Goal: Transaction & Acquisition: Purchase product/service

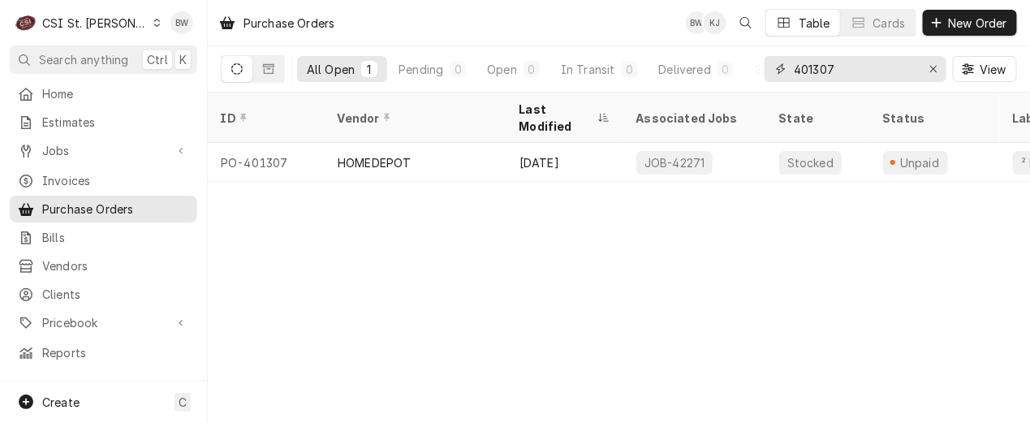
drag, startPoint x: 852, startPoint y: 74, endPoint x: 761, endPoint y: 71, distance: 91.8
click at [761, 71] on div "All Open 1 Pending 0 Open 0 In Transit 0 Delivered 0 Stocked 1 401307 View" at bounding box center [619, 68] width 796 height 45
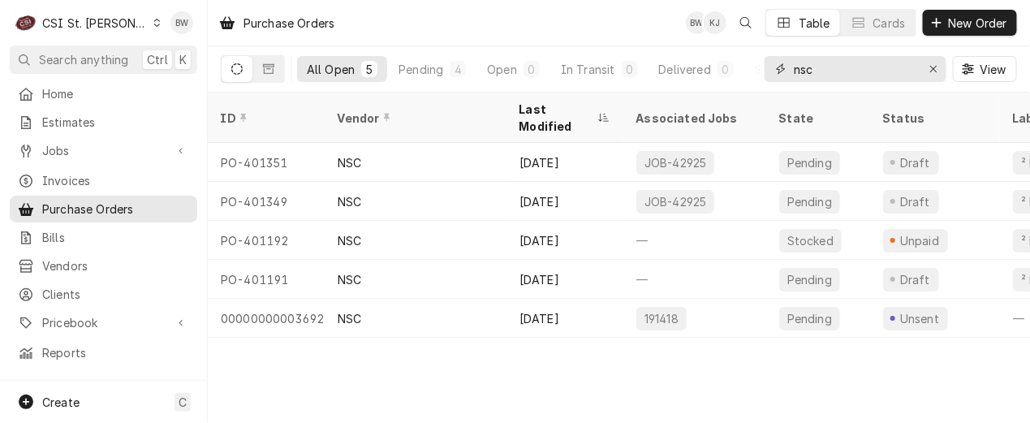
type input "nsc"
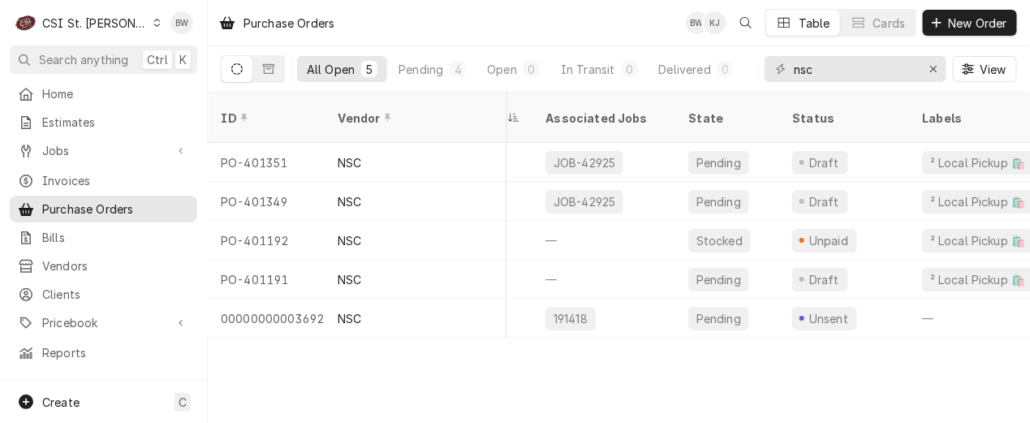
scroll to position [0, 88]
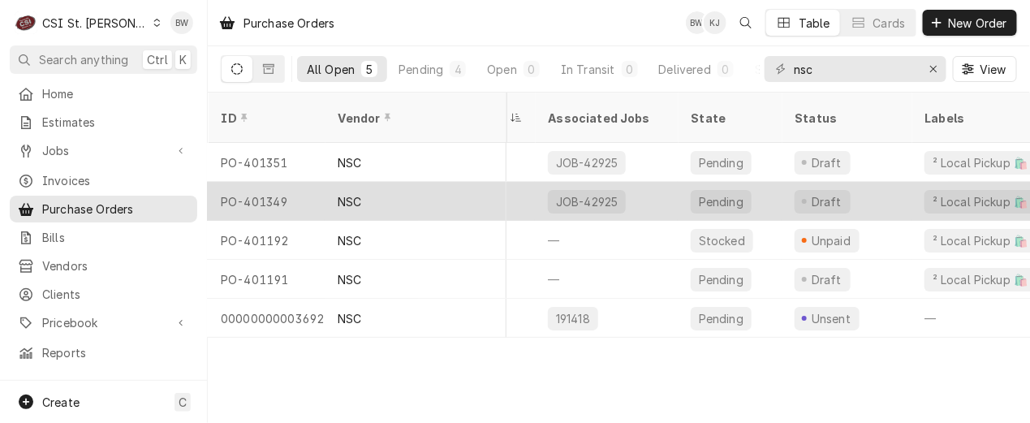
click at [278, 182] on div "PO-401349" at bounding box center [266, 201] width 117 height 39
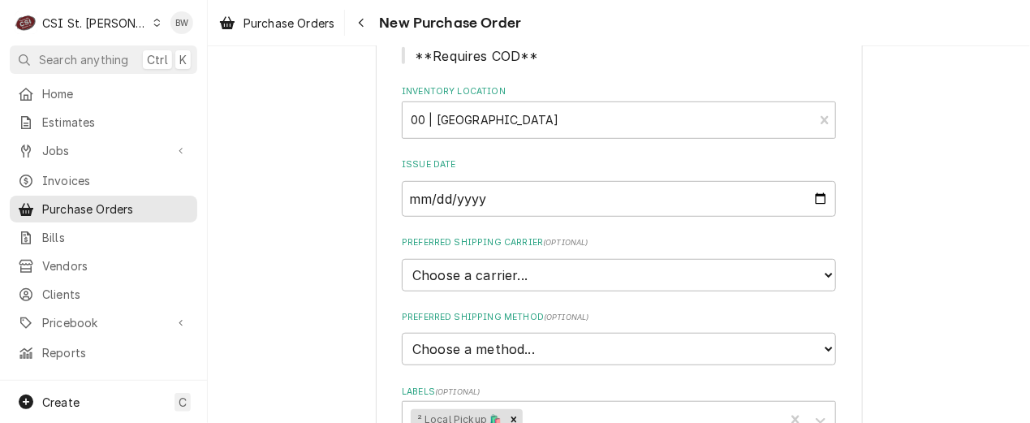
scroll to position [243, 0]
click at [373, 20] on button "Navigate back" at bounding box center [361, 23] width 26 height 26
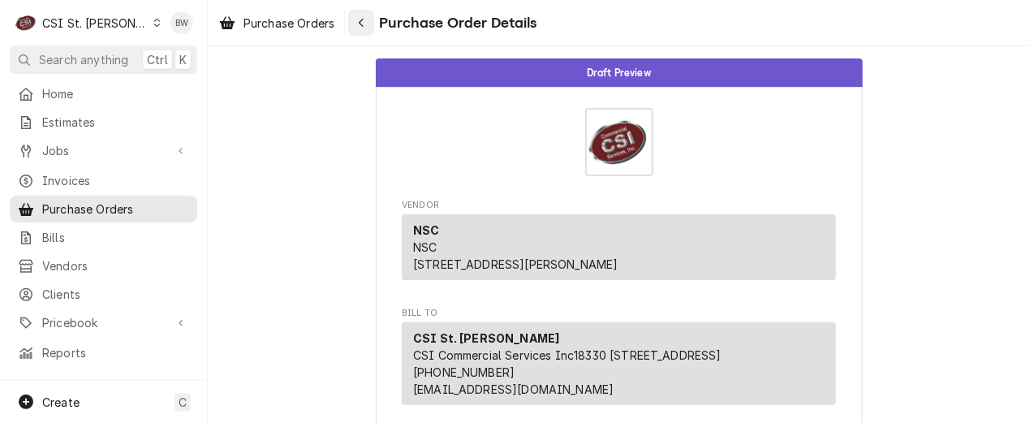
click at [360, 20] on icon "Navigate back" at bounding box center [361, 22] width 7 height 11
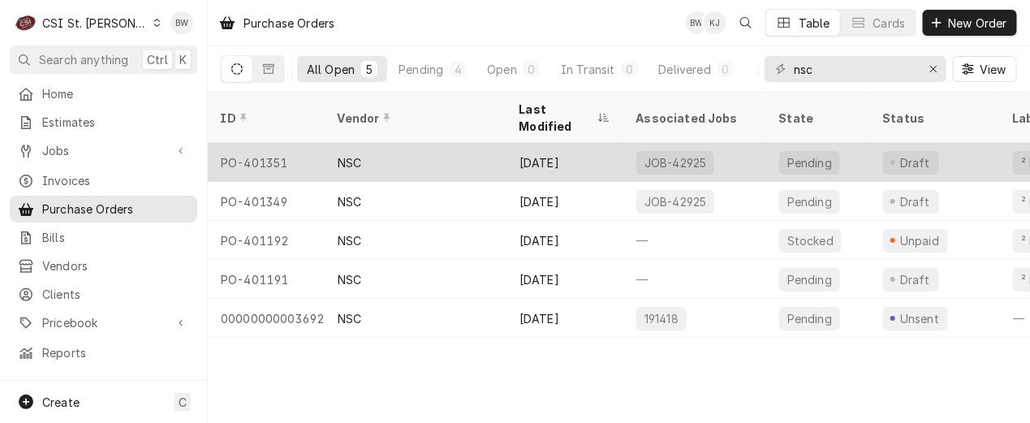
click at [283, 143] on div "PO-401351" at bounding box center [266, 162] width 117 height 39
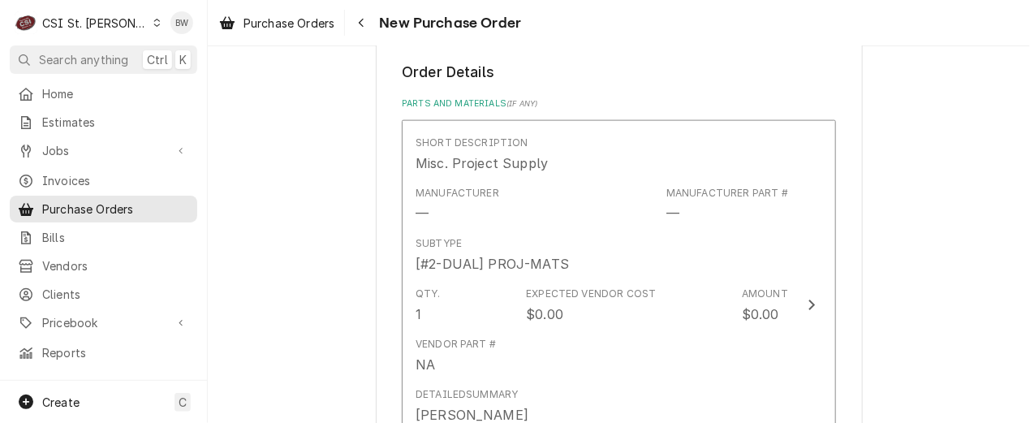
scroll to position [649, 0]
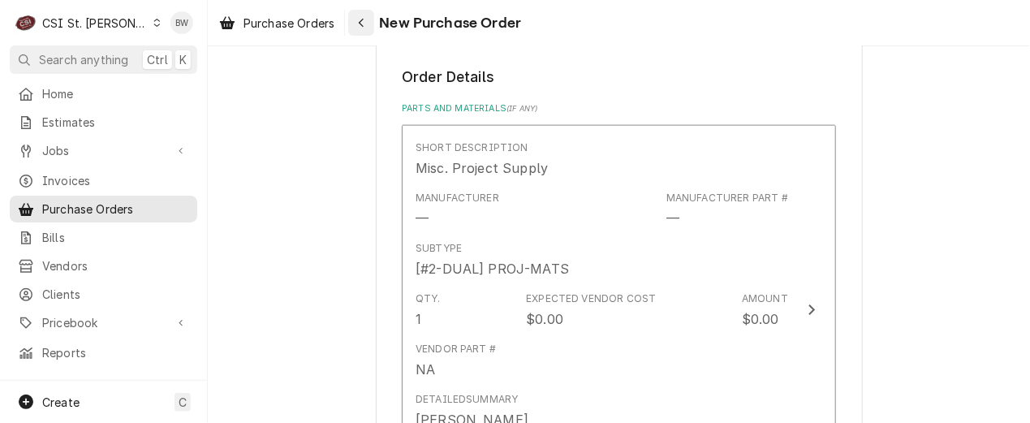
click at [368, 26] on div "Navigate back" at bounding box center [361, 23] width 16 height 16
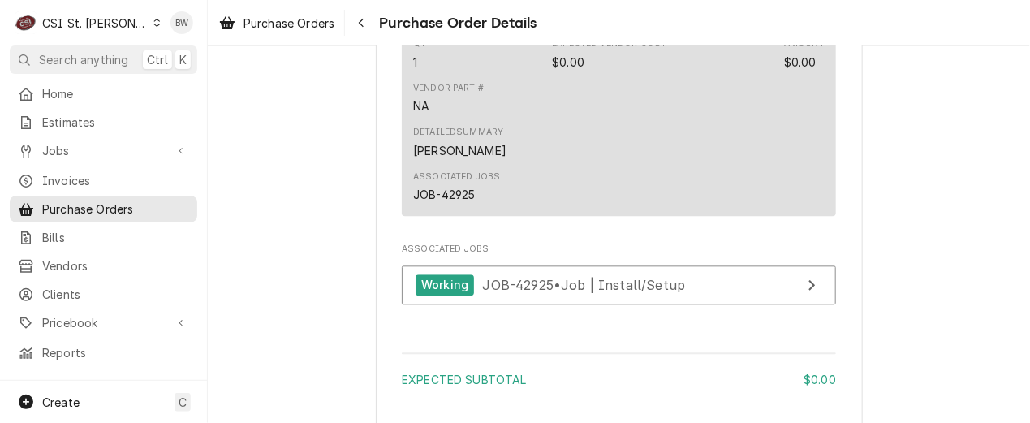
scroll to position [971, 0]
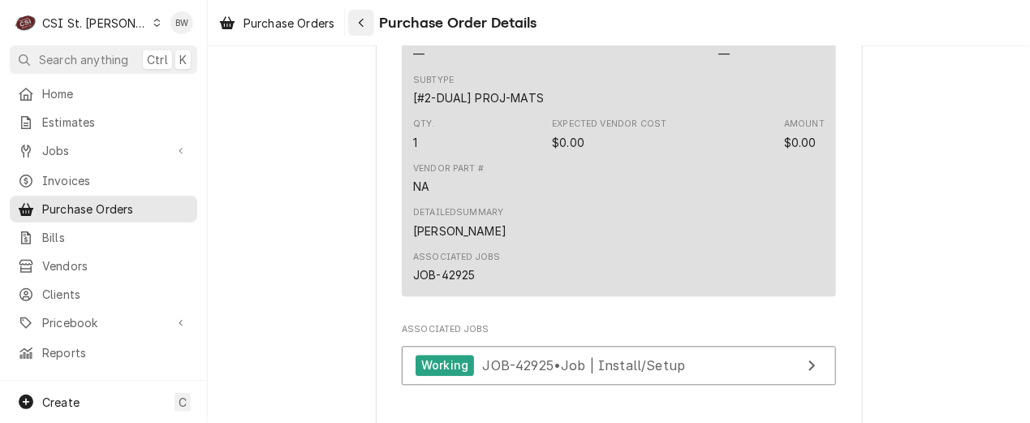
click at [361, 28] on div "Navigate back" at bounding box center [361, 23] width 16 height 16
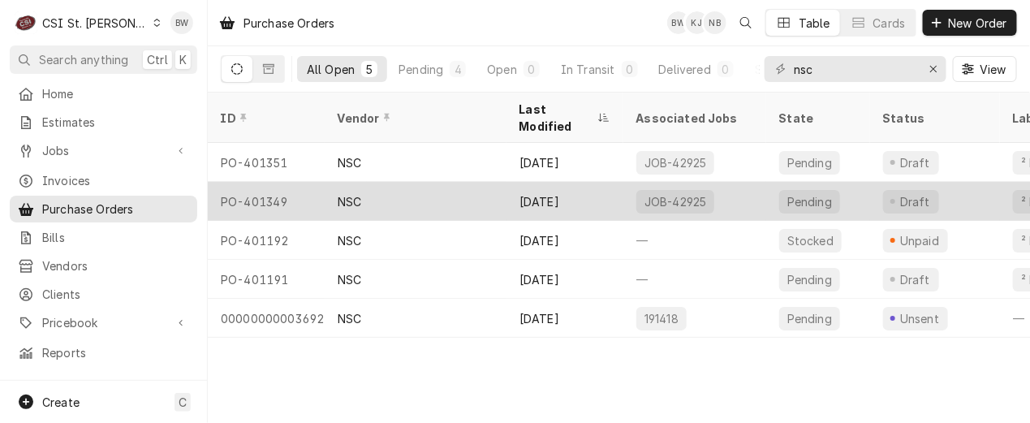
click at [276, 182] on div "PO-401349" at bounding box center [266, 201] width 117 height 39
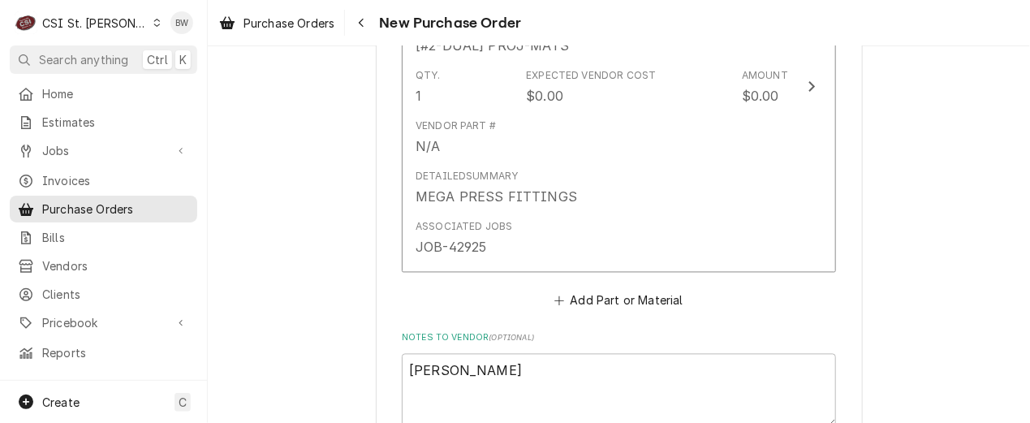
scroll to position [730, 0]
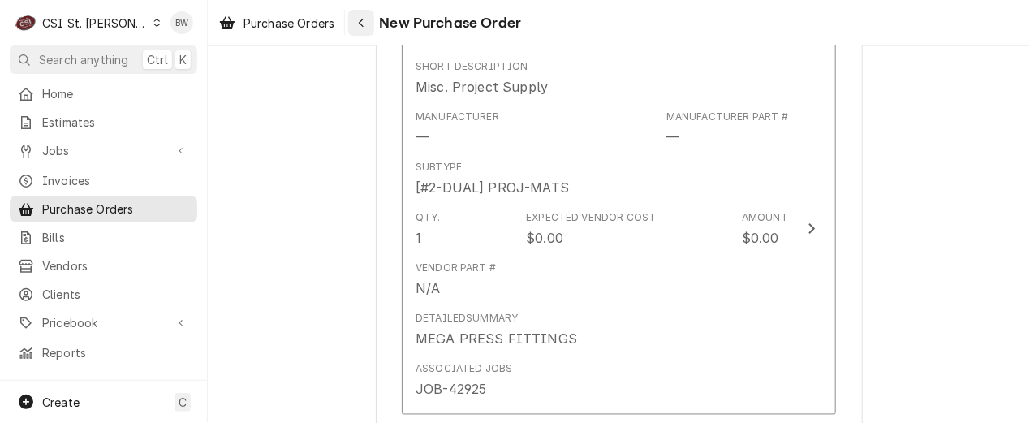
click at [363, 28] on div "Navigate back" at bounding box center [361, 23] width 16 height 16
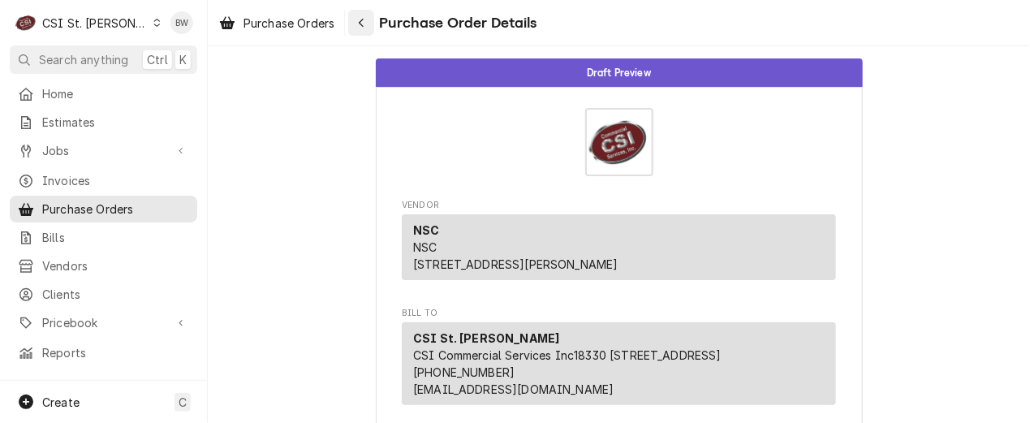
click at [357, 24] on div "Navigate back" at bounding box center [361, 23] width 16 height 16
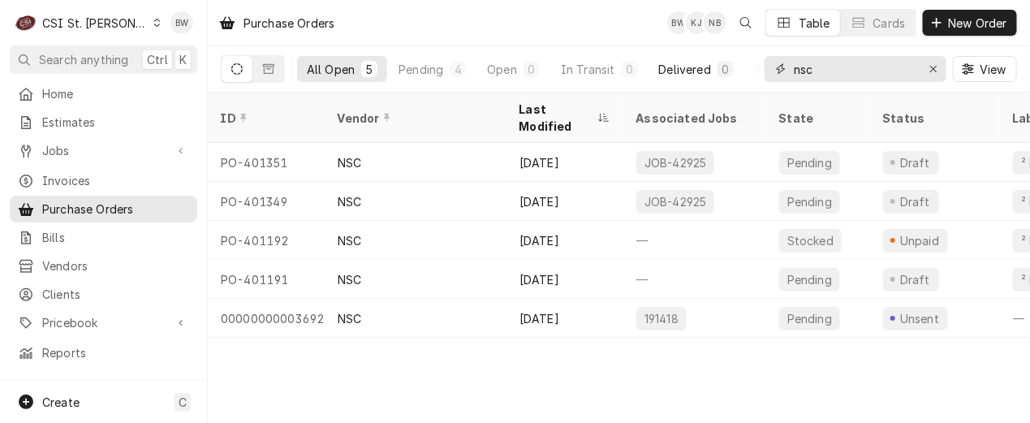
drag, startPoint x: 885, startPoint y: 74, endPoint x: 733, endPoint y: 71, distance: 151.8
click at [738, 71] on div "All Open 5 Pending 4 Open 0 In Transit 0 Delivered 0 Stocked 1 nsc View" at bounding box center [619, 68] width 796 height 45
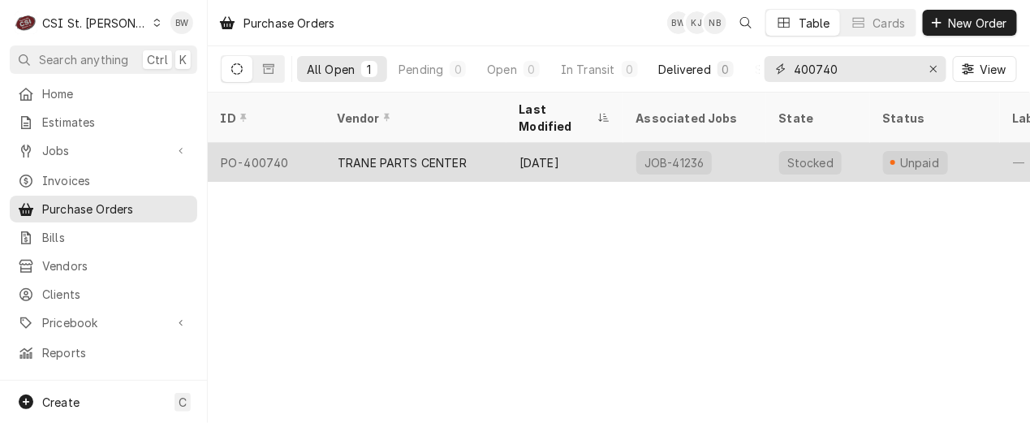
type input "400740"
click at [266, 143] on div "PO-400740" at bounding box center [266, 162] width 117 height 39
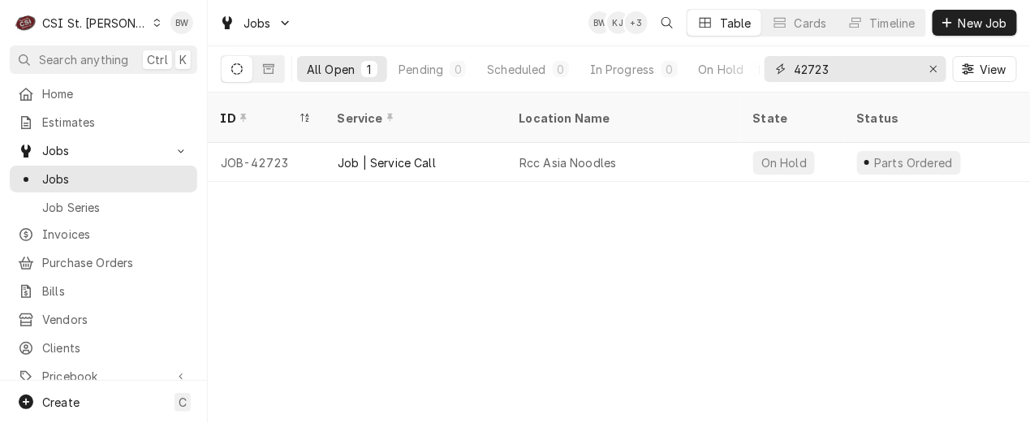
drag, startPoint x: 846, startPoint y: 71, endPoint x: 773, endPoint y: 64, distance: 73.4
click at [773, 64] on div "42723" at bounding box center [856, 69] width 182 height 26
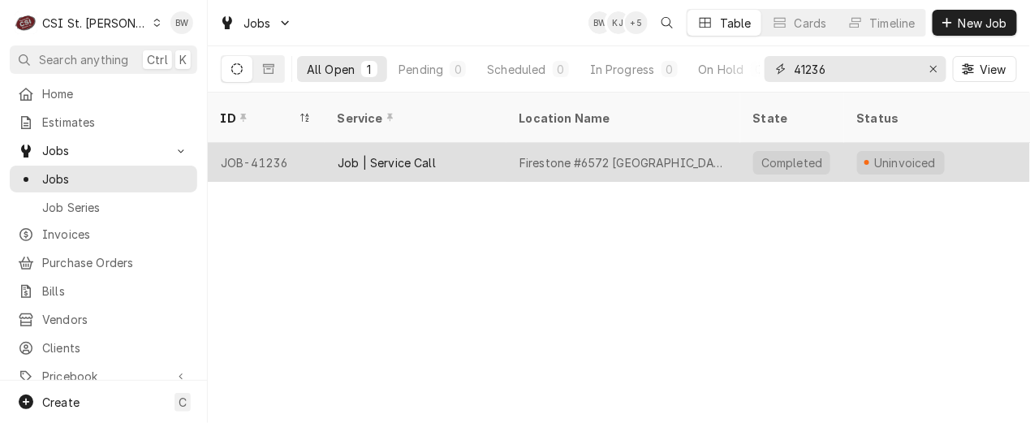
type input "41236"
click at [280, 143] on div "JOB-41236" at bounding box center [266, 162] width 117 height 39
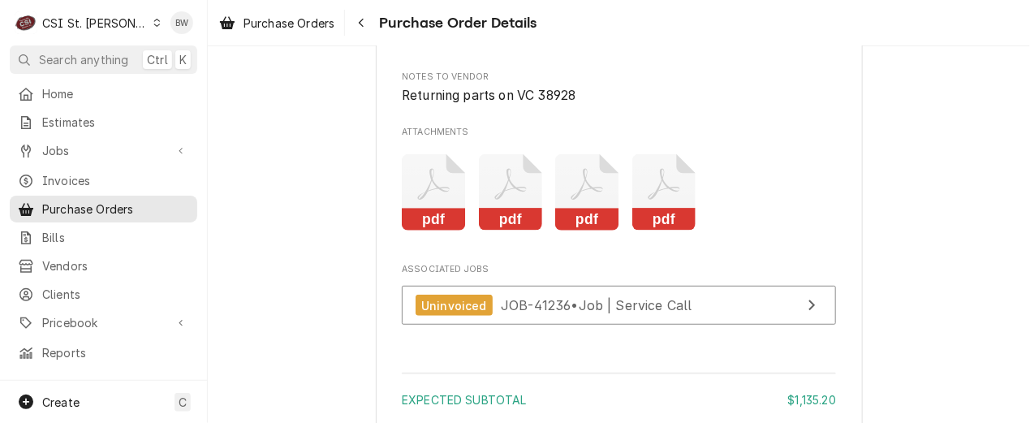
scroll to position [2110, 0]
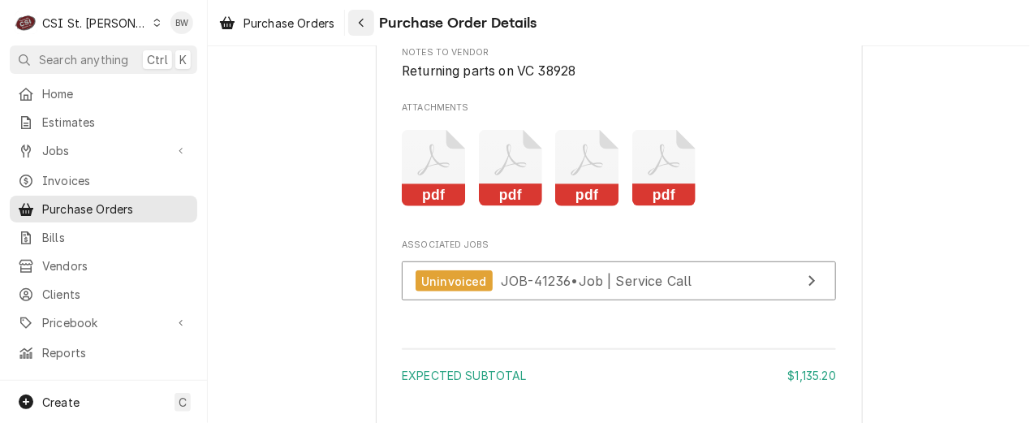
click at [367, 19] on div "Navigate back" at bounding box center [361, 23] width 16 height 16
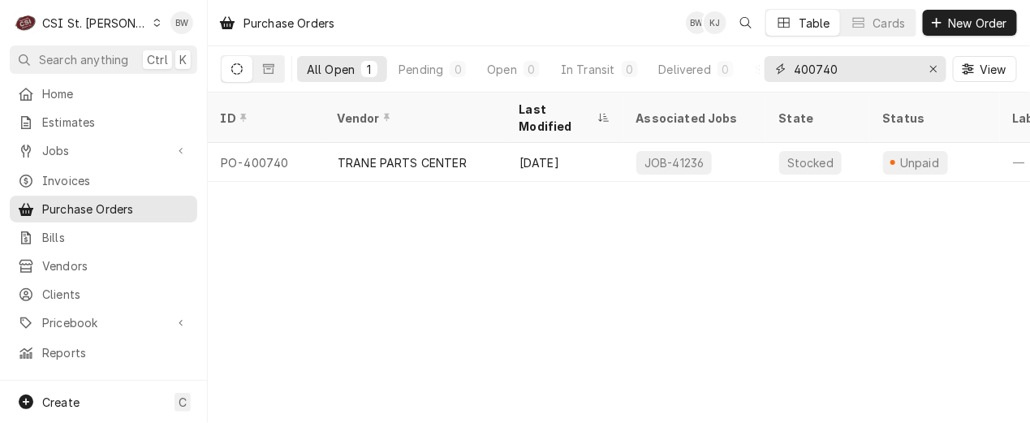
click at [855, 65] on input "400740" at bounding box center [855, 69] width 122 height 26
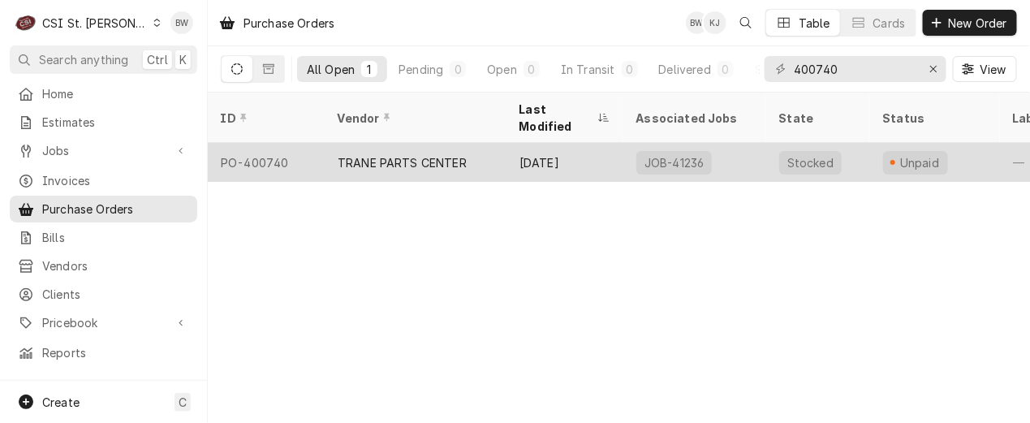
click at [269, 143] on div "PO-400740" at bounding box center [266, 162] width 117 height 39
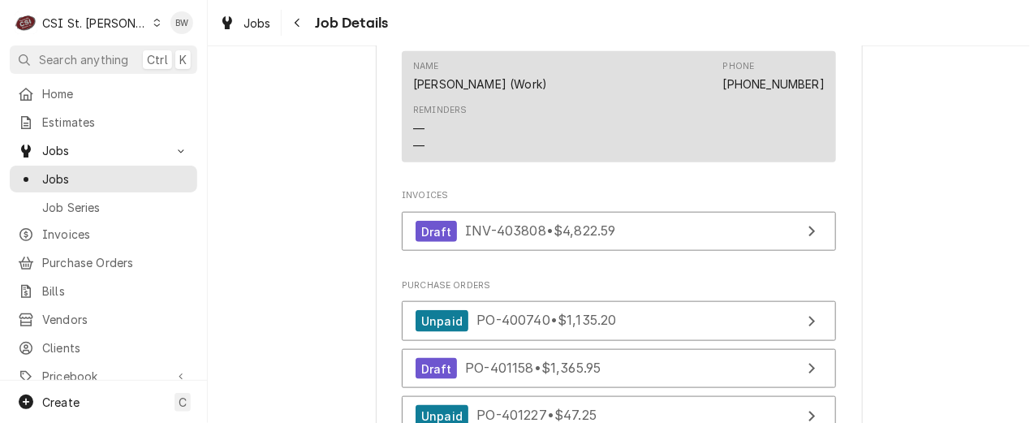
scroll to position [2435, 0]
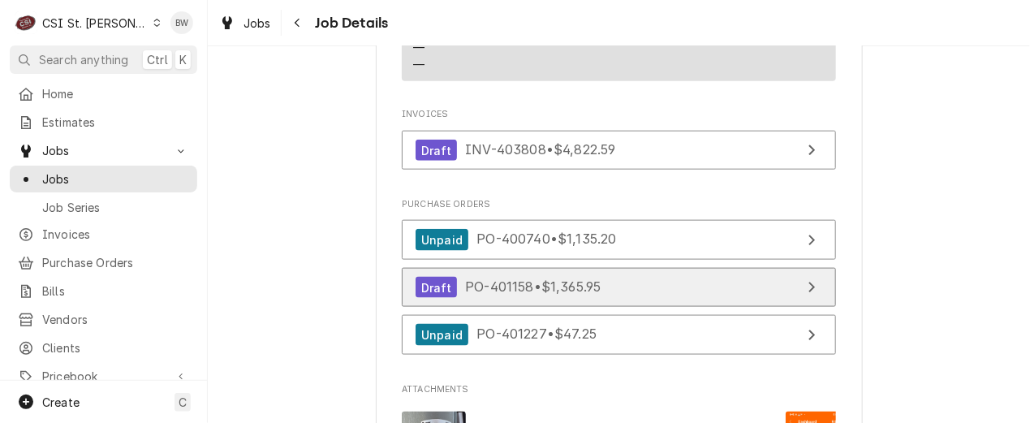
click at [495, 279] on span "PO-401158 • $1,365.95" at bounding box center [533, 287] width 136 height 16
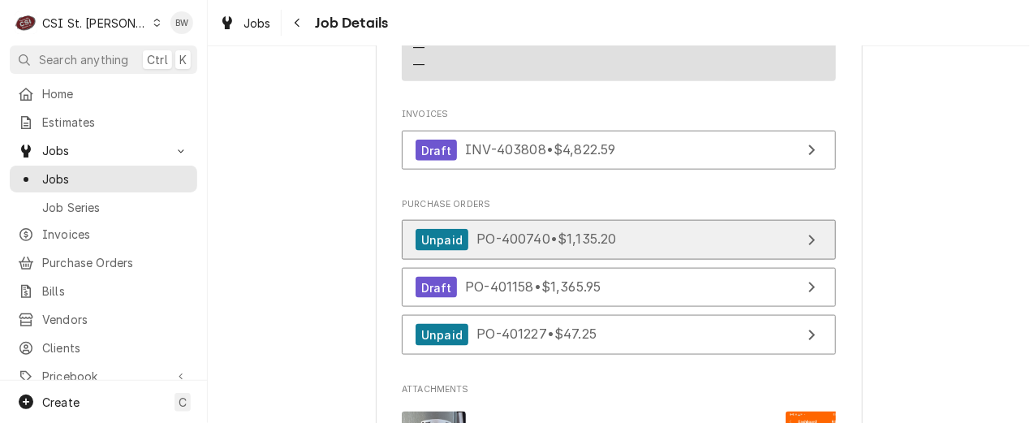
click at [506, 231] on span "PO-400740 • $1,135.20" at bounding box center [546, 239] width 140 height 16
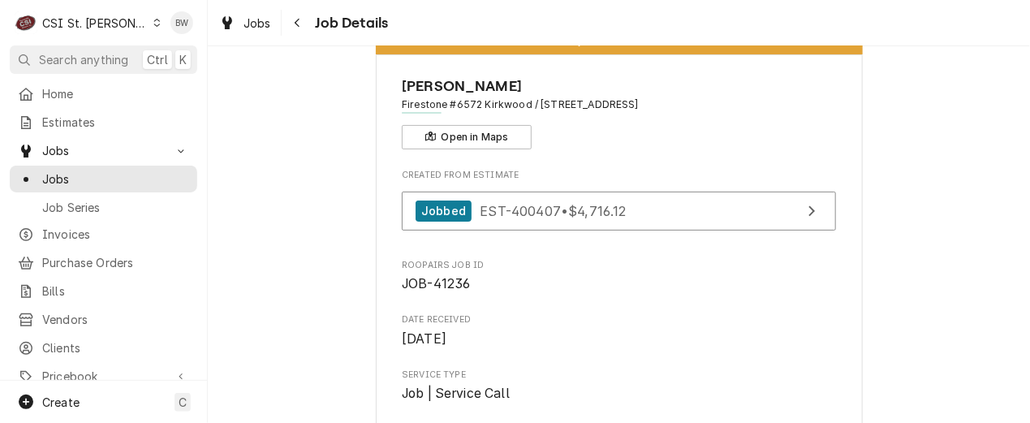
scroll to position [81, 0]
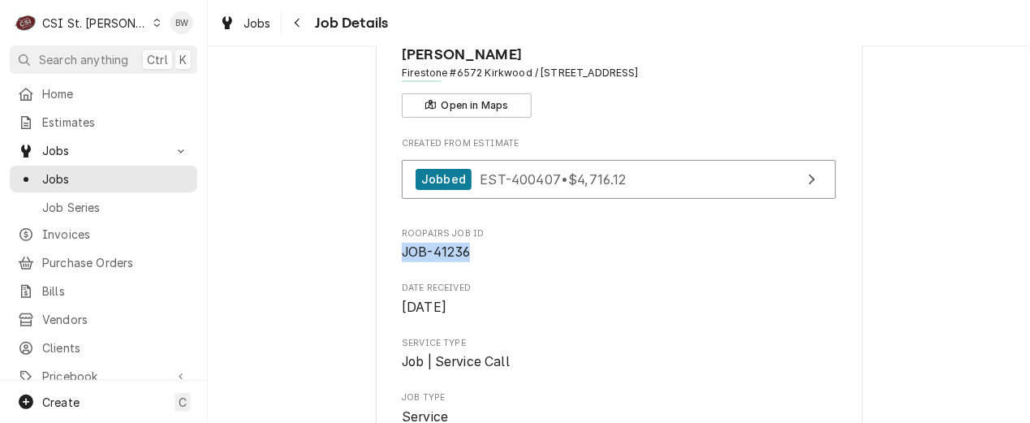
drag, startPoint x: 465, startPoint y: 250, endPoint x: 383, endPoint y: 252, distance: 82.0
click at [95, 170] on span "Jobs" at bounding box center [115, 178] width 147 height 17
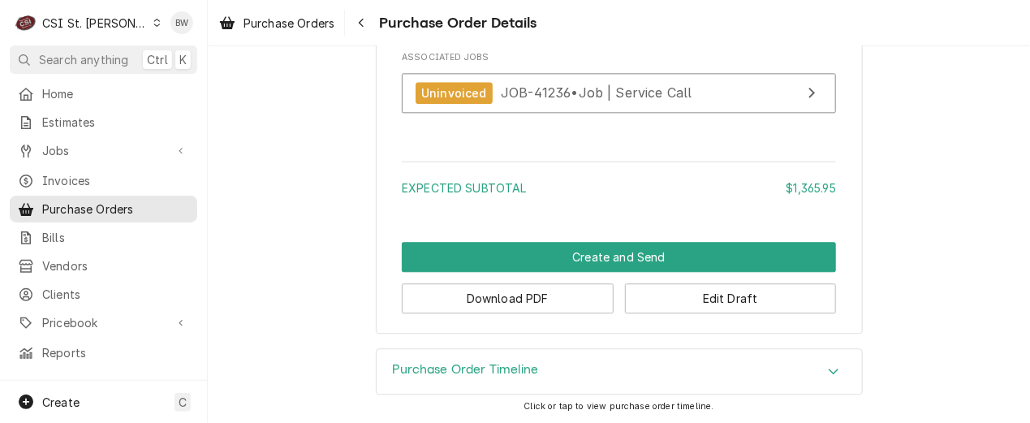
scroll to position [1236, 0]
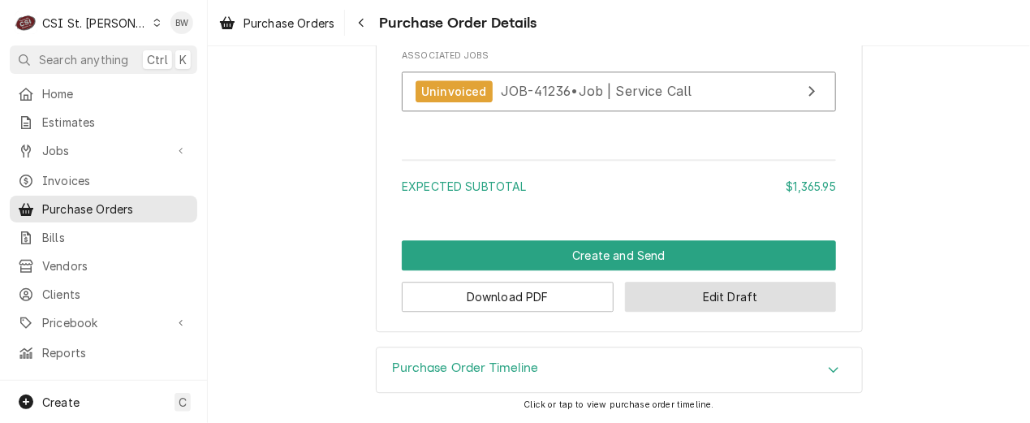
click at [679, 291] on button "Edit Draft" at bounding box center [731, 297] width 212 height 30
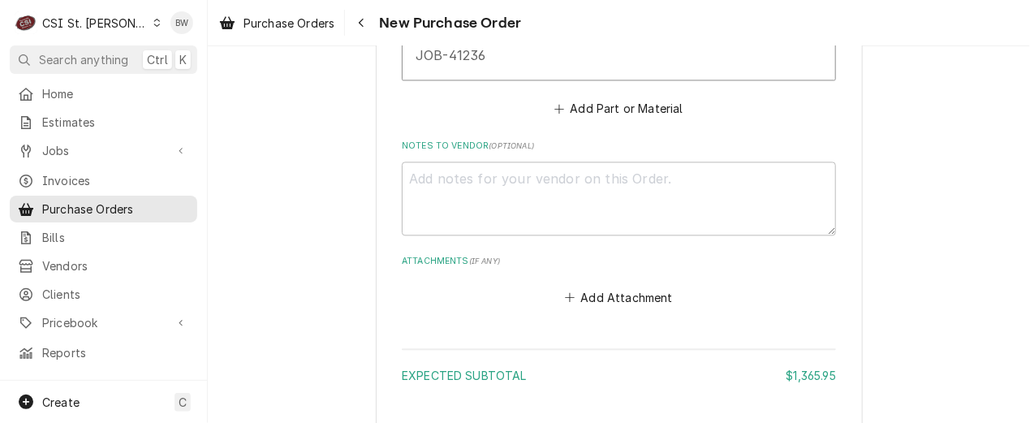
scroll to position [974, 0]
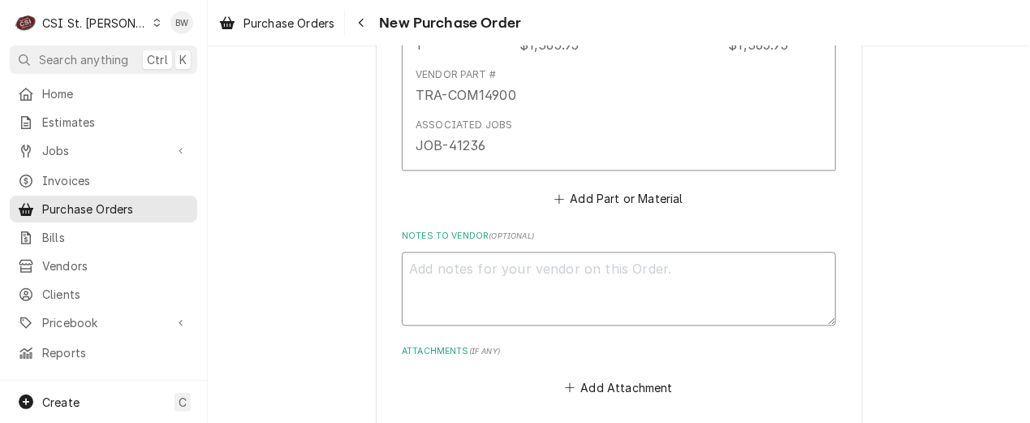
click at [451, 270] on textarea "Notes to Vendor ( optional )" at bounding box center [619, 288] width 434 height 73
type textarea "x"
type textarea "C"
type textarea "x"
type textarea "Can"
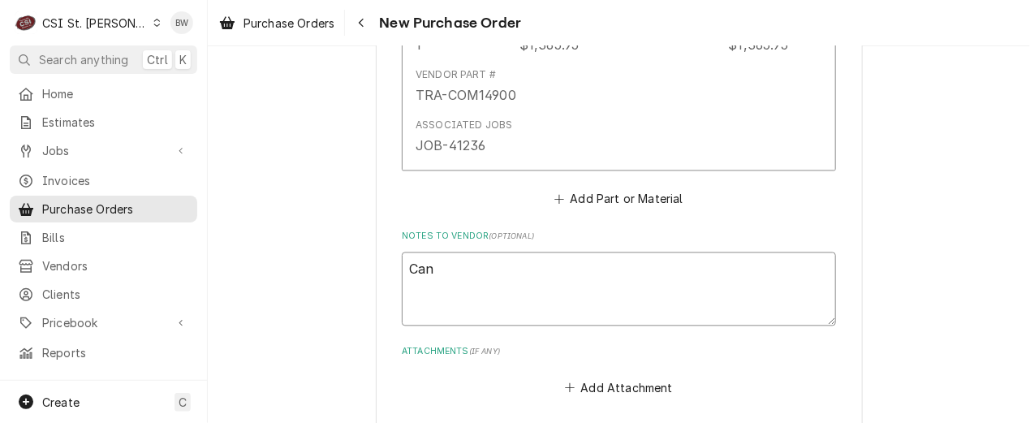
type textarea "x"
type textarea "Canc"
type textarea "x"
type textarea "Cance"
type textarea "x"
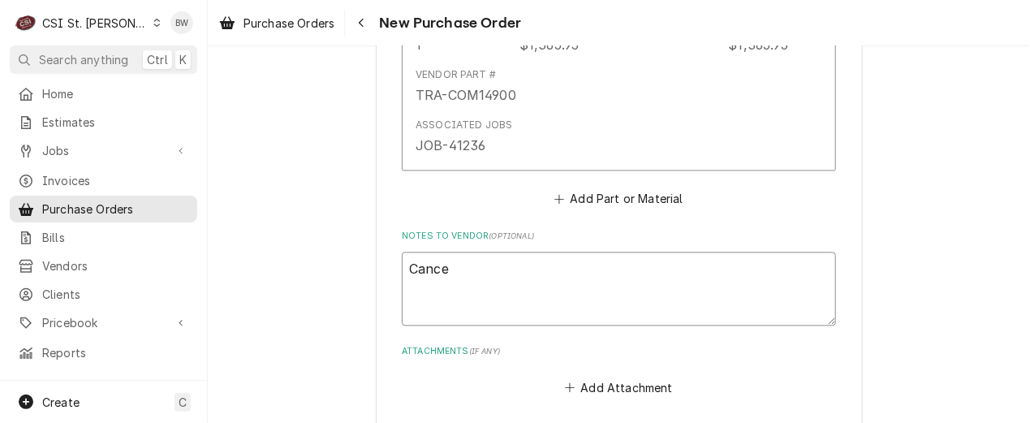
type textarea "Cancel"
type textarea "x"
type textarea "Cancell"
type textarea "x"
type textarea "Cancelle"
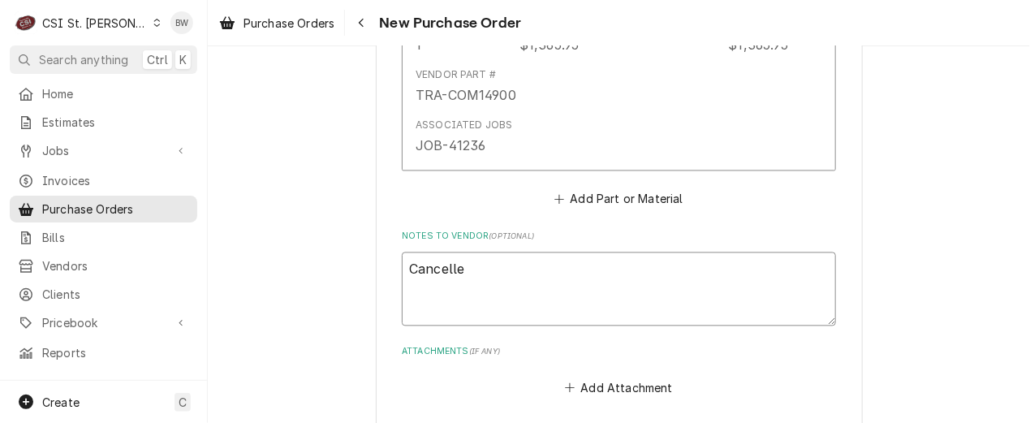
type textarea "x"
type textarea "Cancelled"
type textarea "x"
type textarea "Cancelled,"
type textarea "x"
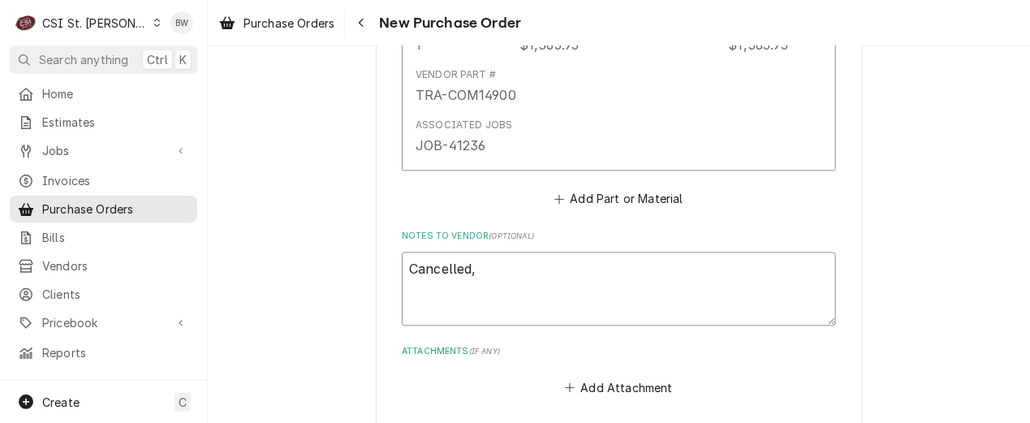
type textarea "Cancelled, N"
type textarea "x"
type textarea "Cancelled, Ne"
type textarea "x"
type textarea "Cancelled, Nev"
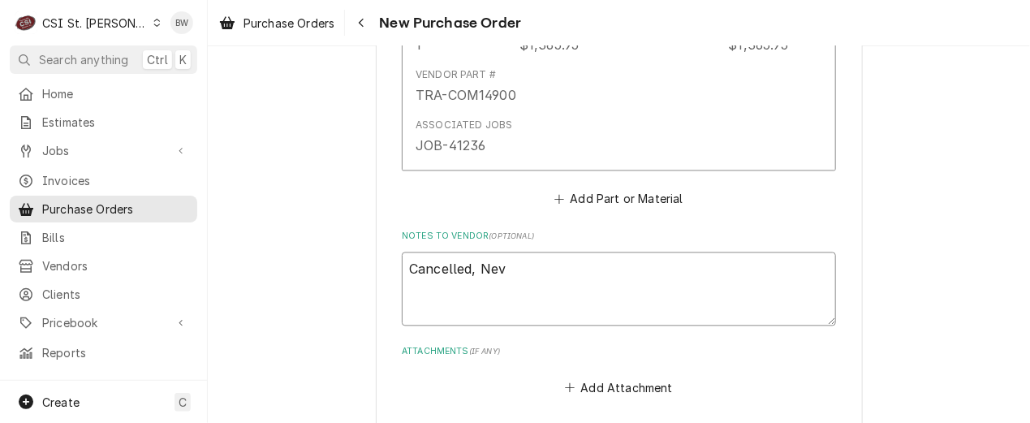
type textarea "x"
type textarea "Cancelled, Neve"
type textarea "x"
type textarea "Cancelled, Never"
type textarea "x"
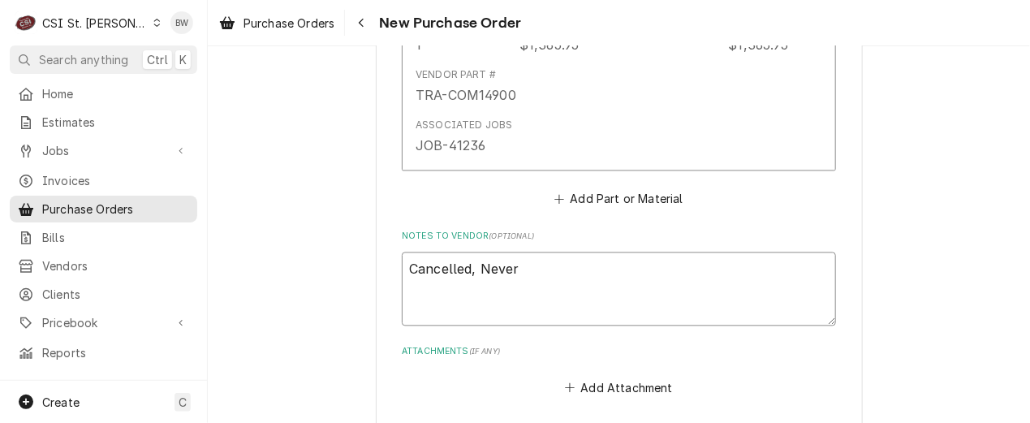
type textarea "Cancelled, Never"
type textarea "x"
type textarea "Cancelled, Never s"
type textarea "x"
type textarea "Cancelled, Never se"
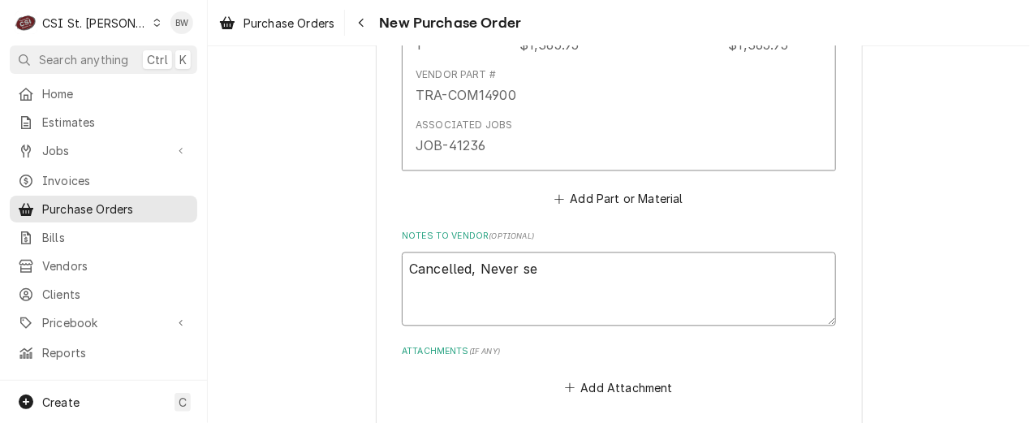
type textarea "x"
type textarea "Cancelled, Never sen"
type textarea "x"
type textarea "Cancelled, Never sent"
type textarea "x"
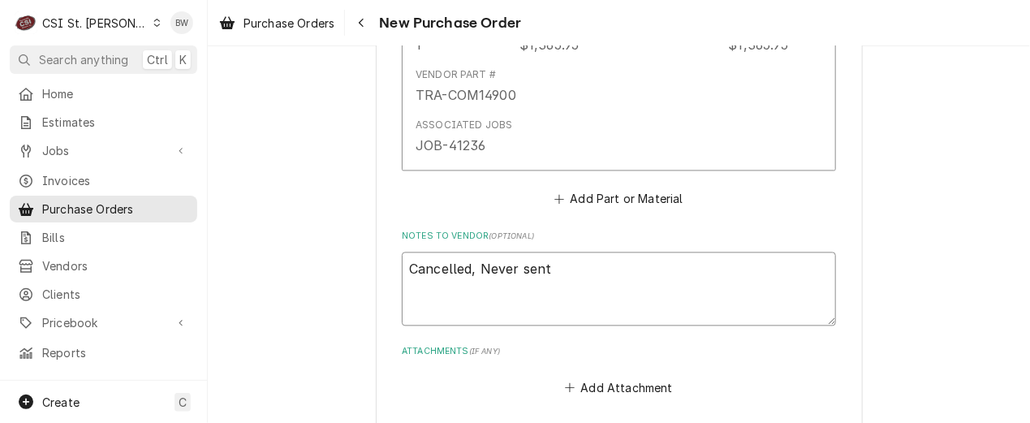
type textarea "Cancelled, Never sent"
type textarea "x"
type textarea "Cancelled, Never sent t"
type textarea "x"
type textarea "Cancelled, Never sent to"
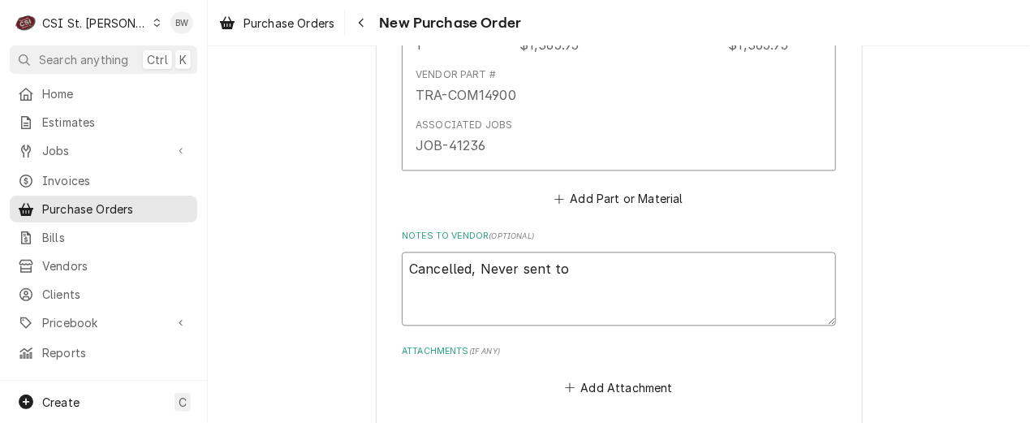
type textarea "x"
type textarea "Cancelled, Never sent to"
type textarea "x"
type textarea "Cancelled, Never sent to V"
type textarea "x"
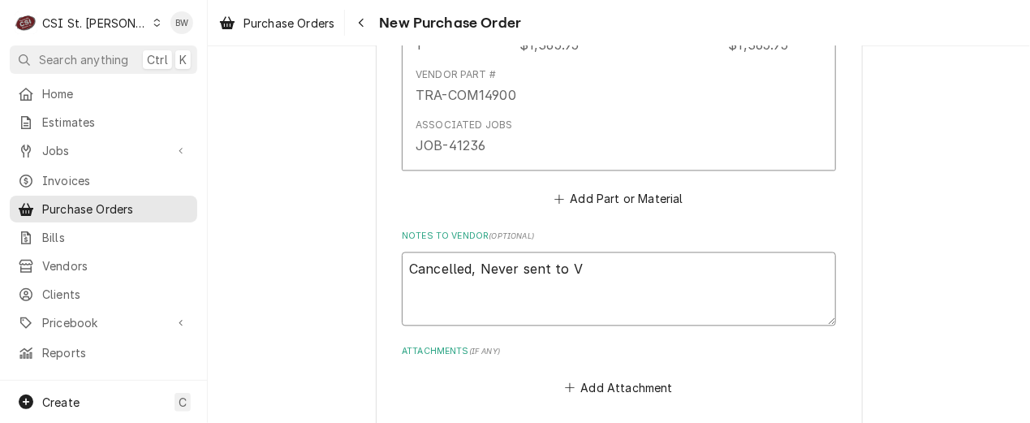
type textarea "Cancelled, Never sent to Ve"
type textarea "x"
type textarea "Cancelled, Never sent to Ven"
type textarea "x"
type textarea "Cancelled, Never sent to Vend"
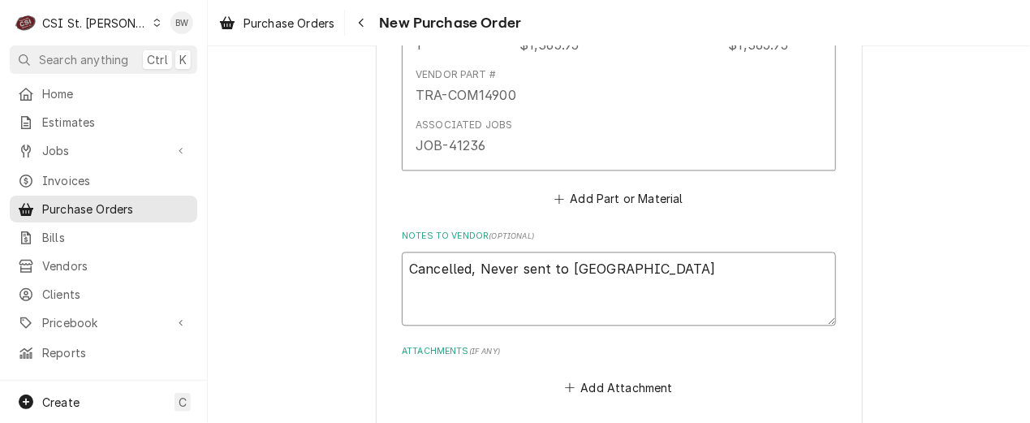
type textarea "x"
type textarea "Cancelled, Never sent to Vendo"
type textarea "x"
type textarea "Cancelled, Never sent to Vendor"
type textarea "x"
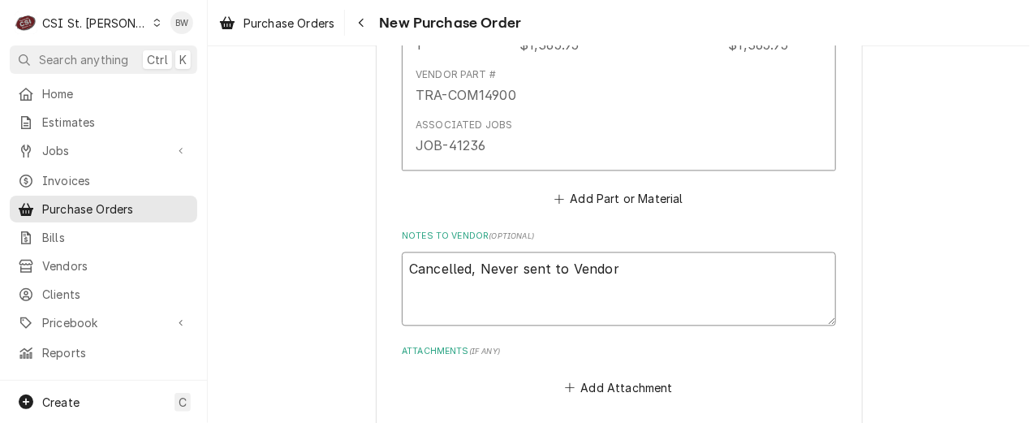
type textarea "Cancelled, Never sent to Vendor"
type textarea "x"
type textarea "Cancelled, Never sent to Vendor w"
type textarea "x"
type textarea "Cancelled, Never sent to Vendor wa"
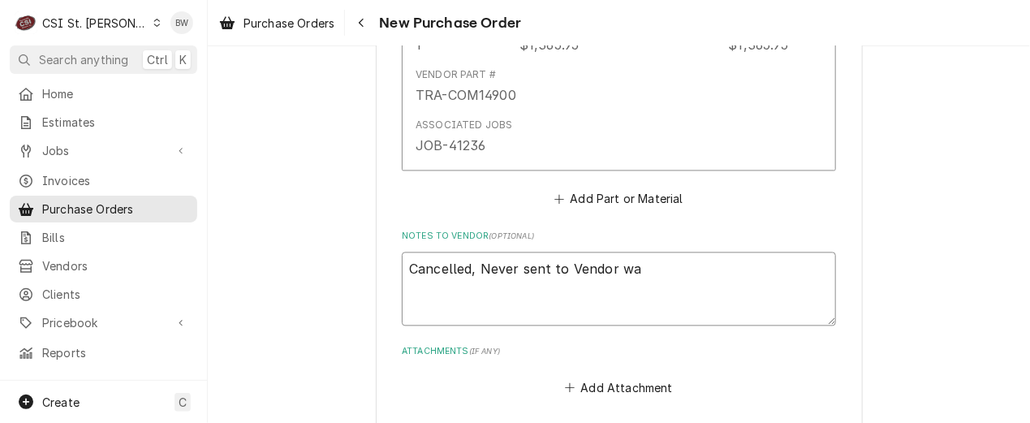
type textarea "x"
type textarea "Cancelled, Never sent to Vendor was"
type textarea "x"
type textarea "Cancelled, Never sent to Vendor was"
type textarea "x"
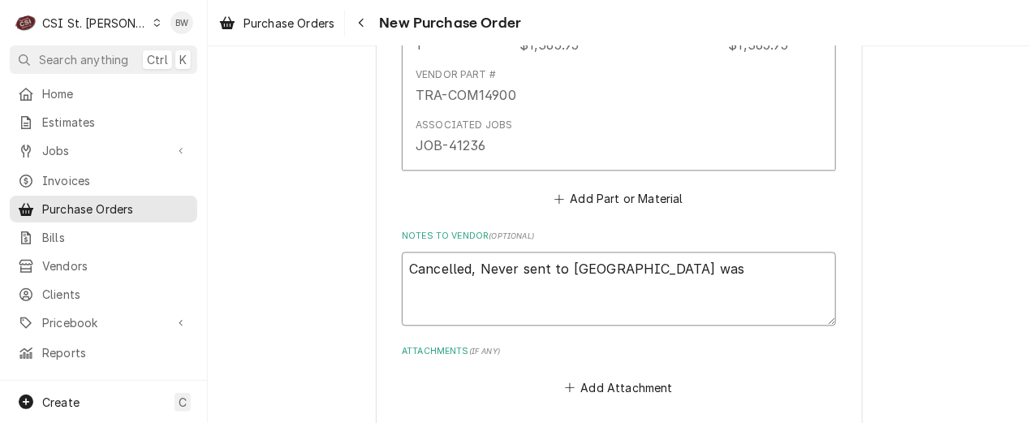
type textarea "Cancelled, Never sent to Vendor was a"
type textarea "x"
type textarea "Cancelled, Never sent to Vendor was a"
type textarea "x"
type textarea "Cancelled, Never sent to Vendor was a b"
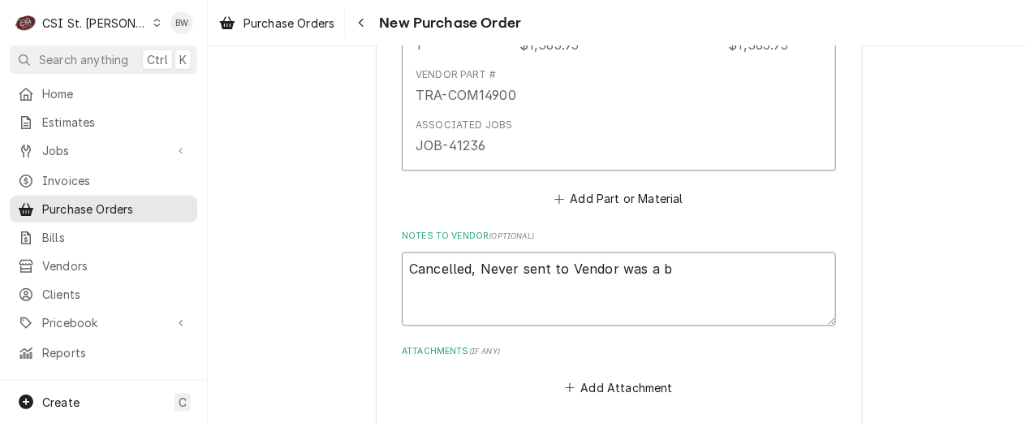
type textarea "x"
type textarea "Cancelled, Never sent to Vendor was a ba"
type textarea "x"
type textarea "Cancelled, Never sent to Vendor was a bac"
type textarea "x"
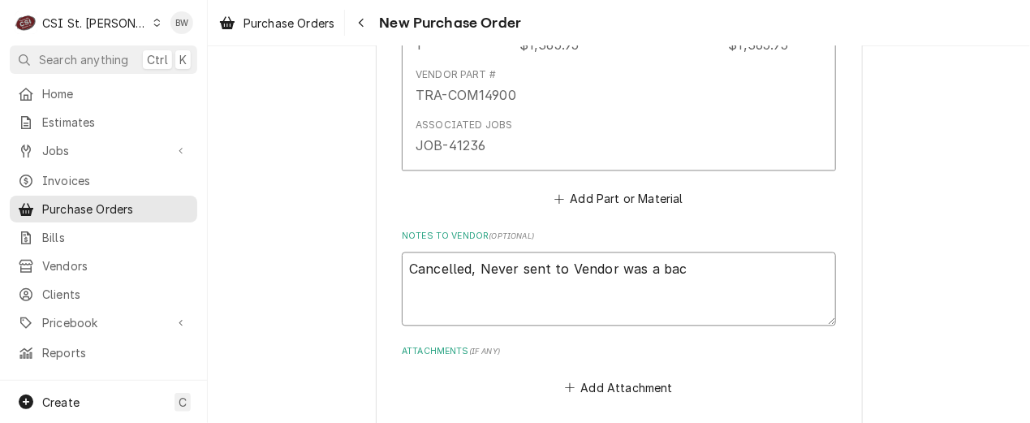
type textarea "Cancelled, Never sent to Vendor was a back"
type textarea "x"
type textarea "Cancelled, Never sent to Vendor was a backu"
type textarea "x"
type textarea "Cancelled, Never sent to Vendor was a backup"
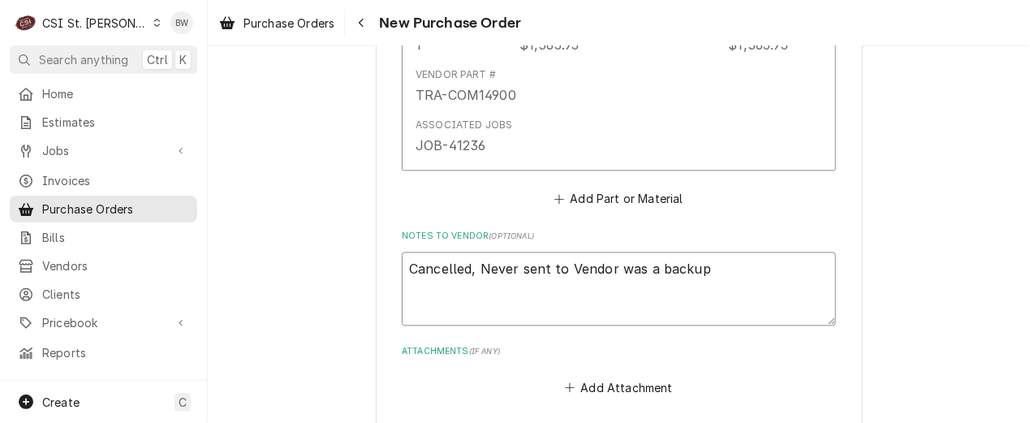
type textarea "x"
type textarea "Cancelled, Never sent to Vendor was a backup"
type textarea "x"
type textarea "Cancelled, Never sent to Vendor was a backup i"
type textarea "x"
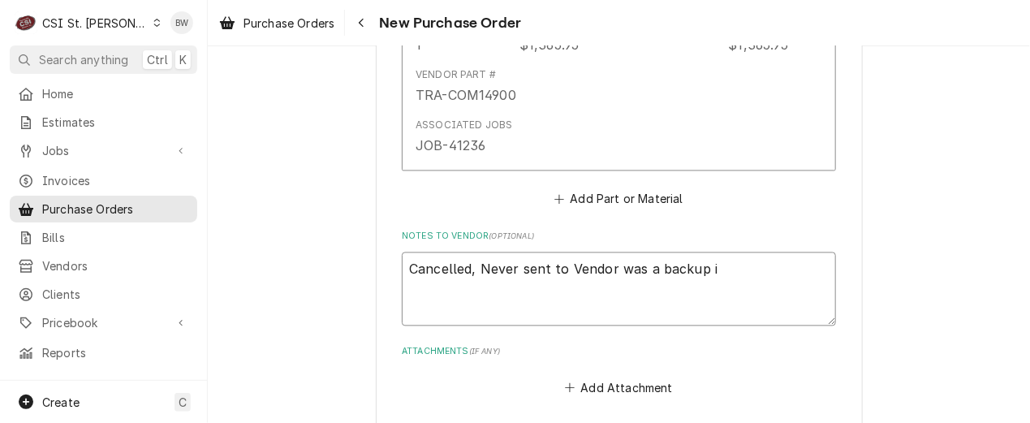
type textarea "Cancelled, Never sent to Vendor was a backup in"
type textarea "x"
type textarea "Cancelled, Never sent to Vendor was a backup in"
type textarea "x"
type textarea "Cancelled, Never sent to Vendor was a backup in T"
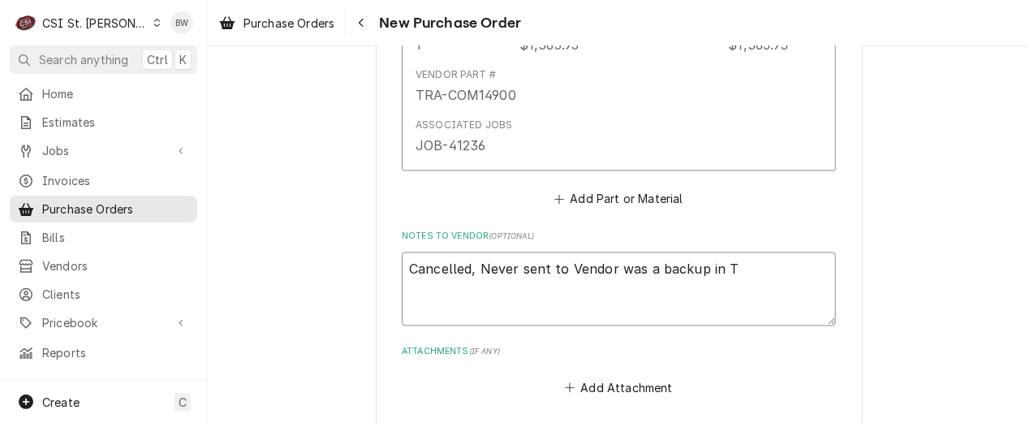
type textarea "x"
type textarea "Cancelled, Never sent to Vendor was a backup in Tr"
type textarea "x"
type textarea "Cancelled, Never sent to Vendor was a backup in Tra"
type textarea "x"
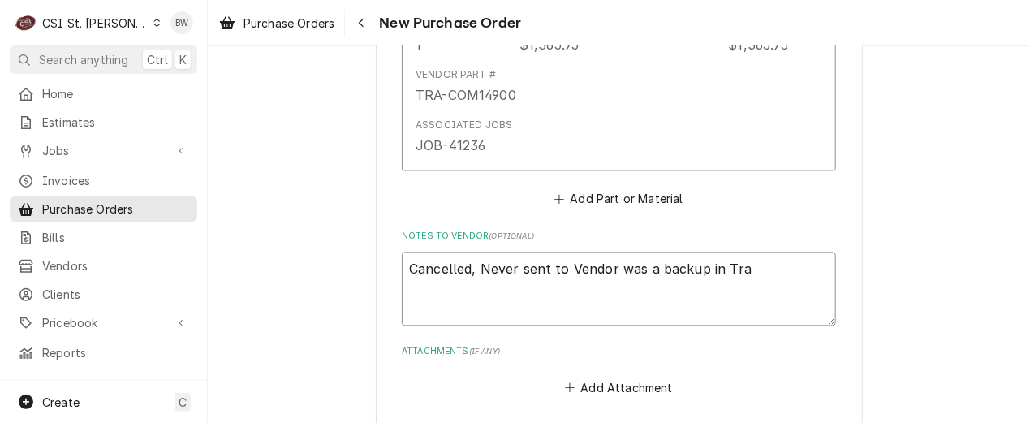
type textarea "Cancelled, Never sent to Vendor was a backup in Tran"
type textarea "x"
type textarea "Cancelled, Never sent to Vendor was a backup in Trane"
type textarea "x"
type textarea "Cancelled, Never sent to Vendor was a backup in Trane"
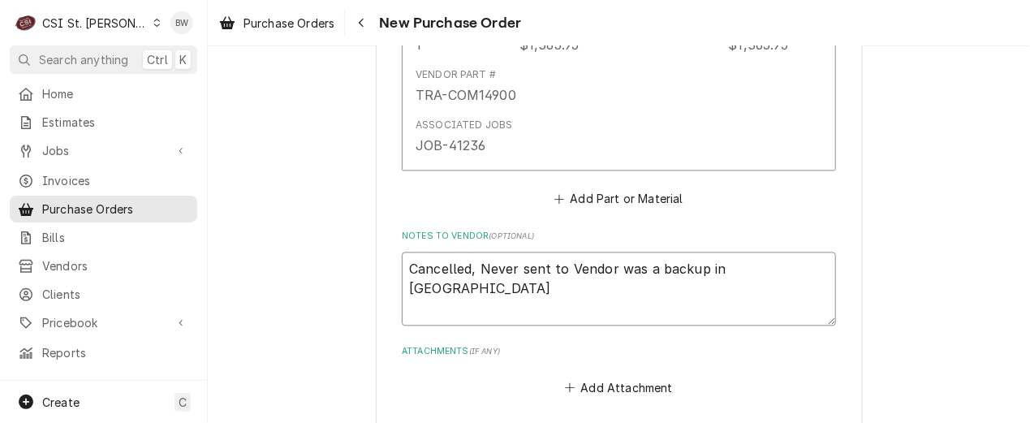
type textarea "x"
type textarea "Cancelled, Never sent to Vendor was a backup in Trane c"
type textarea "x"
type textarea "Cancelled, Never sent to Vendor was a backup in Trane co"
type textarea "x"
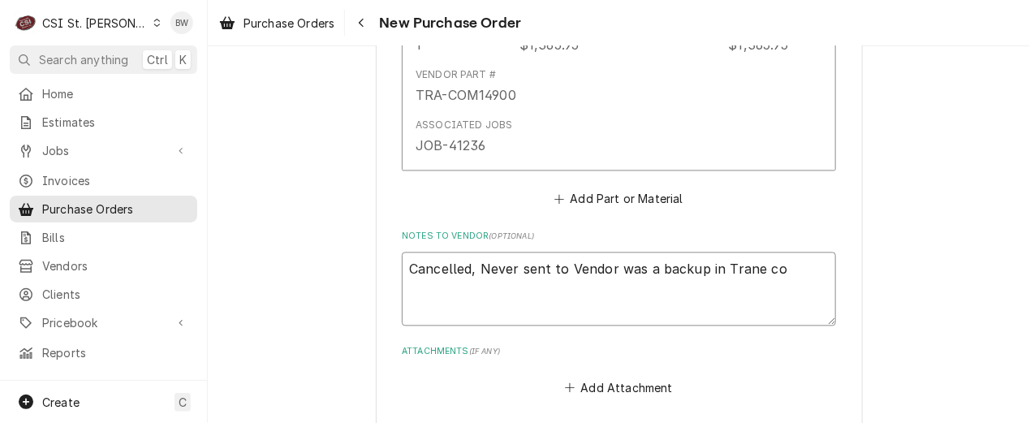
type textarea "Cancelled, Never sent to Vendor was a backup in Trane com"
type textarea "x"
type textarea "Cancelled, Never sent to Vendor was a backup in Trane comp"
type textarea "x"
type textarea "Cancelled, Never sent to Vendor was a backup in Trane comp"
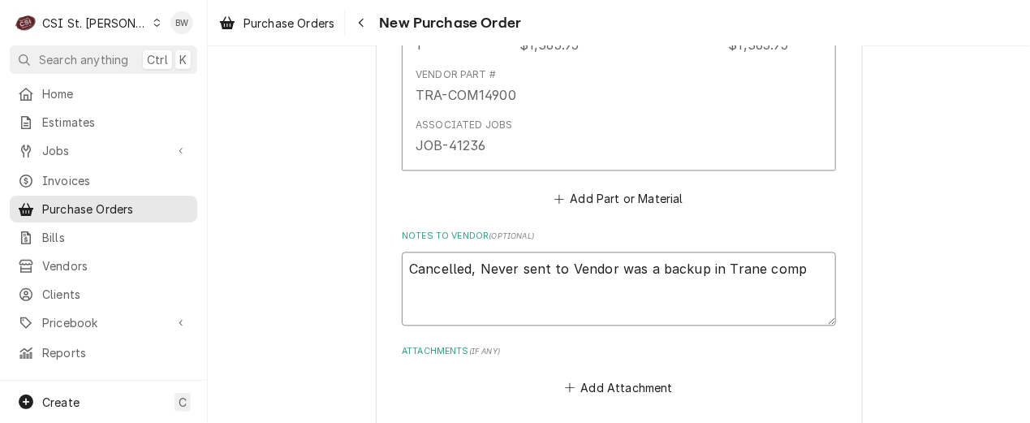
type textarea "x"
type textarea "Cancelled, Never sent to Vendor was a backup in Trane comp d"
type textarea "x"
type textarea "Cancelled, Never sent to Vendor was a backup in Trane comp di"
type textarea "x"
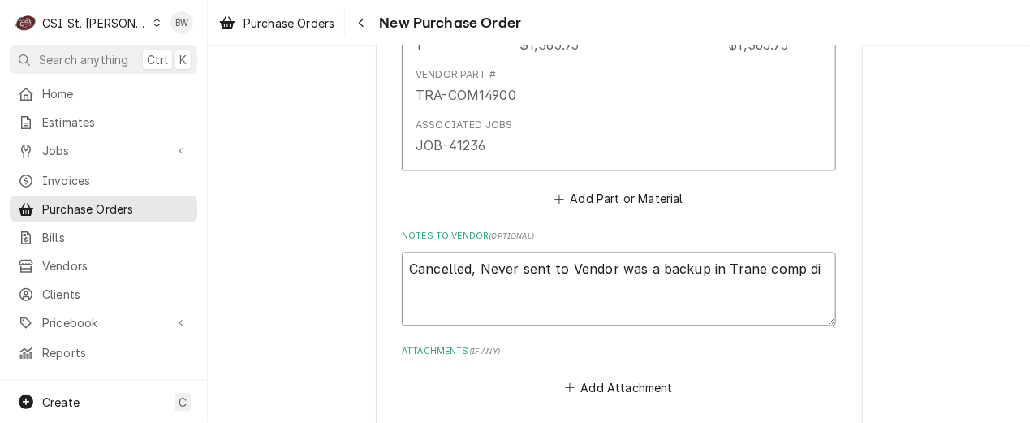
type textarea "Cancelled, Never sent to Vendor was a backup in Trane comp did"
type textarea "x"
type textarea "Cancelled, Never sent to Vendor was a backup in Trane comp did"
type textarea "x"
type textarea "Cancelled, Never sent to Vendor was a backup in Trane comp did n"
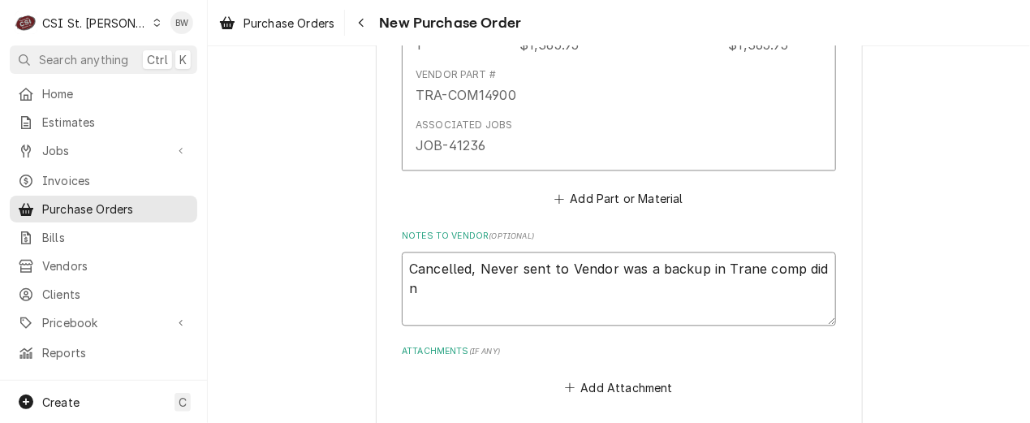
type textarea "x"
type textarea "Cancelled, Never sent to Vendor was a backup in Trane comp did not"
type textarea "x"
type textarea "Cancelled, Never sent to Vendor was a backup in Trane comp did not"
type textarea "x"
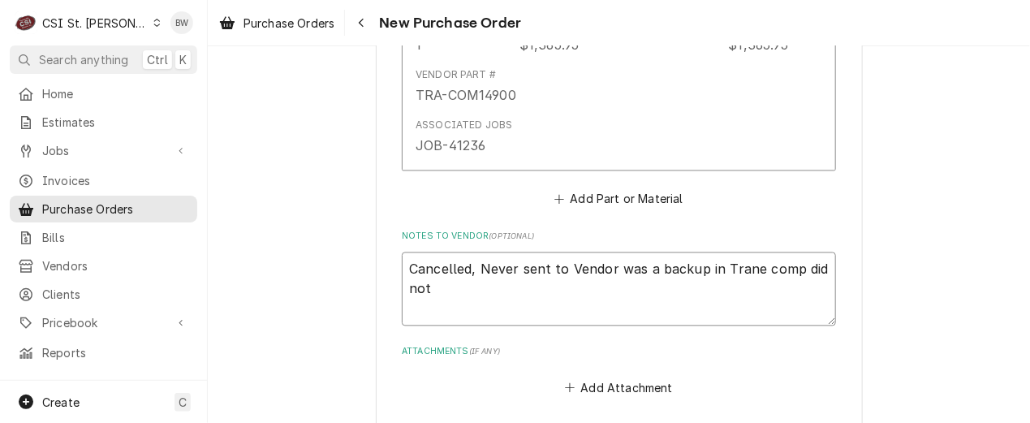
type textarea "Cancelled, Never sent to Vendor was a backup in Trane comp did not g"
type textarea "x"
type textarea "Cancelled, Never sent to Vendor was a backup in Trane comp did not ge"
type textarea "x"
type textarea "Cancelled, Never sent to Vendor was a backup in Trane comp did not get"
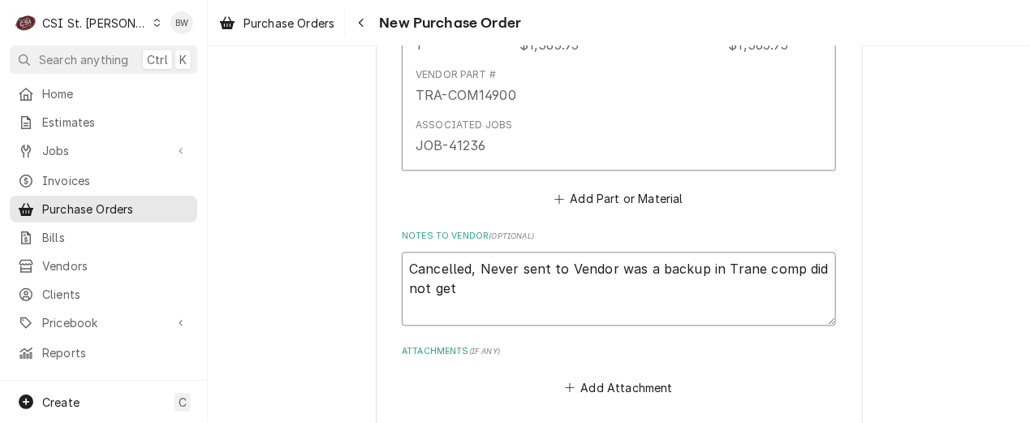
type textarea "x"
type textarea "Cancelled, Never sent to Vendor was a backup in Trane comp did not get"
type textarea "x"
type textarea "Cancelled, Never sent to Vendor was a backup in Trane comp did not get s"
type textarea "x"
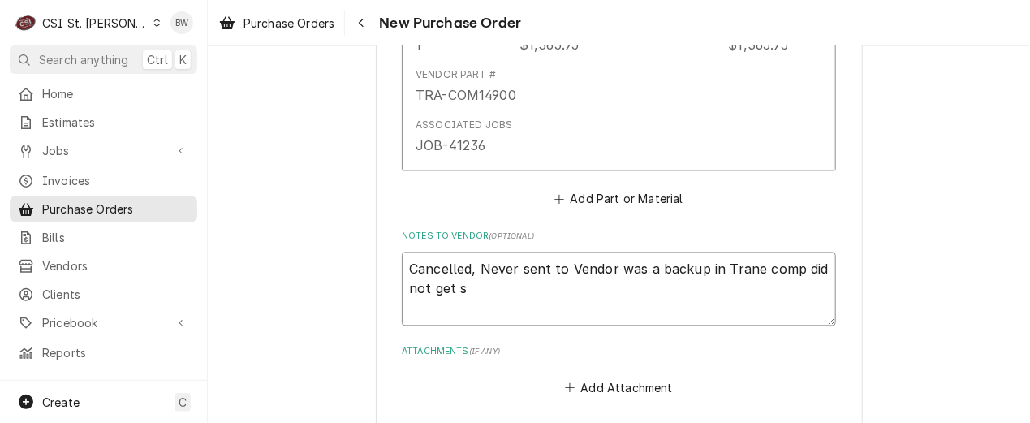
type textarea "Cancelled, Never sent to Vendor was a backup in Trane comp did not get sh"
type textarea "x"
type textarea "Cancelled, Never sent to Vendor was a backup in Trane comp did not get shi"
type textarea "x"
type textarea "Cancelled, Never sent to Vendor was a backup in Trane comp did not get ship"
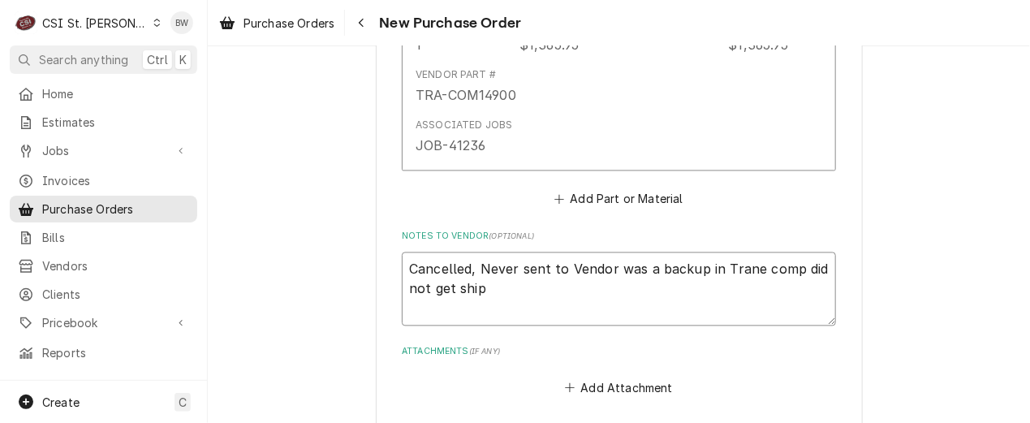
type textarea "x"
type textarea "Cancelled, Never sent to Vendor was a backup in Trane comp did not get shipp"
type textarea "x"
type textarea "Cancelled, Never sent to Vendor was a backup in Trane comp did not get shippe"
type textarea "x"
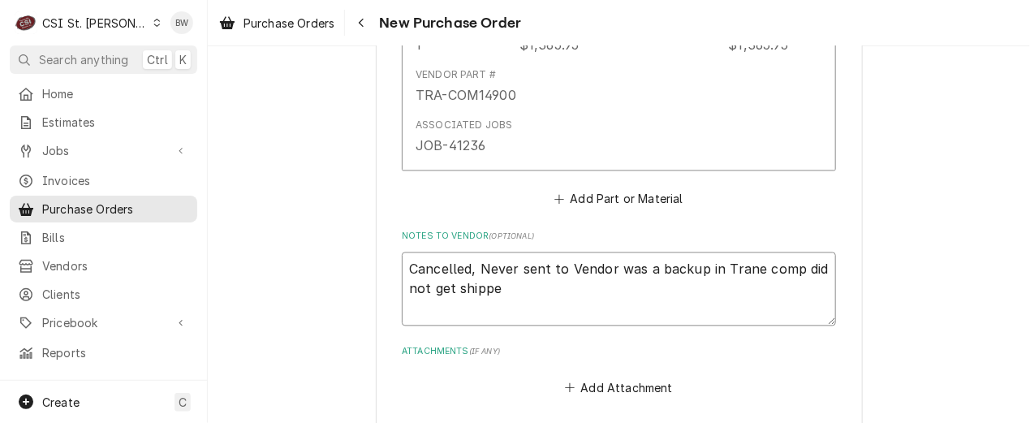
type textarea "Cancelled, Never sent to Vendor was a backup in Trane comp did not get shipped"
type textarea "x"
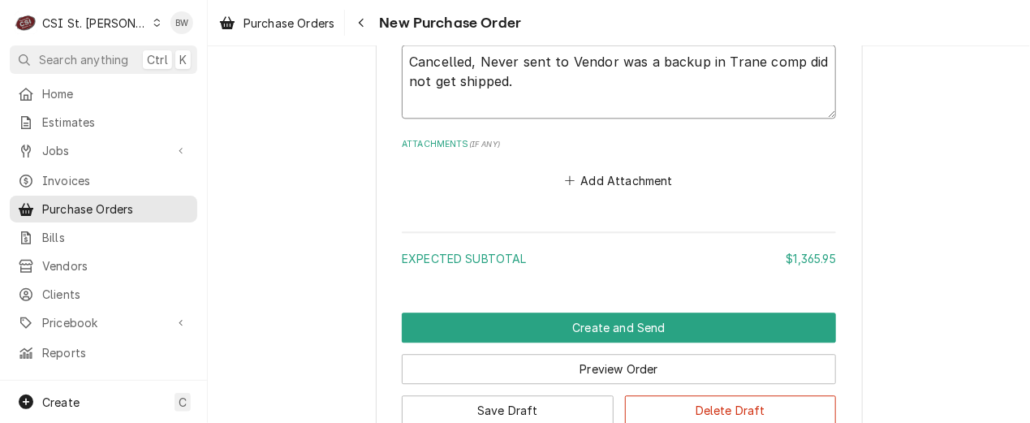
scroll to position [1217, 0]
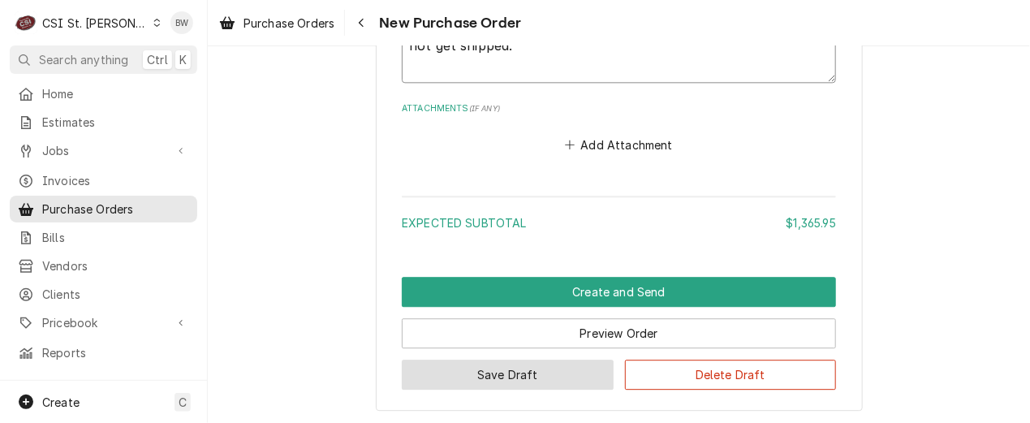
type textarea "Cancelled, Never sent to Vendor was a backup in Trane comp did not get shipped."
click at [510, 369] on button "Save Draft" at bounding box center [508, 375] width 212 height 30
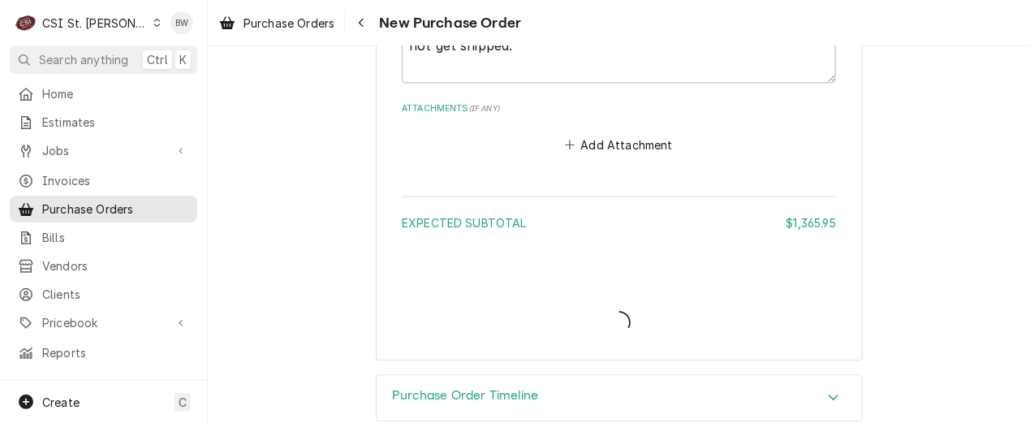
type textarea "x"
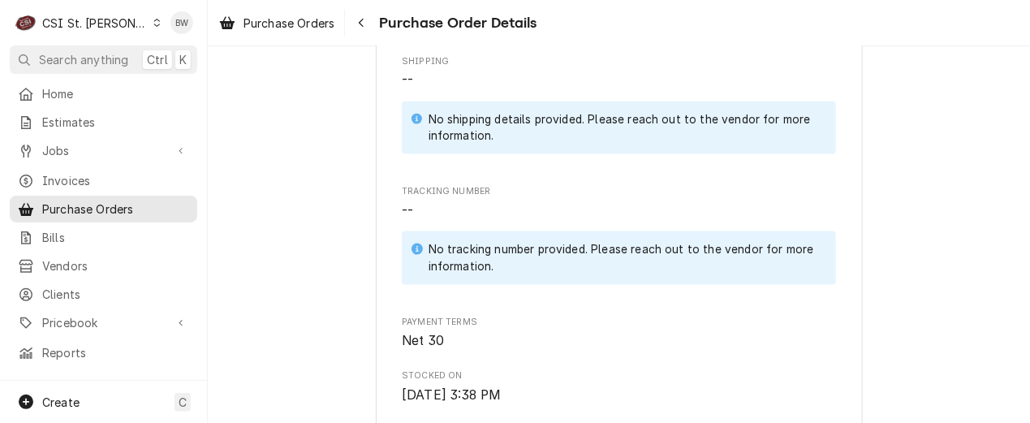
scroll to position [730, 0]
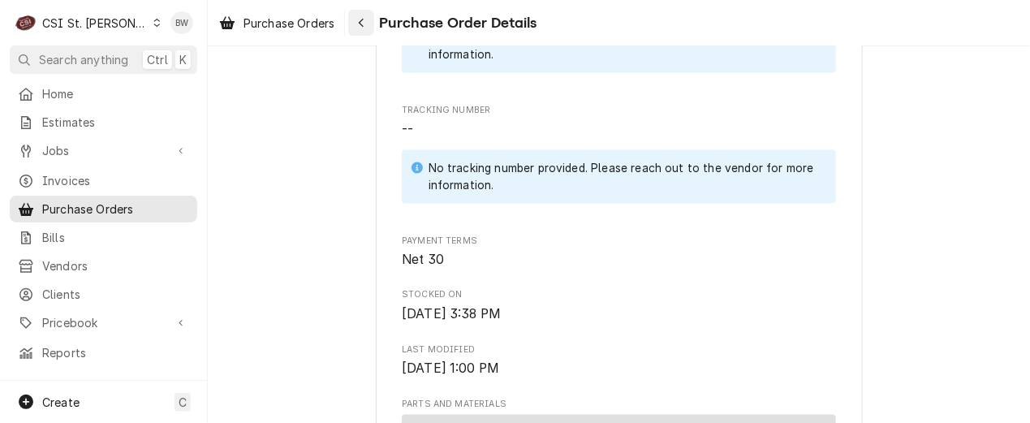
click at [365, 30] on div "Navigate back" at bounding box center [361, 23] width 16 height 16
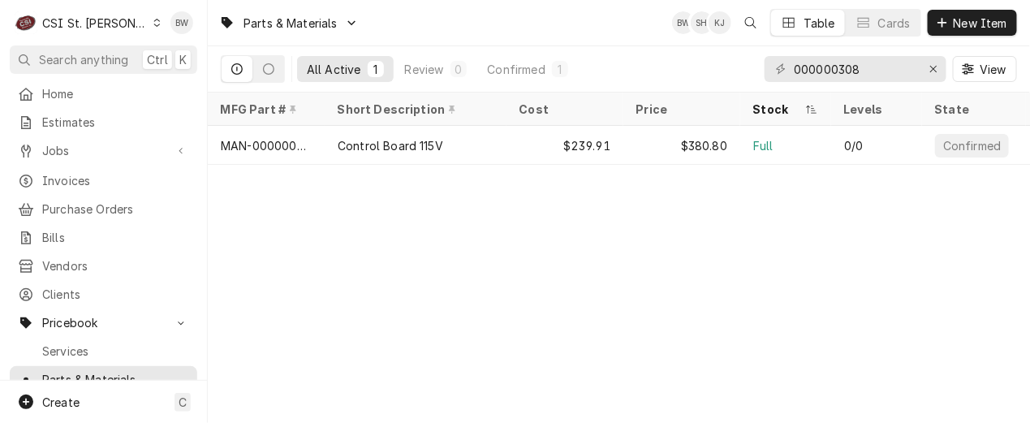
drag, startPoint x: 879, startPoint y: 69, endPoint x: 764, endPoint y: 67, distance: 115.3
click at [764, 67] on div "All Active 1 Review 0 Confirmed 1 000000308 View" at bounding box center [619, 68] width 796 height 45
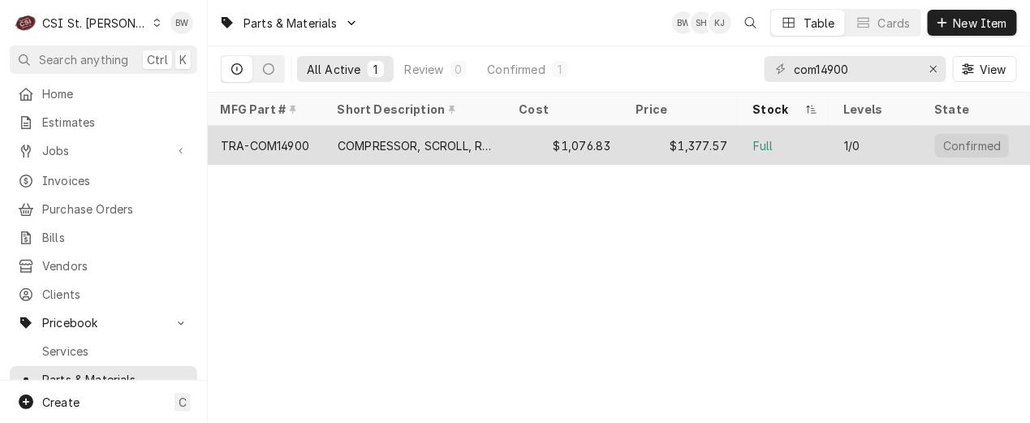
type input "com14900"
drag, startPoint x: 304, startPoint y: 143, endPoint x: 312, endPoint y: 143, distance: 8.9
click at [304, 143] on div "TRA-COM14900" at bounding box center [265, 145] width 88 height 17
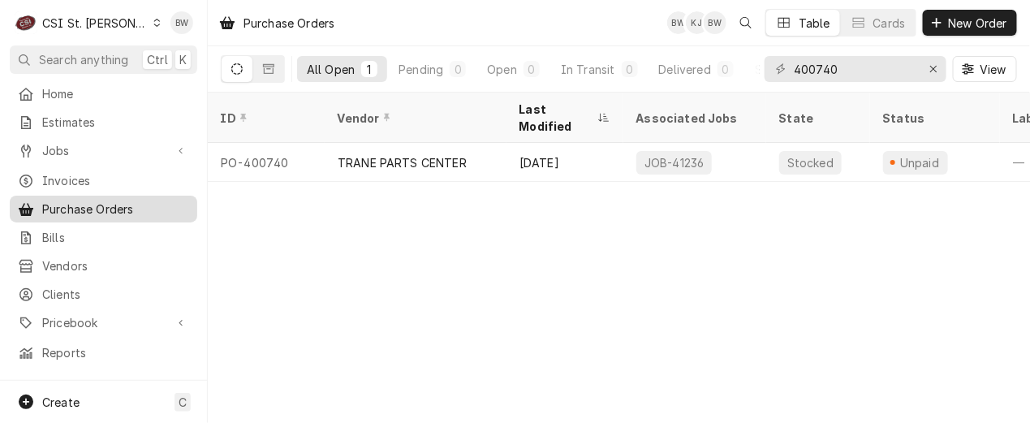
click at [102, 209] on span "Purchase Orders" at bounding box center [115, 208] width 147 height 17
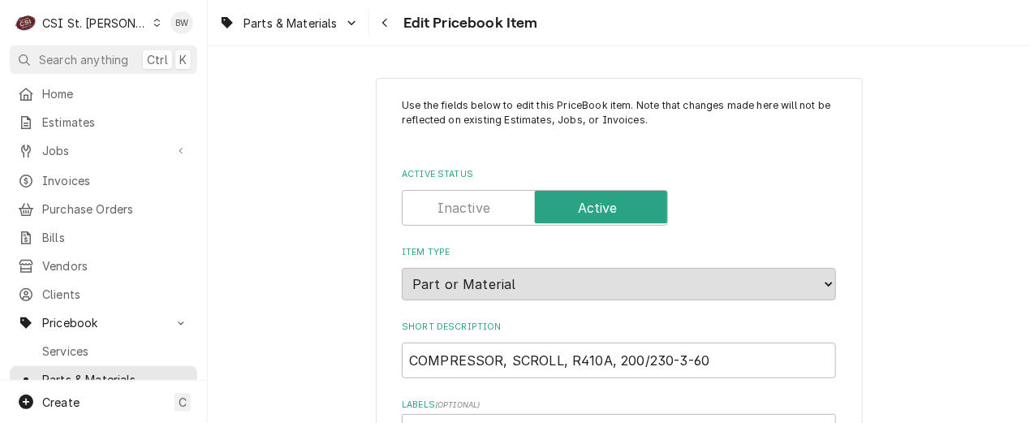
type textarea "x"
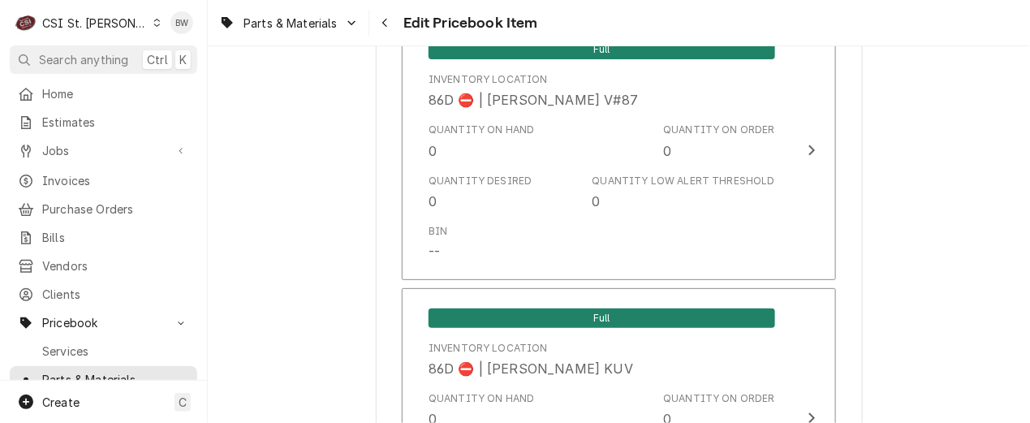
scroll to position [14082, 0]
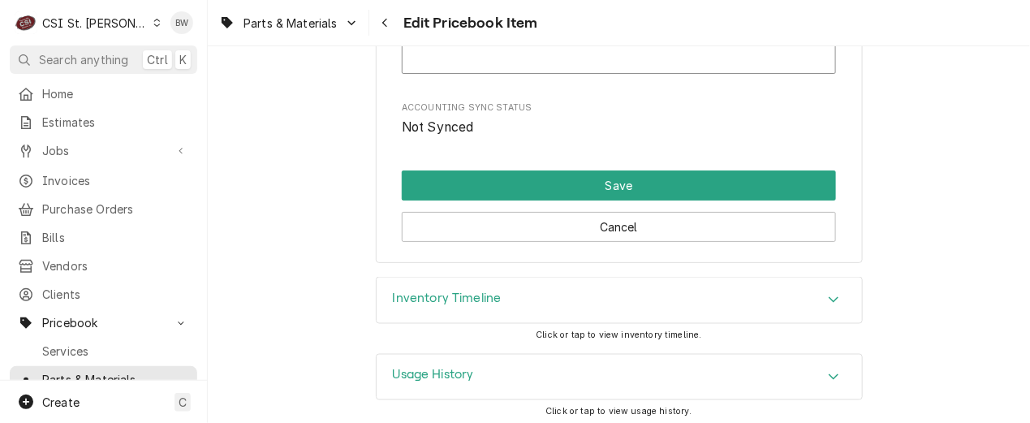
click at [424, 292] on h3 "Inventory Timeline" at bounding box center [447, 298] width 109 height 15
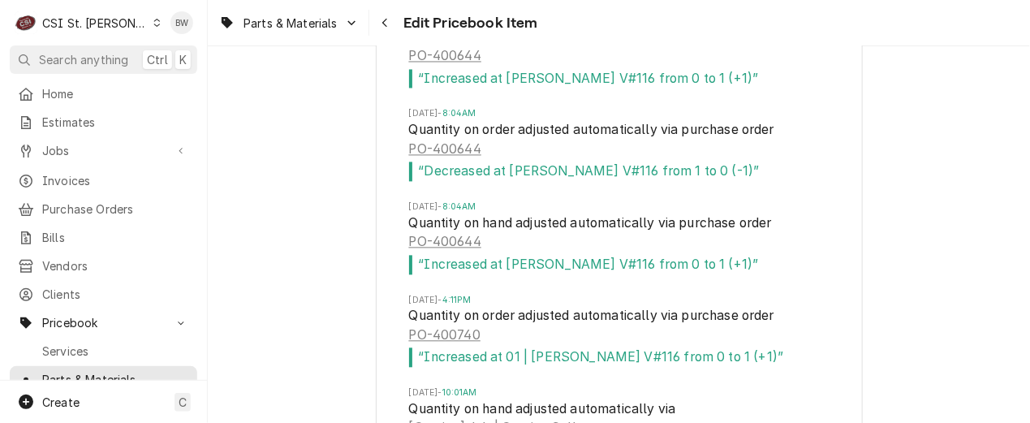
scroll to position [14407, 0]
click at [454, 236] on link "PO-400644" at bounding box center [445, 242] width 72 height 19
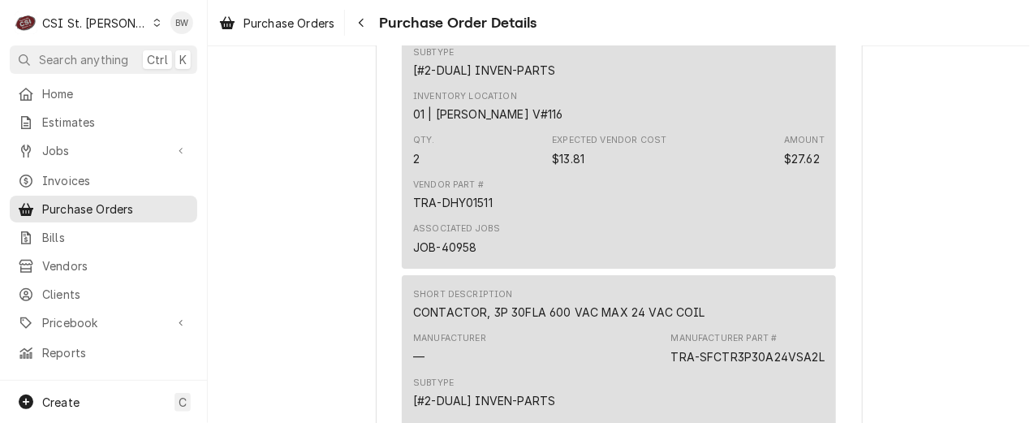
scroll to position [1542, 0]
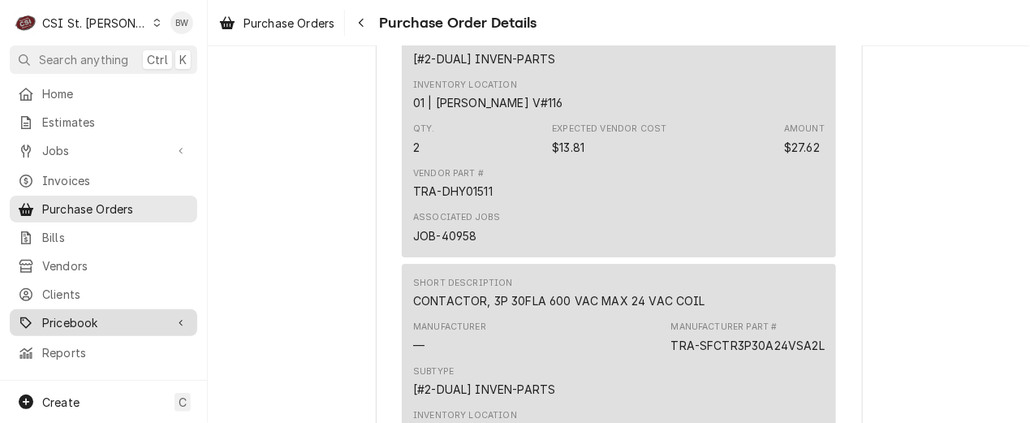
click at [75, 314] on span "Pricebook" at bounding box center [103, 322] width 123 height 17
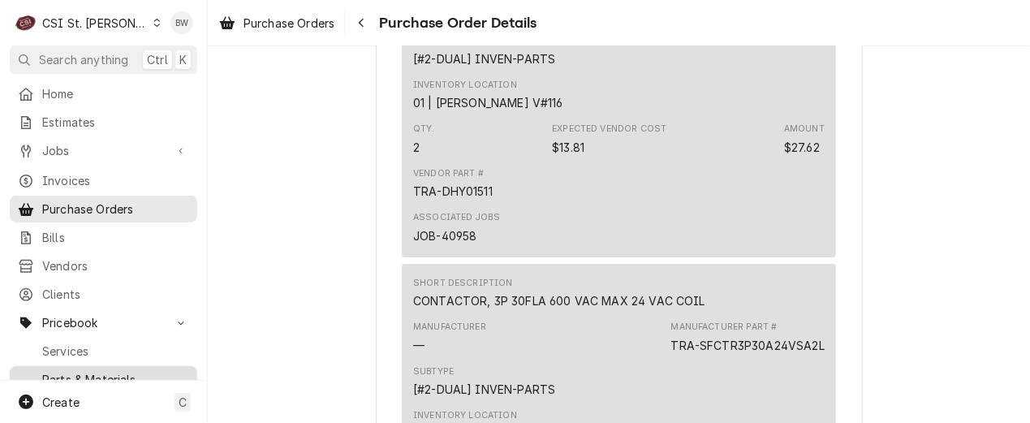
click at [97, 371] on span "Parts & Materials" at bounding box center [115, 379] width 147 height 17
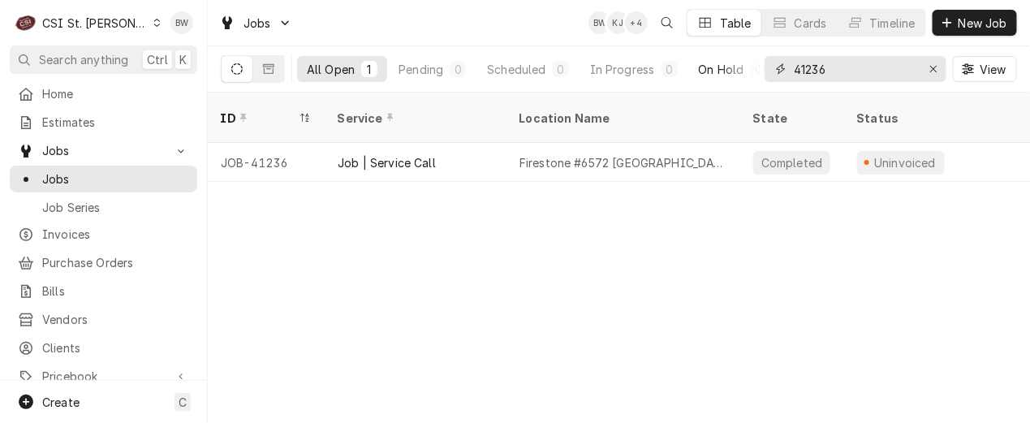
drag, startPoint x: 878, startPoint y: 71, endPoint x: 740, endPoint y: 72, distance: 138.0
click at [744, 75] on div "All Open 1 Pending 0 Scheduled 0 In Progress 0 On Hold 0 Completed 1 41236 View" at bounding box center [619, 68] width 796 height 45
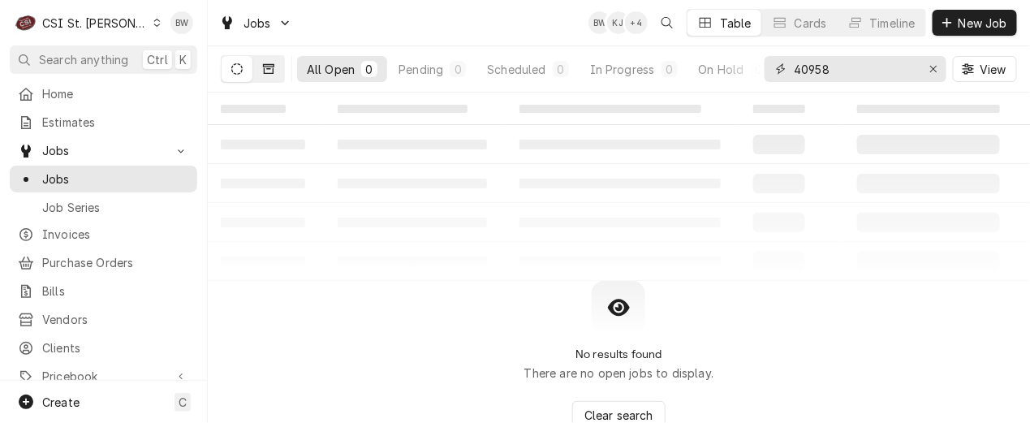
type input "40958"
click at [269, 74] on button "Dynamic Content Wrapper" at bounding box center [268, 69] width 31 height 26
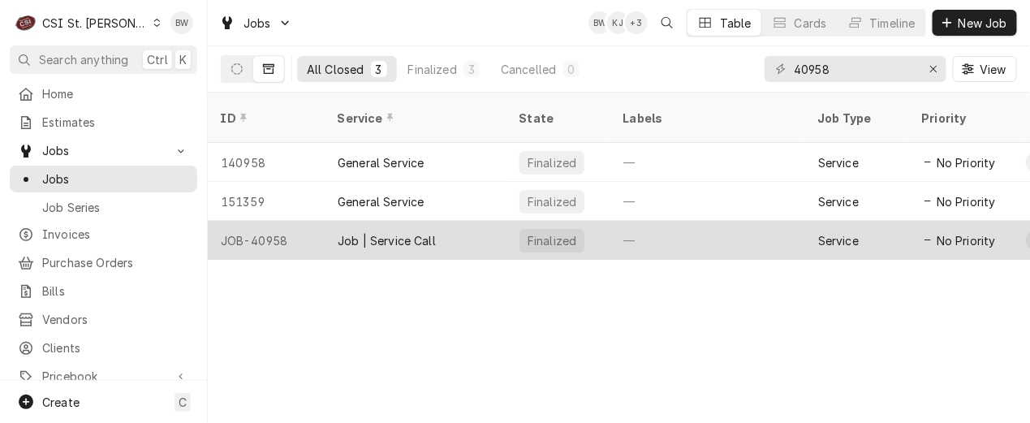
click at [282, 221] on div "JOB-40958" at bounding box center [266, 240] width 117 height 39
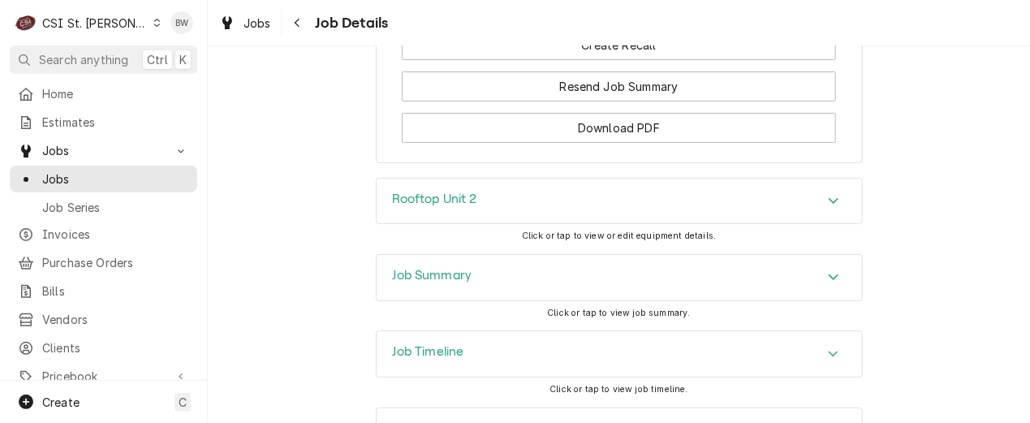
scroll to position [1969, 0]
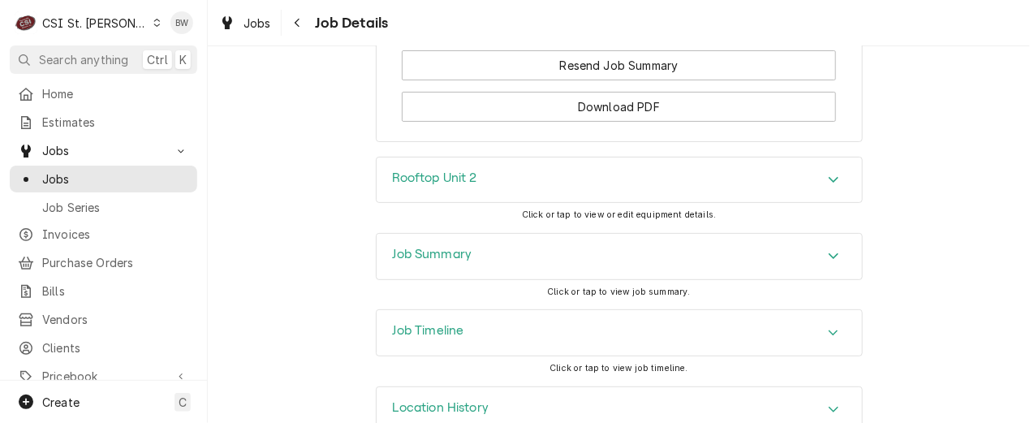
click at [404, 247] on h3 "Job Summary" at bounding box center [433, 254] width 80 height 15
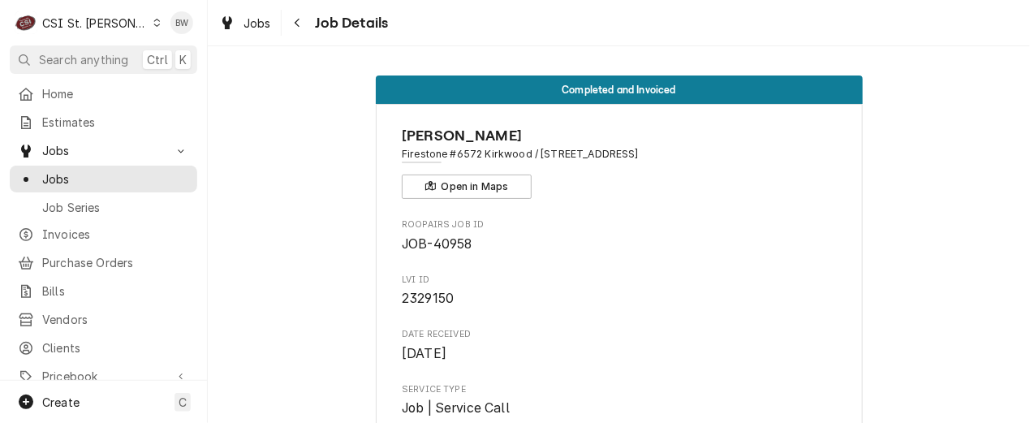
scroll to position [0, 0]
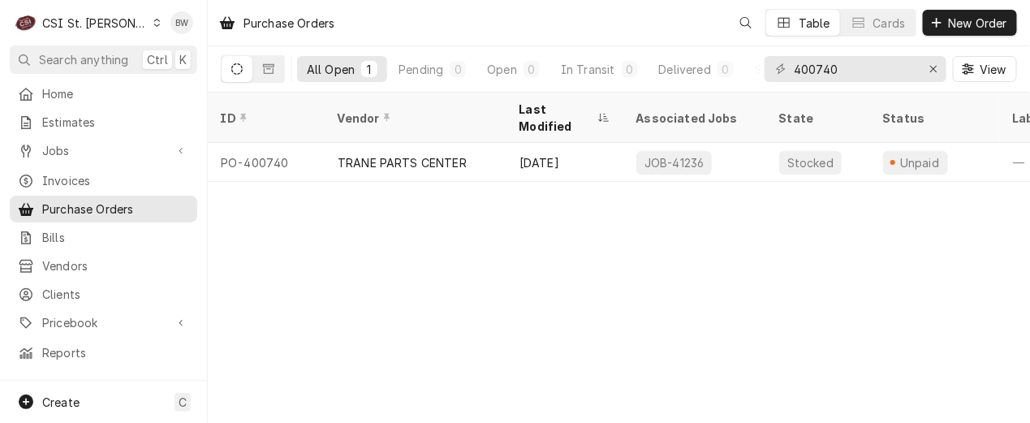
click at [154, 25] on icon "Dynamic Content Wrapper" at bounding box center [157, 23] width 6 height 8
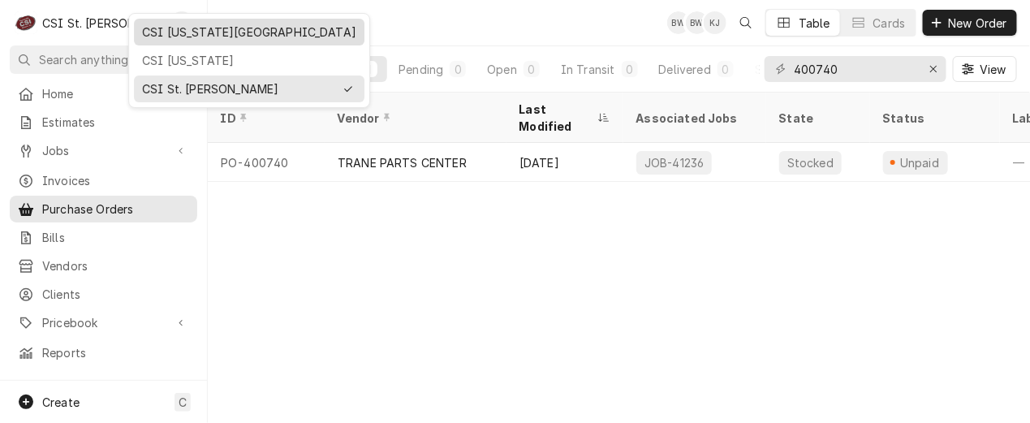
click at [165, 36] on div "CSI [US_STATE][GEOGRAPHIC_DATA]" at bounding box center [249, 32] width 214 height 17
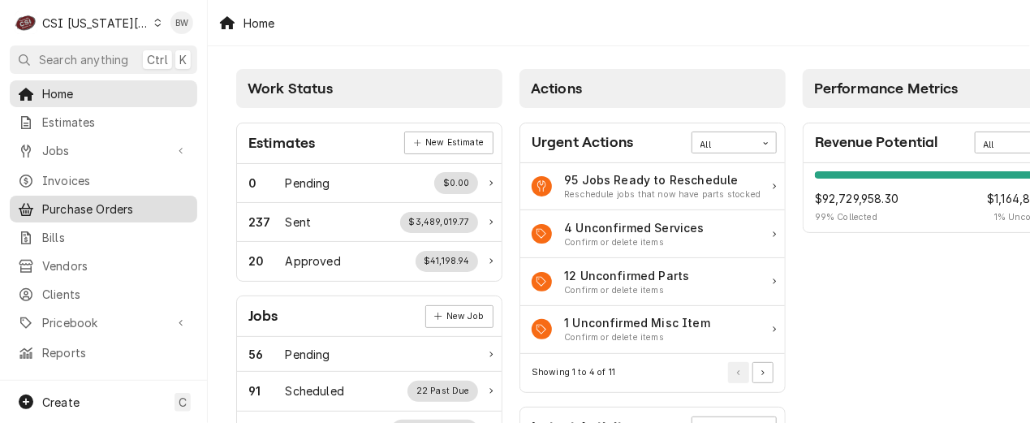
click at [88, 208] on span "Purchase Orders" at bounding box center [115, 208] width 147 height 17
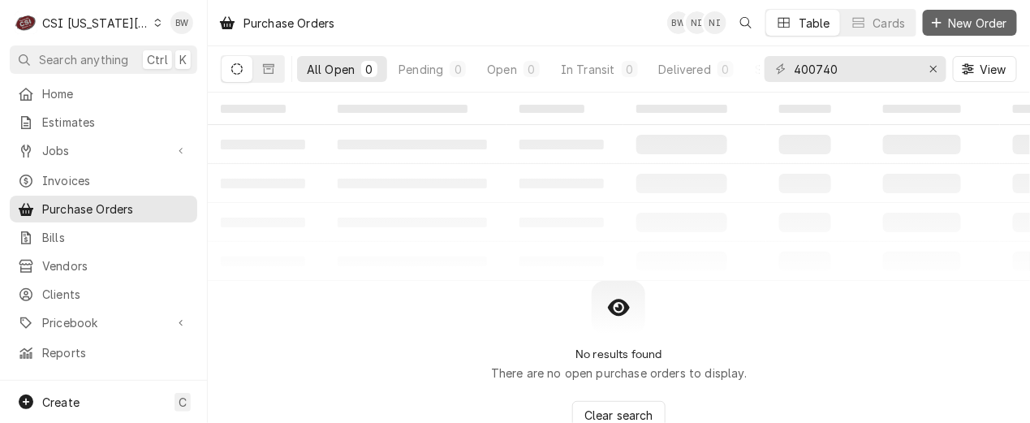
click at [965, 21] on span "New Order" at bounding box center [978, 23] width 65 height 17
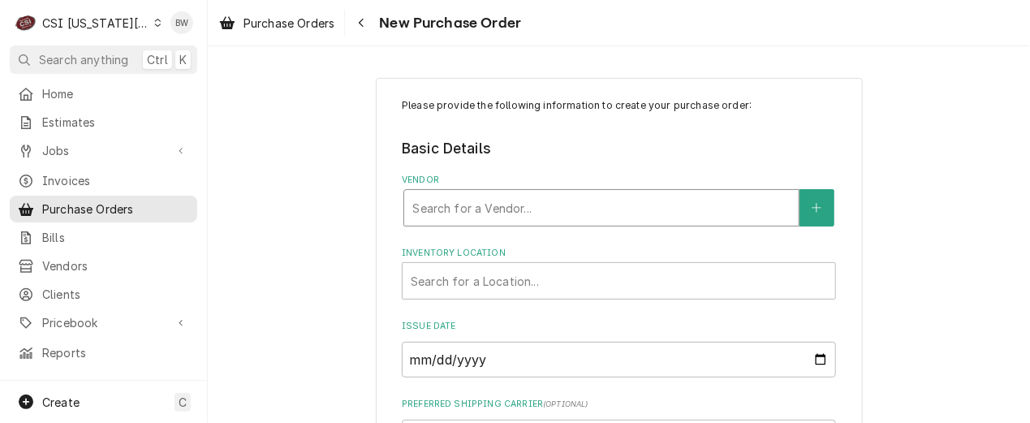
click at [421, 214] on div "Vendor" at bounding box center [601, 207] width 378 height 29
type input "key"
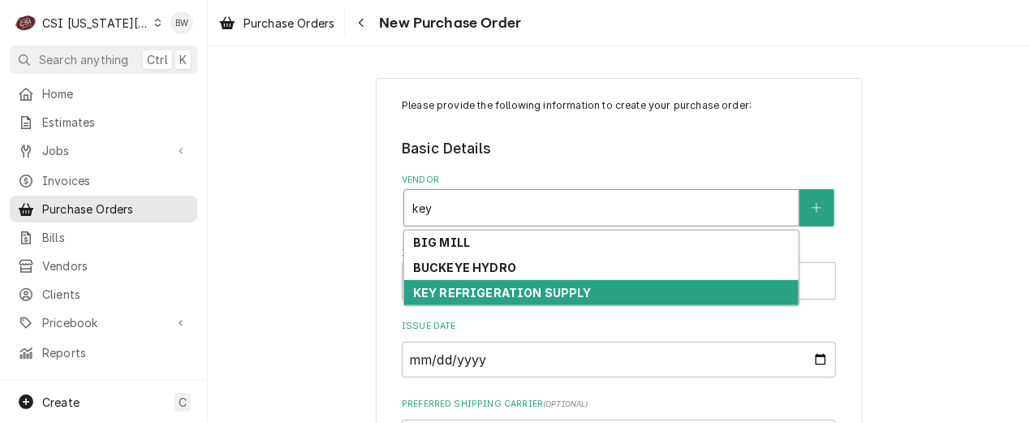
click at [447, 284] on div "KEY REFRIGERATION SUPPLY" at bounding box center [601, 292] width 394 height 25
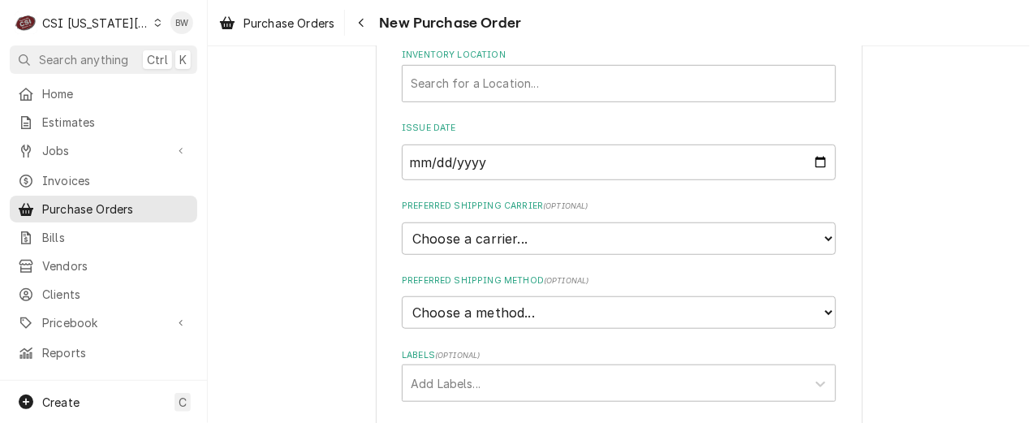
scroll to position [245, 0]
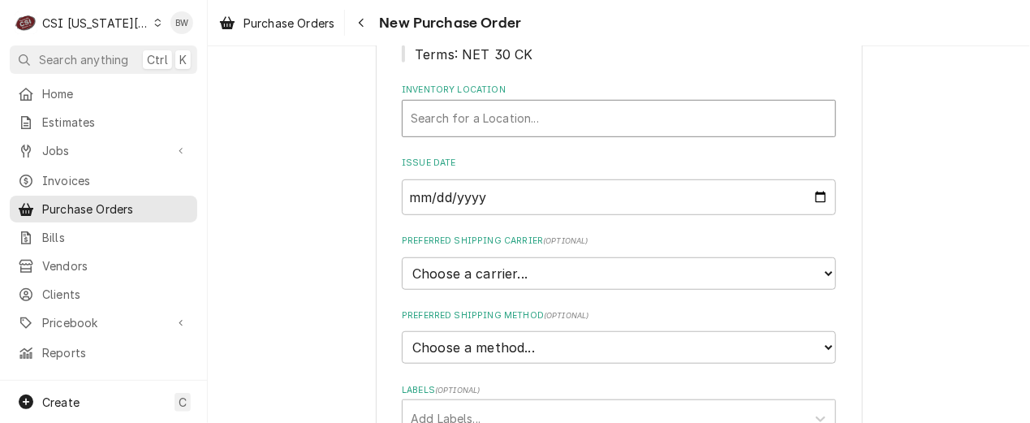
click at [442, 123] on div "Inventory Location" at bounding box center [619, 118] width 416 height 29
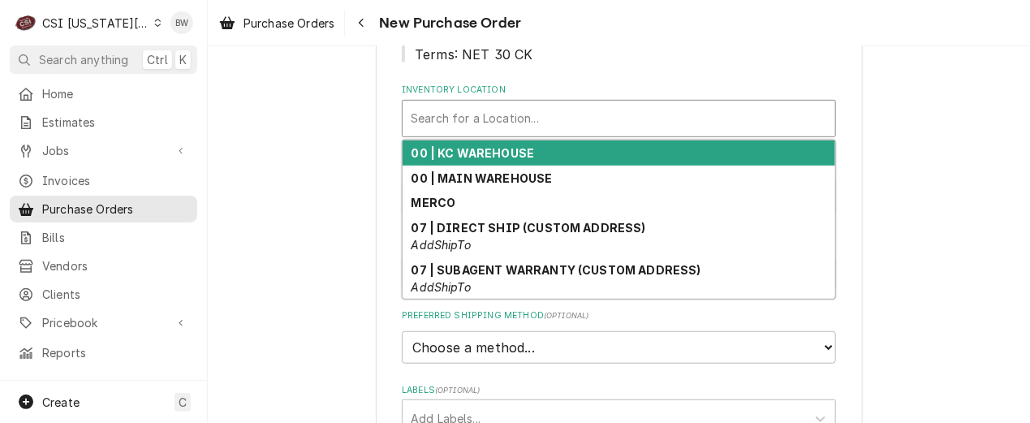
click at [450, 160] on div "00 | KC WAREHOUSE" at bounding box center [619, 152] width 433 height 25
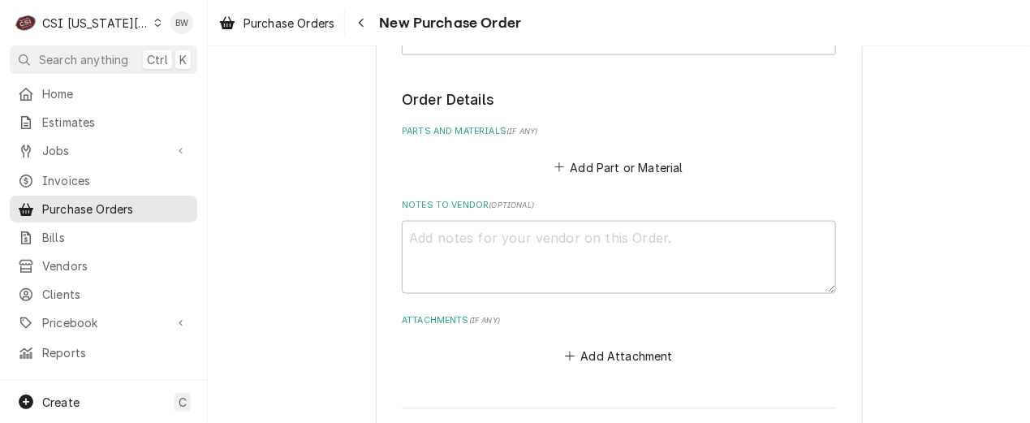
scroll to position [650, 0]
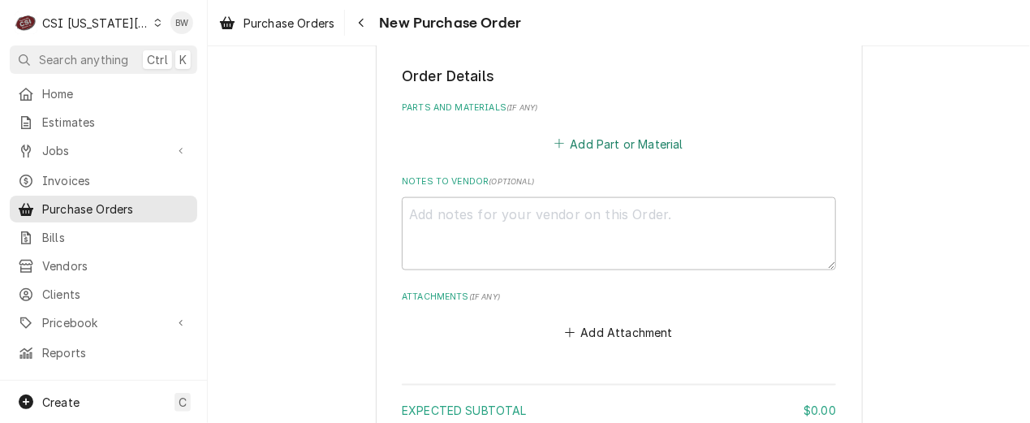
click at [569, 136] on button "Add Part or Material" at bounding box center [619, 143] width 134 height 23
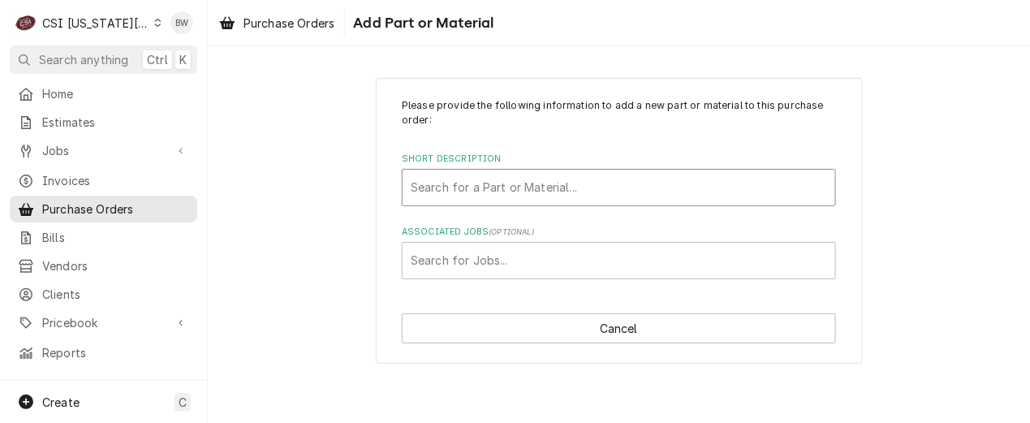
click at [468, 186] on div "Short Description" at bounding box center [619, 187] width 416 height 29
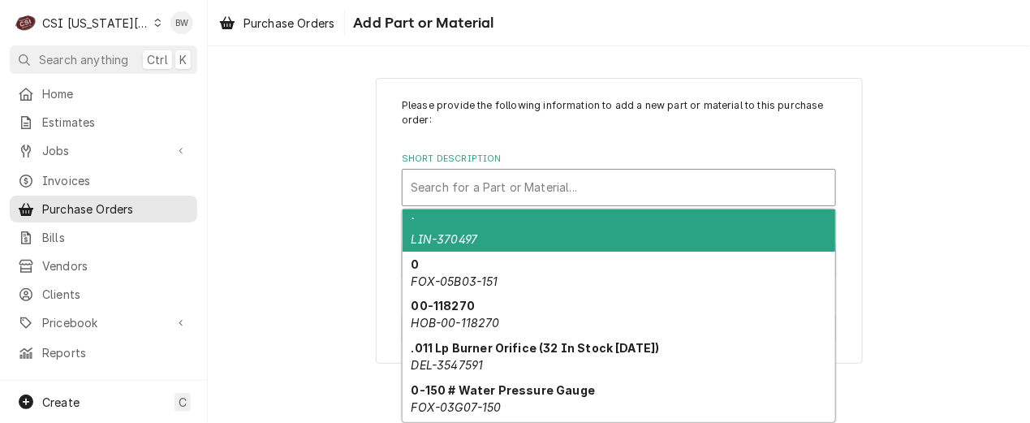
click at [351, 208] on div "Please provide the following information to add a new part or material to this …" at bounding box center [619, 220] width 822 height 315
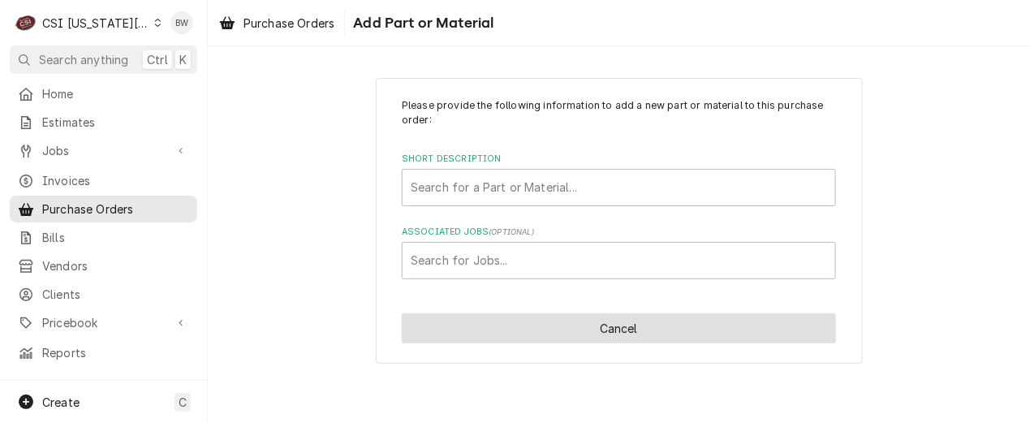
click at [526, 320] on button "Cancel" at bounding box center [619, 328] width 434 height 30
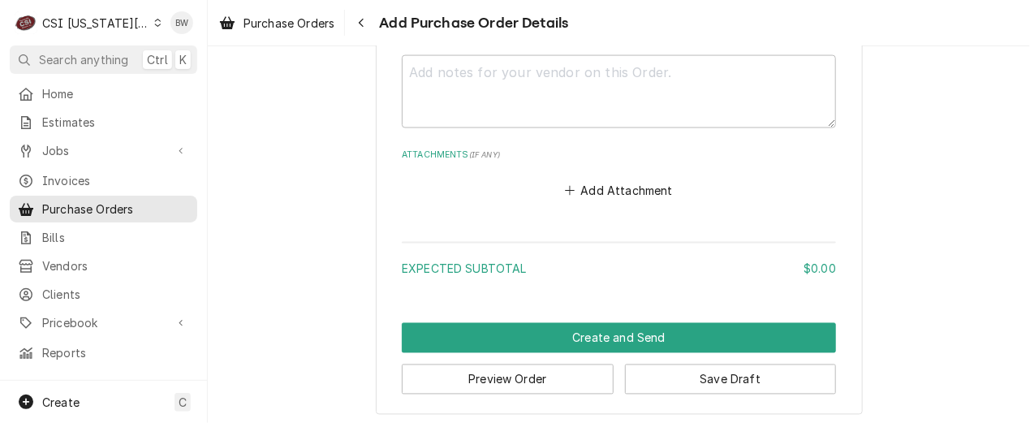
scroll to position [797, 0]
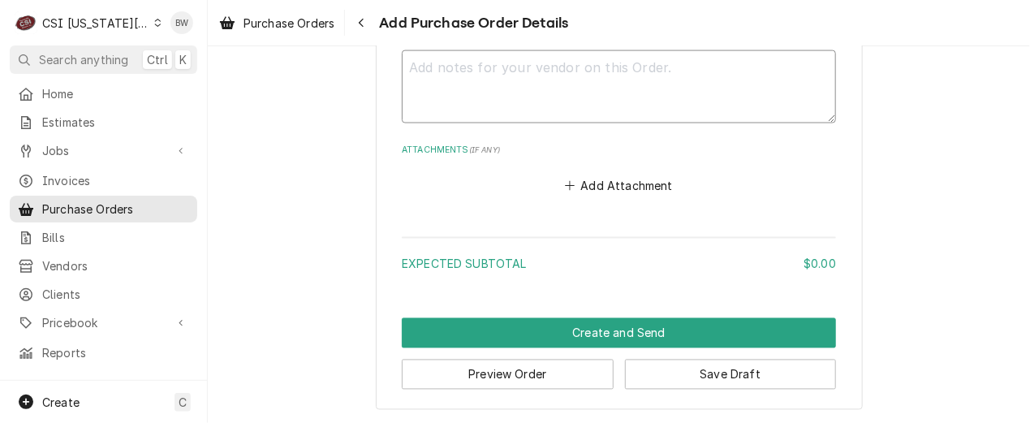
click at [441, 71] on textarea "Notes to Vendor ( optional )" at bounding box center [619, 86] width 434 height 73
type textarea "x"
type textarea "P"
type textarea "x"
type textarea "Pr"
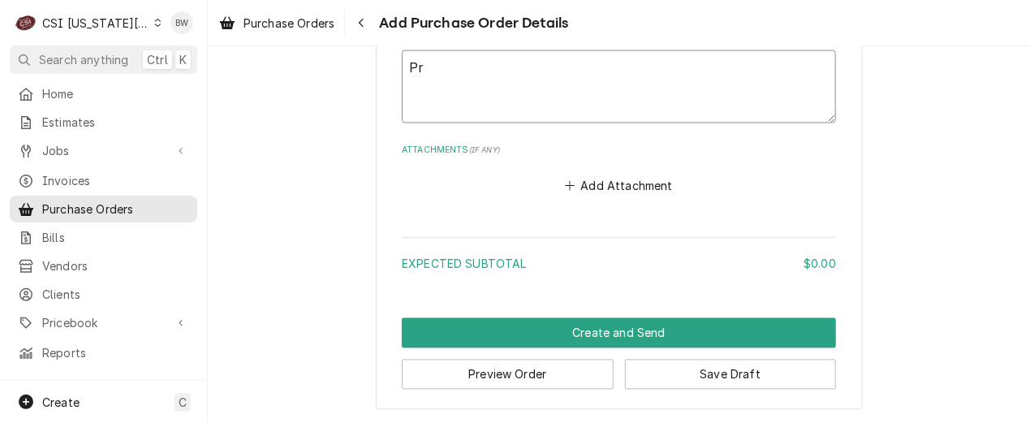
type textarea "x"
type textarea "Pre"
type textarea "x"
type textarea "Pres"
type textarea "x"
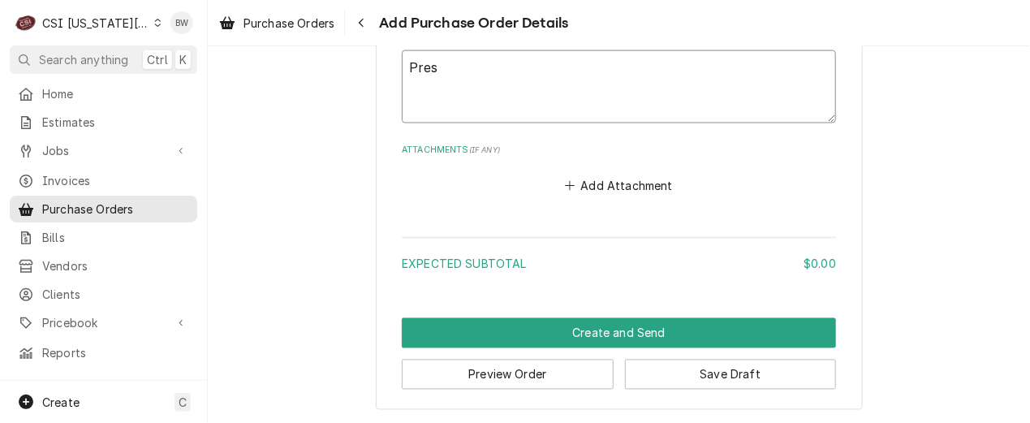
type textarea "Prest"
type textarea "x"
type textarea "Presto"
type textarea "x"
type textarea "Preston"
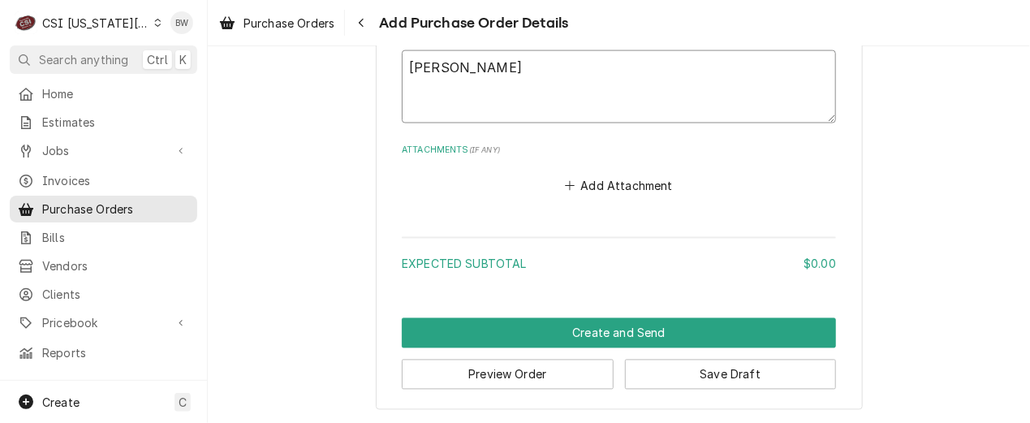
type textarea "x"
type textarea "Preston"
type textarea "x"
type textarea "Preston M"
type textarea "x"
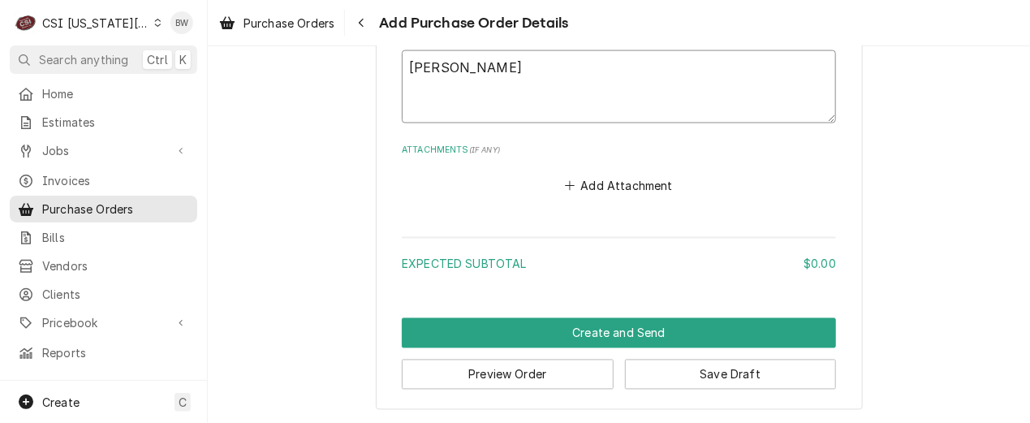
type textarea "Preston M"
type textarea "x"
type textarea "Preston M Fi"
type textarea "x"
type textarea "Preston M Fil"
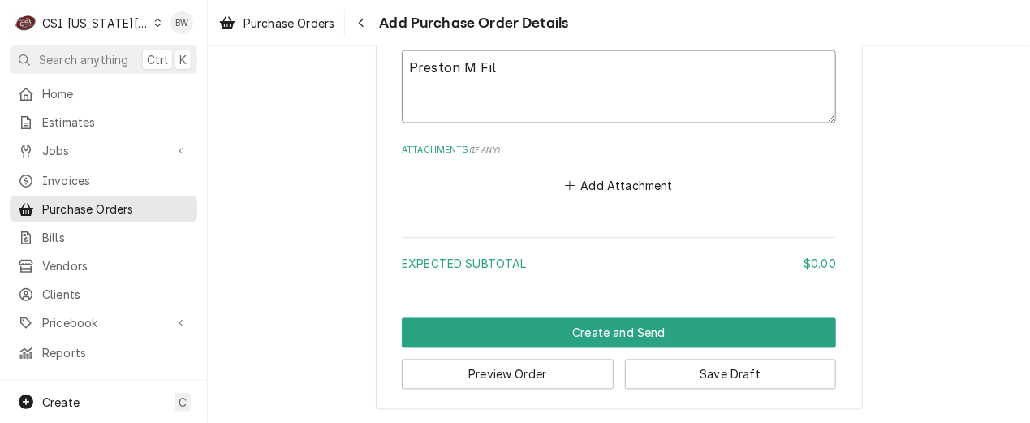
type textarea "x"
type textarea "Preston M Filt"
type textarea "x"
type textarea "Preston M Filte"
type textarea "x"
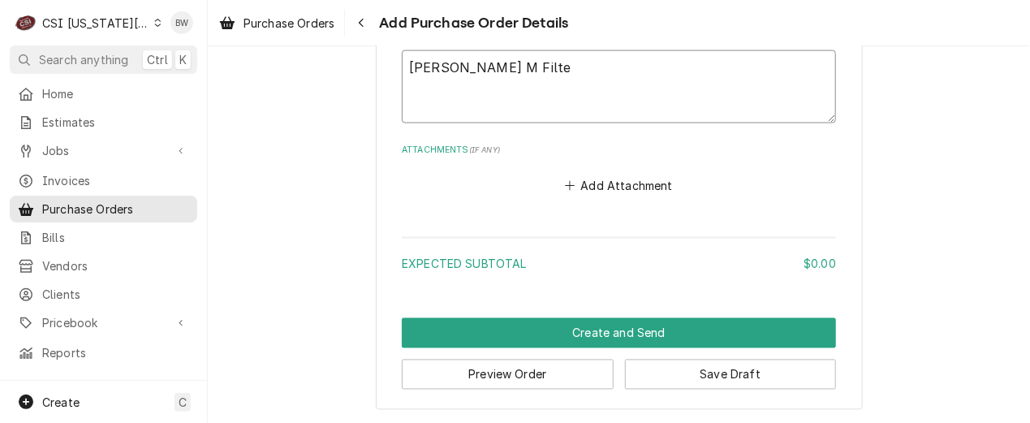
type textarea "Preston M Filter"
type textarea "x"
type textarea "Preston M Filters"
type textarea "x"
type textarea "Preston M Filters"
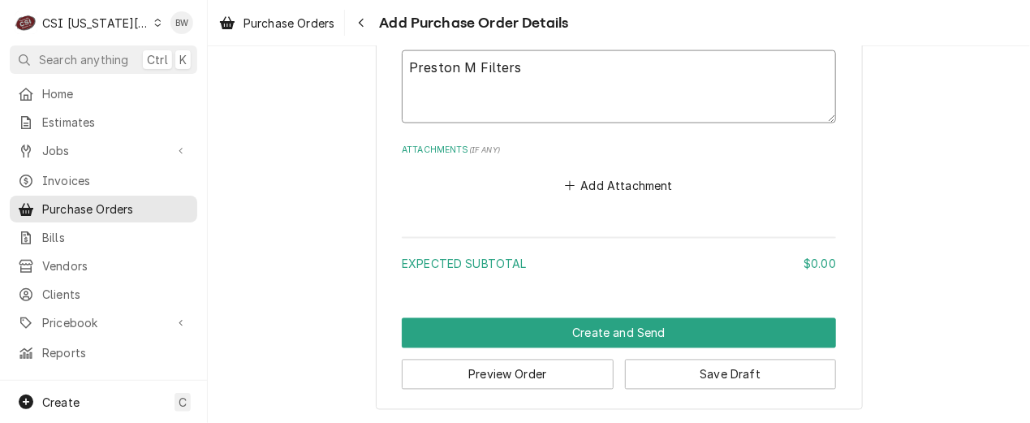
type textarea "x"
type textarea "Preston M Filters 3"
type textarea "x"
type textarea "Preston M Filters 32"
type textarea "x"
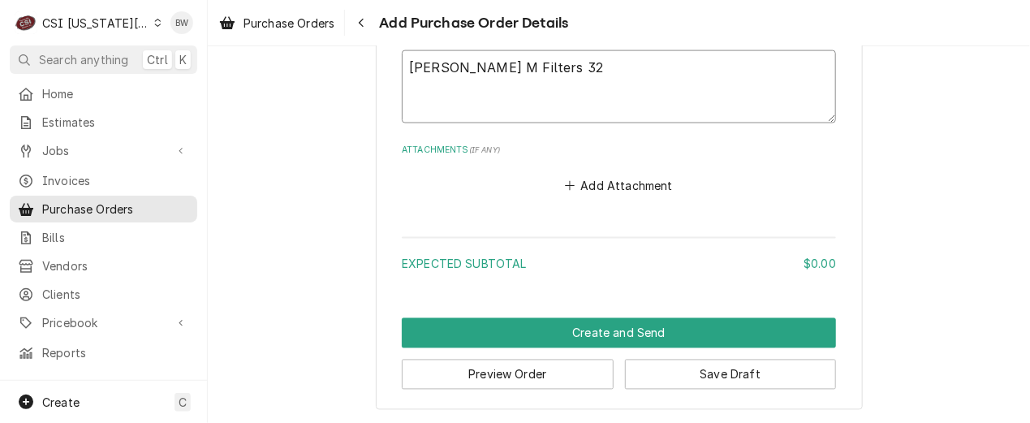
type textarea "Preston M Filters 325"
type textarea "x"
type textarea "Preston M Filters 3255"
type textarea "x"
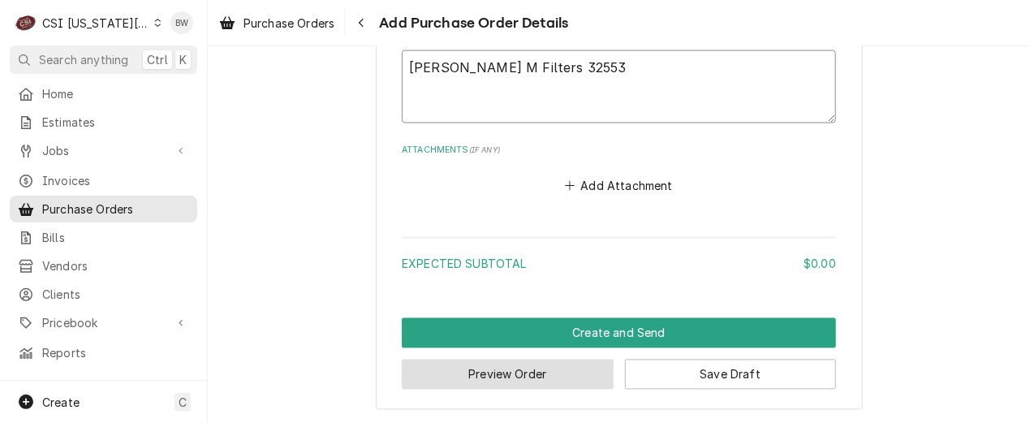
type textarea "Preston M Filters 32553"
click at [492, 370] on button "Preview Order" at bounding box center [508, 375] width 212 height 30
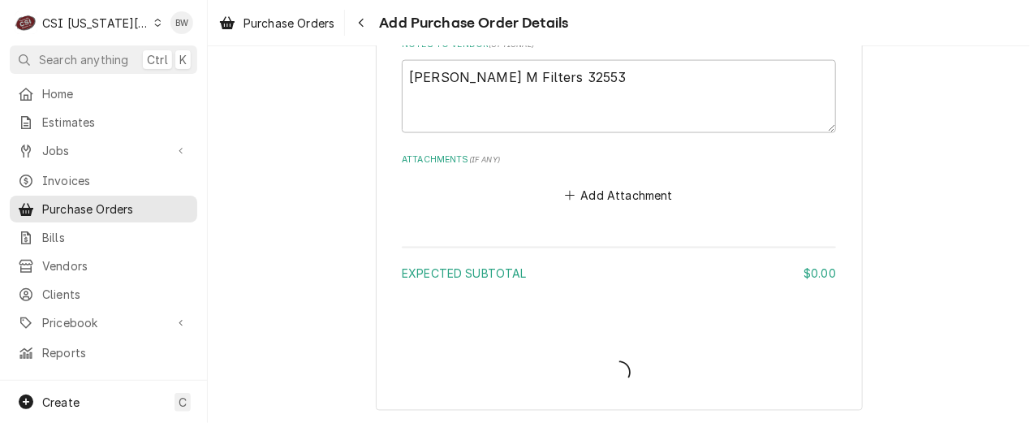
type textarea "x"
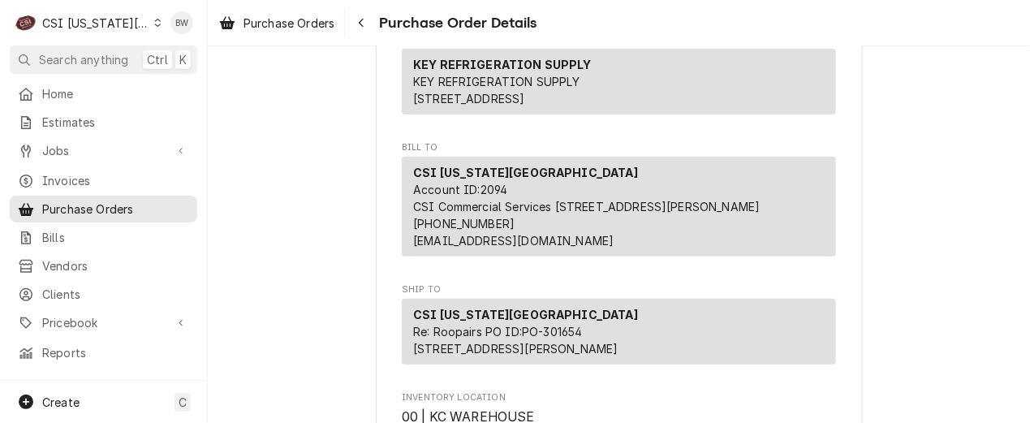
scroll to position [81, 0]
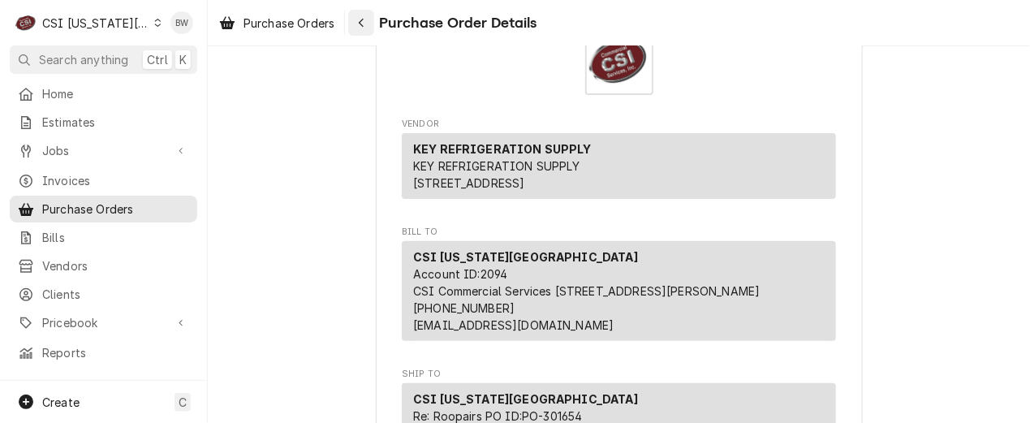
click at [362, 30] on div "Navigate back" at bounding box center [361, 23] width 16 height 16
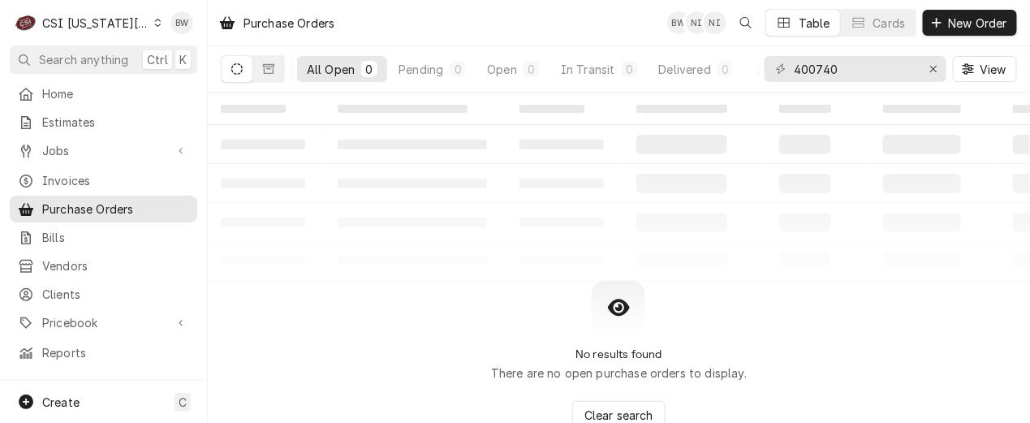
click at [154, 22] on icon "Dynamic Content Wrapper" at bounding box center [157, 23] width 7 height 8
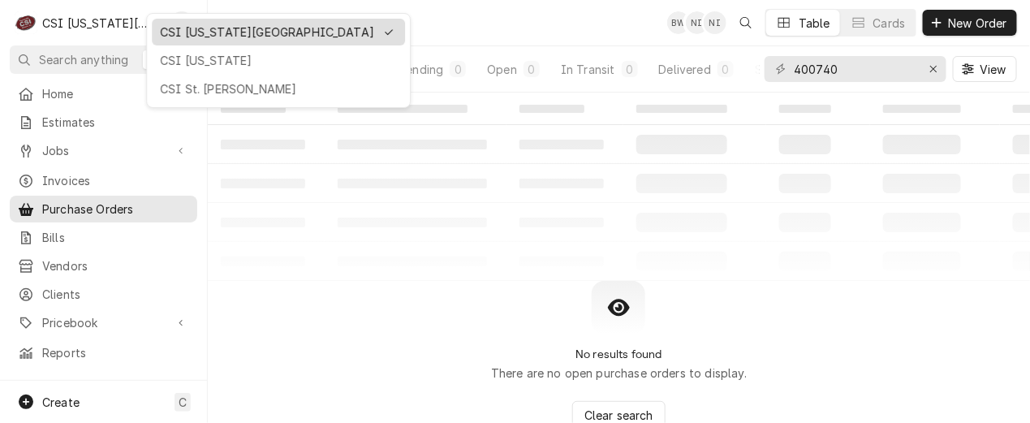
click at [224, 43] on div "CSI [US_STATE][GEOGRAPHIC_DATA]" at bounding box center [278, 32] width 253 height 27
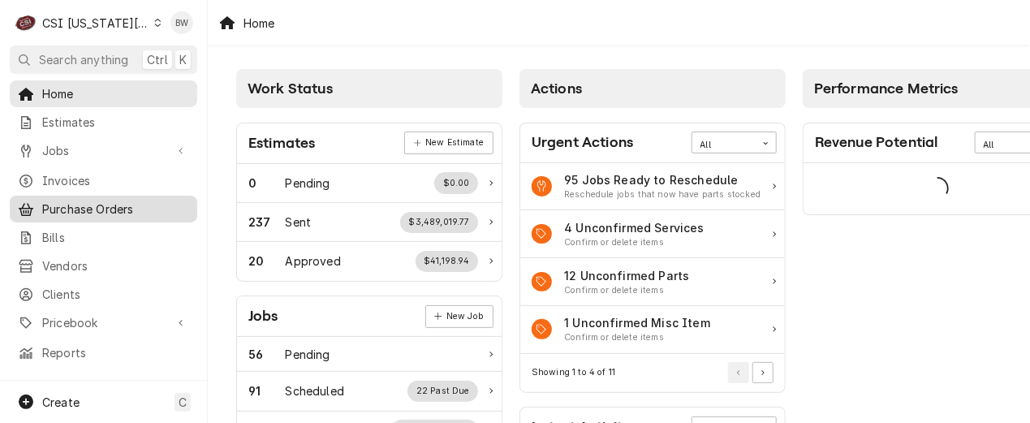
click at [97, 210] on span "Purchase Orders" at bounding box center [115, 208] width 147 height 17
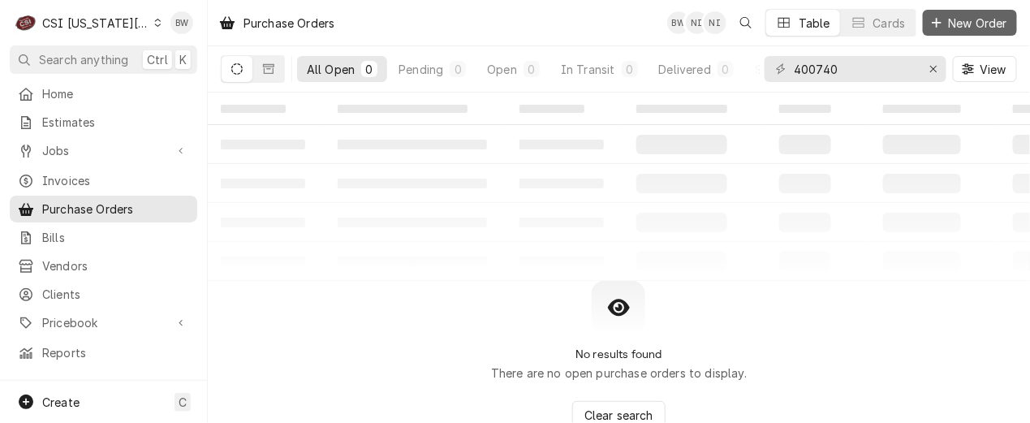
click at [979, 22] on span "New Order" at bounding box center [978, 23] width 65 height 17
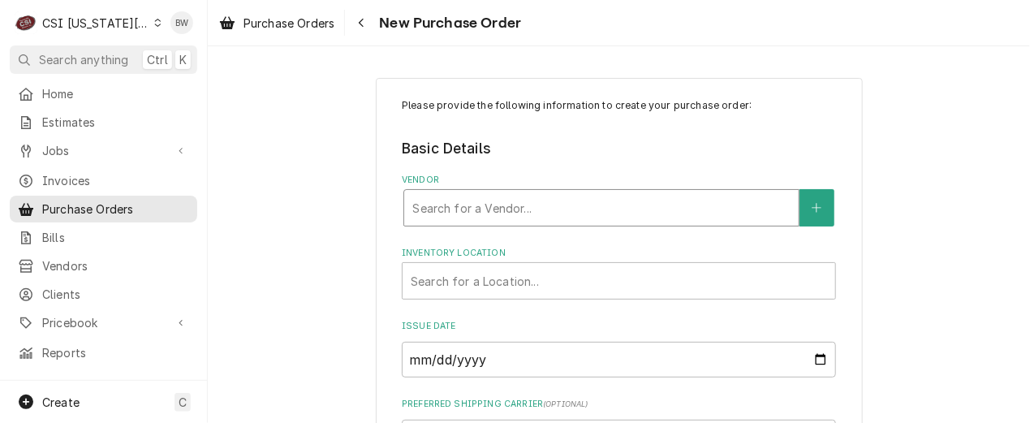
click at [446, 205] on div "Vendor" at bounding box center [601, 207] width 378 height 29
type input "home depot"
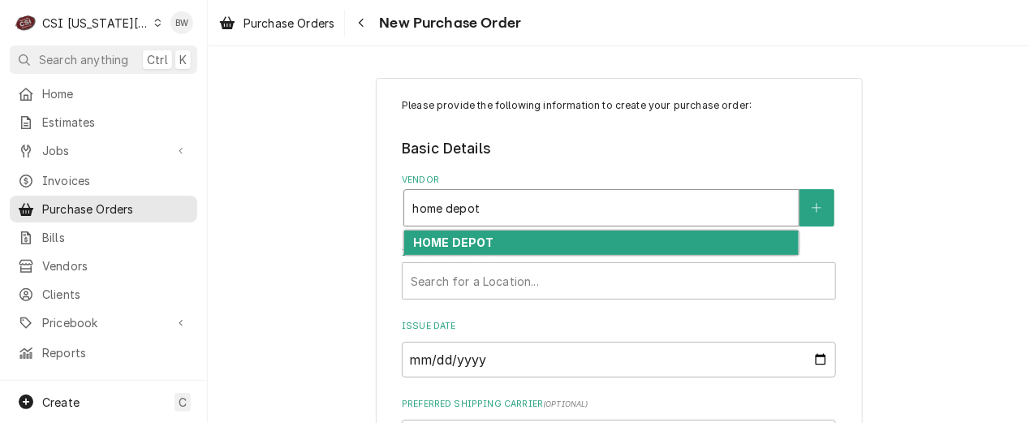
click at [427, 235] on div "HOME DEPOT" at bounding box center [601, 243] width 394 height 25
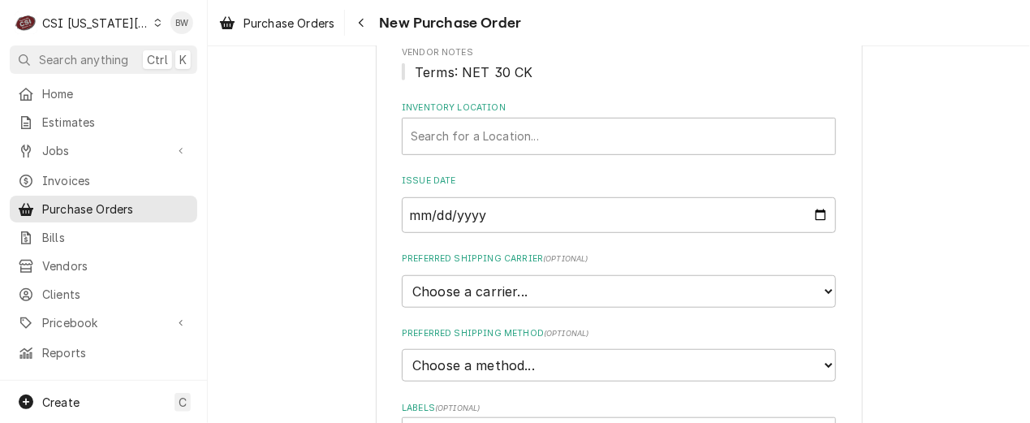
scroll to position [243, 0]
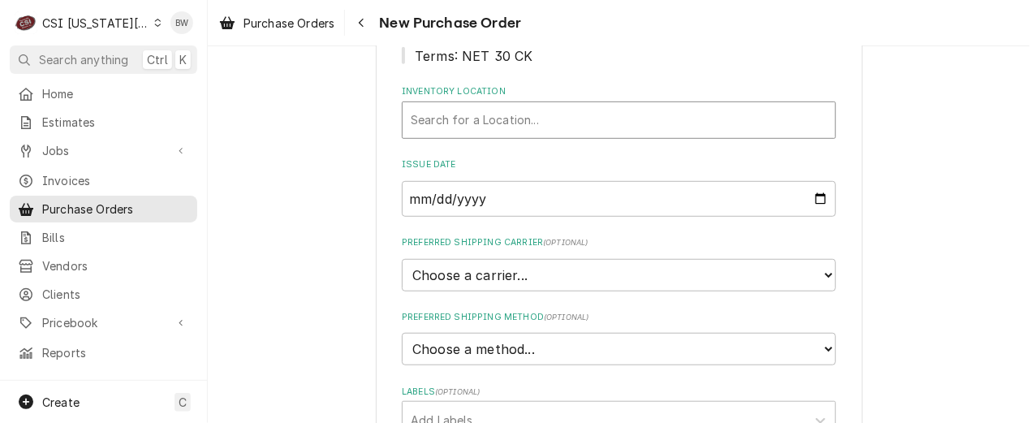
click at [445, 126] on div "Inventory Location" at bounding box center [619, 120] width 416 height 29
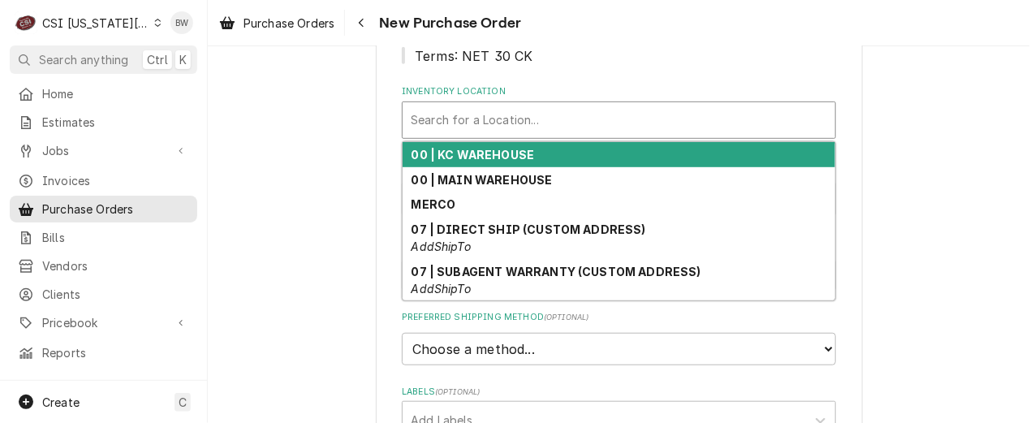
click at [445, 151] on strong "00 | KC WAREHOUSE" at bounding box center [473, 155] width 123 height 14
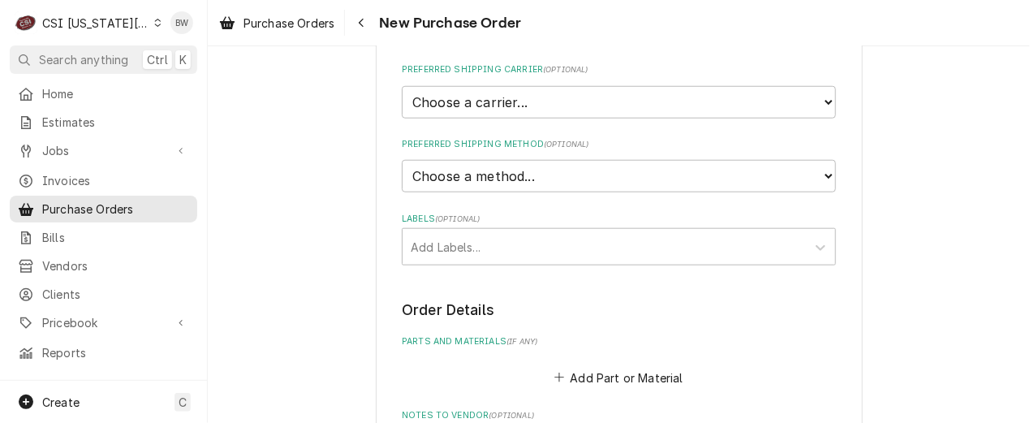
scroll to position [487, 0]
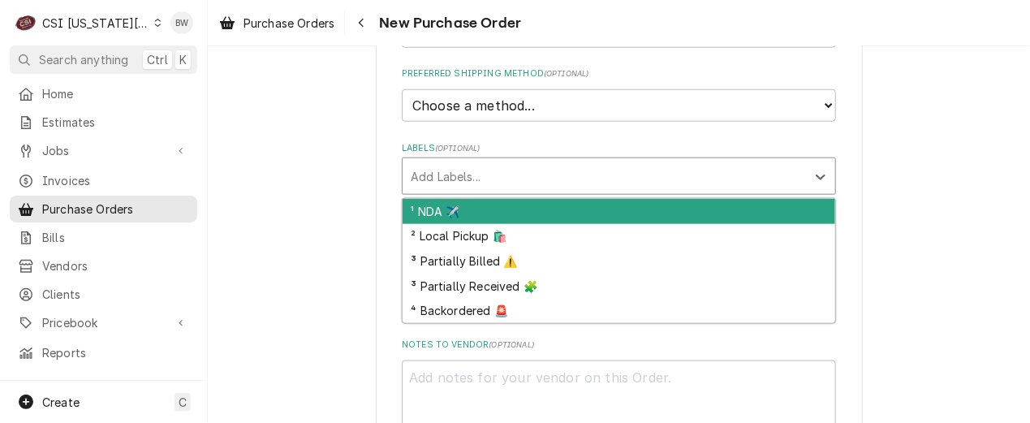
click at [430, 182] on div "Labels" at bounding box center [604, 176] width 387 height 29
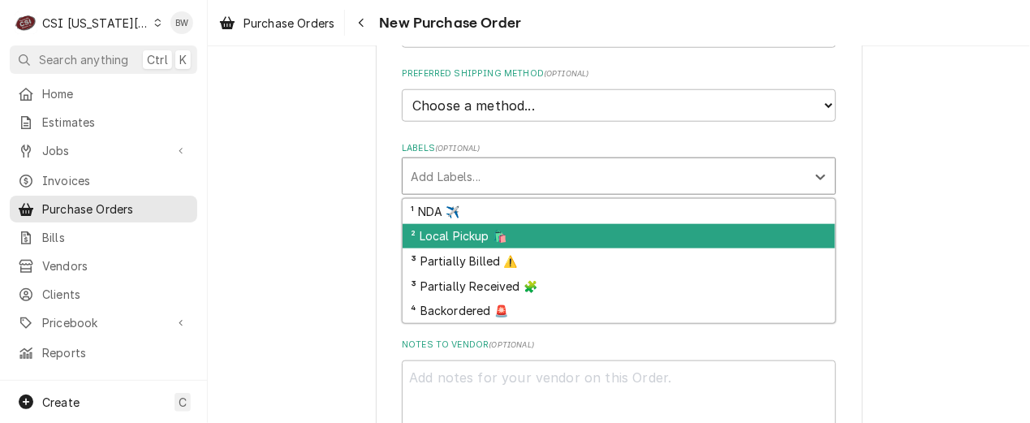
click at [429, 230] on div "² Local Pickup 🛍️" at bounding box center [619, 236] width 433 height 25
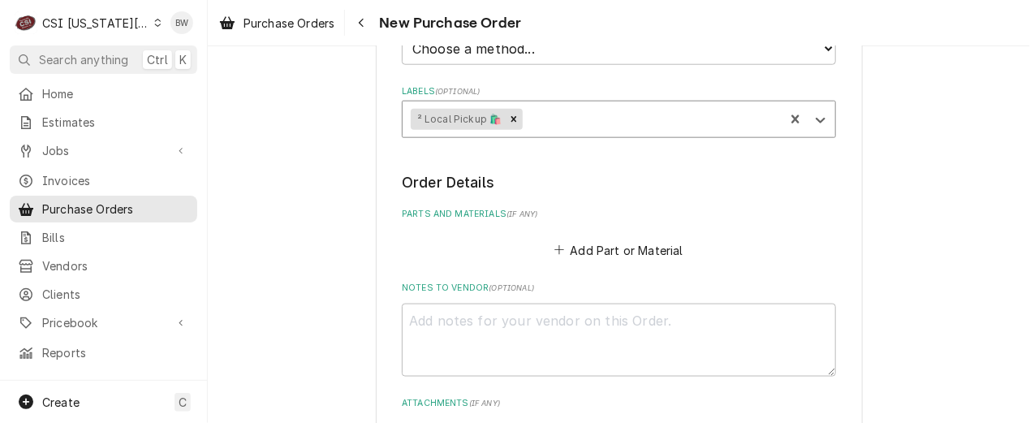
scroll to position [568, 0]
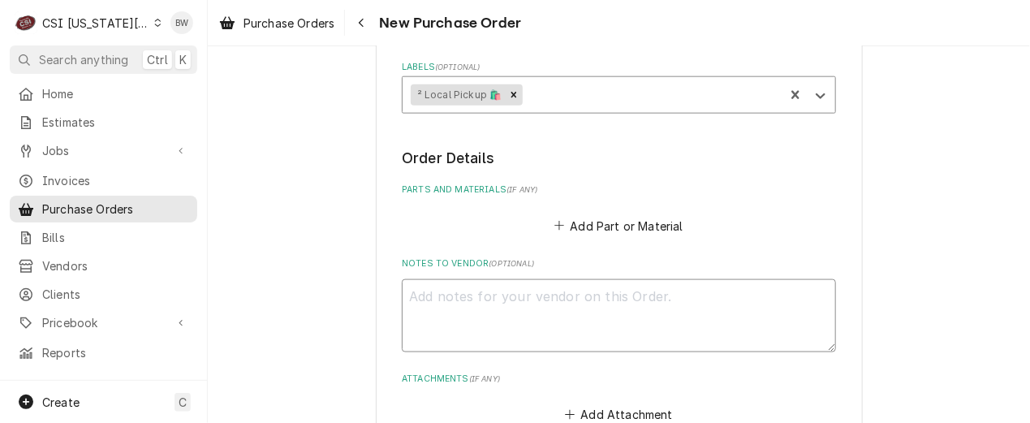
click at [439, 290] on textarea "Notes to Vendor ( optional )" at bounding box center [619, 315] width 434 height 73
type textarea "x"
type textarea "T"
type textarea "x"
type textarea "Ty"
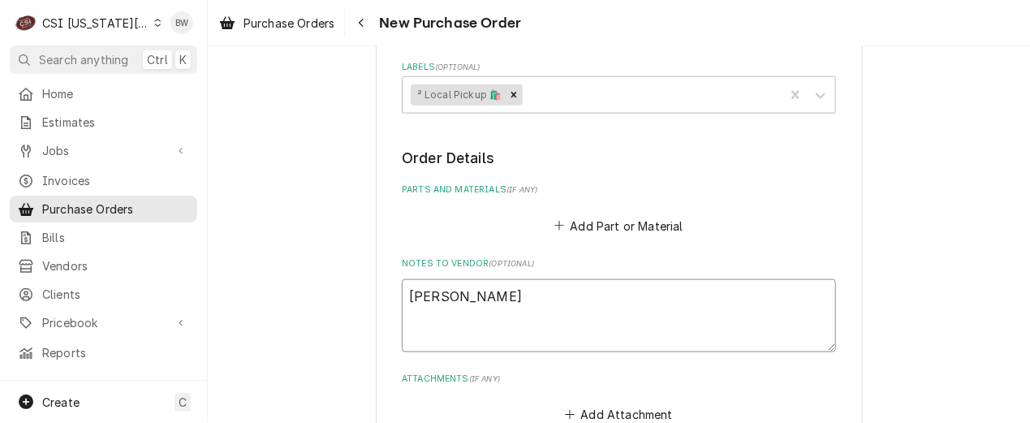
type textarea "x"
type textarea "Tyla"
type textarea "x"
type textarea "Tylae"
type textarea "x"
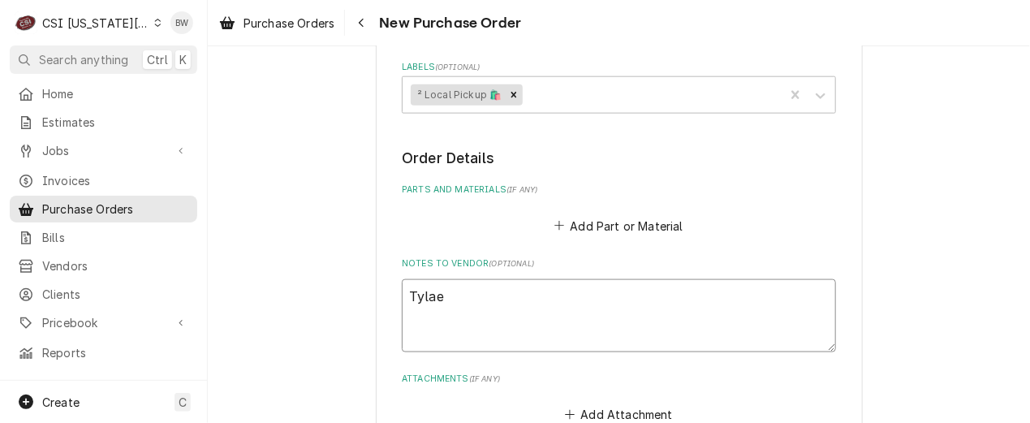
type textarea "Tylaer"
type textarea "x"
type textarea "Tylae"
type textarea "x"
type textarea "Tyla"
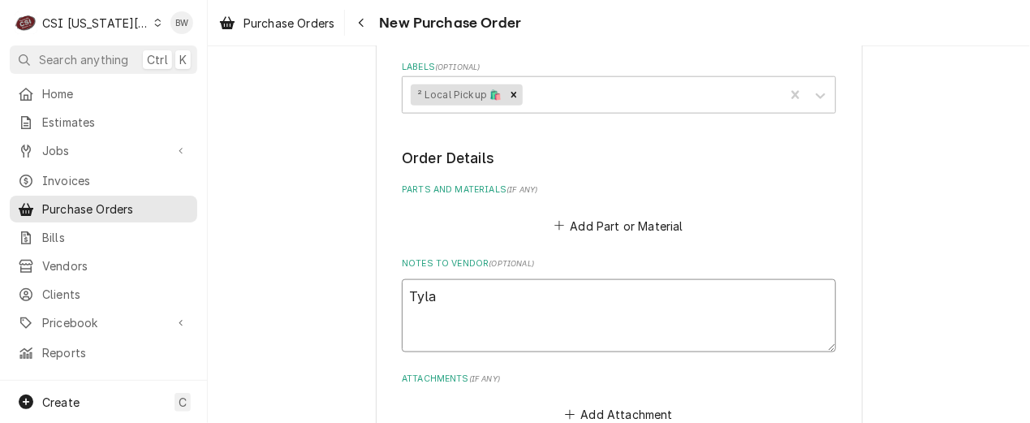
type textarea "x"
type textarea "Tyl"
type textarea "x"
type textarea "Tyler"
type textarea "x"
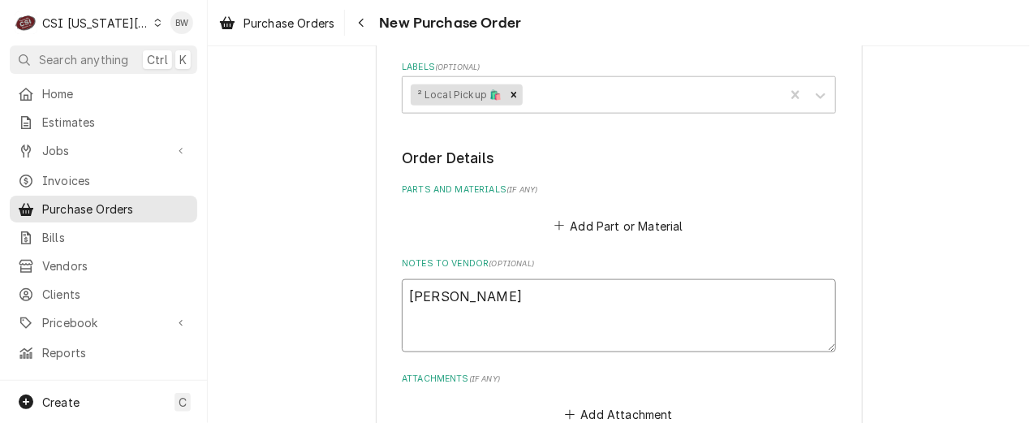
type textarea "Tyler"
type textarea "x"
type textarea "Tyler Wi"
type textarea "x"
type textarea "Tyler Wil"
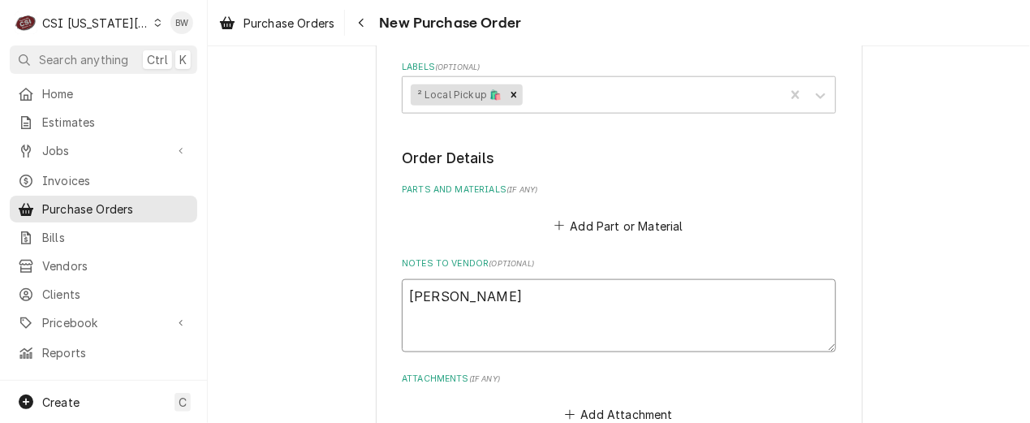
type textarea "x"
type textarea "Tyler Wils"
type textarea "x"
type textarea "Tyler Wilso"
type textarea "x"
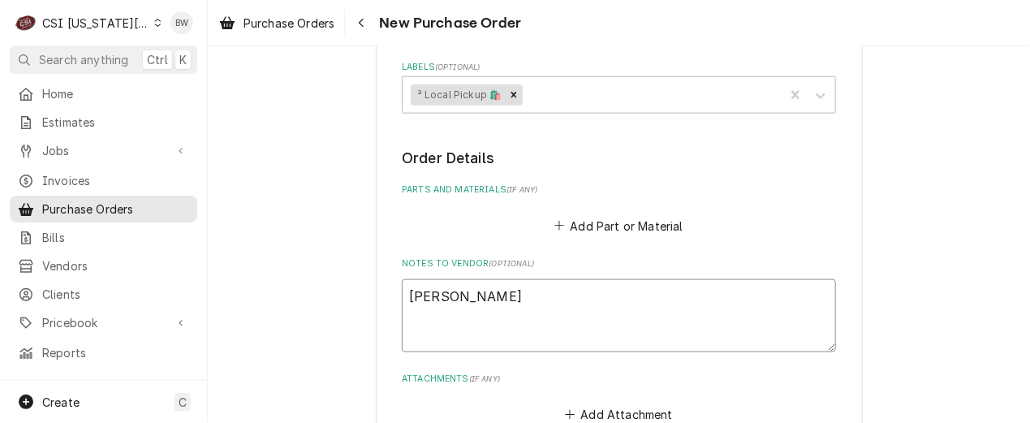
type textarea "Tyler Wilson"
type textarea "x"
type textarea "Tyler Wilson"
type textarea "x"
type textarea "Tyler Wilson 3"
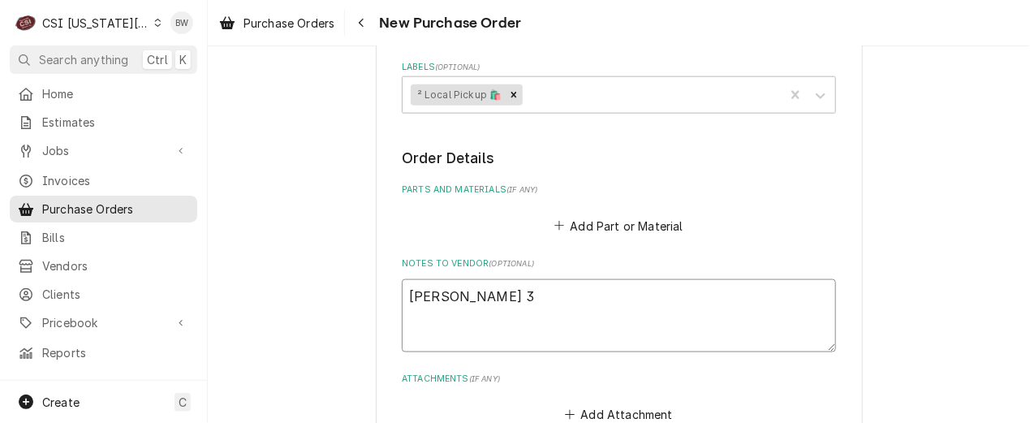
type textarea "x"
type textarea "Tyler Wilson 31"
type textarea "x"
type textarea "Tyler Wilson 311"
type textarea "x"
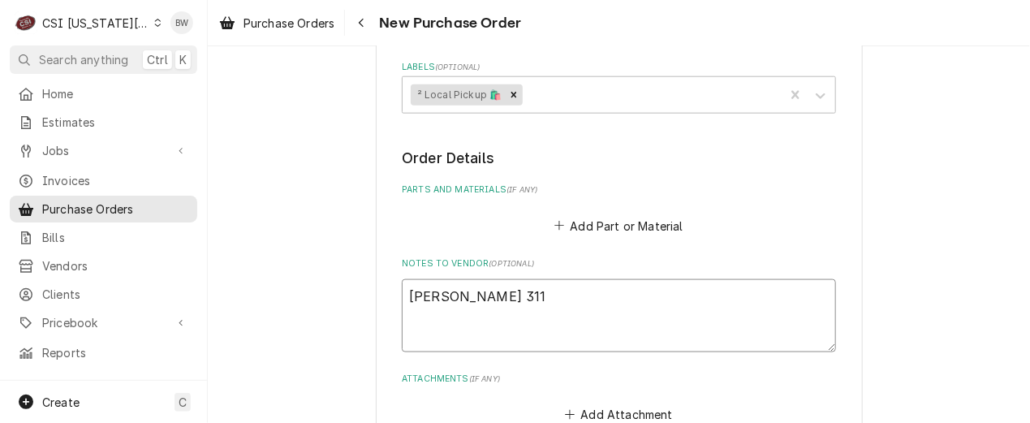
type textarea "Tyler Wilson 3117"
type textarea "x"
type textarea "Tyler Wilson 31174"
click at [744, 191] on label "Parts and Materials ( if any )" at bounding box center [619, 189] width 434 height 13
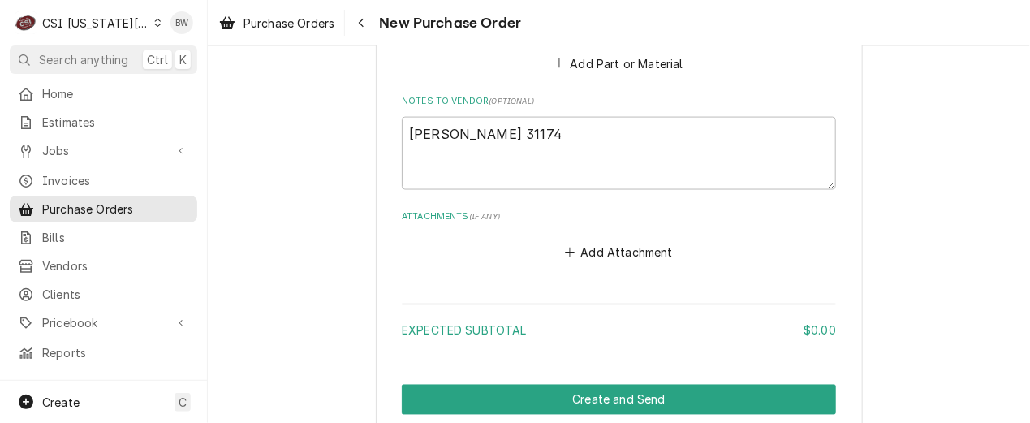
scroll to position [797, 0]
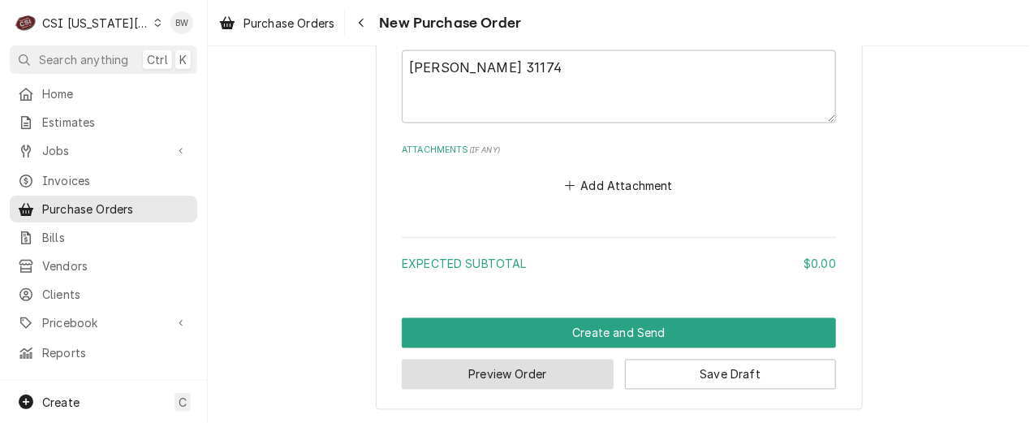
click at [501, 369] on button "Preview Order" at bounding box center [508, 375] width 212 height 30
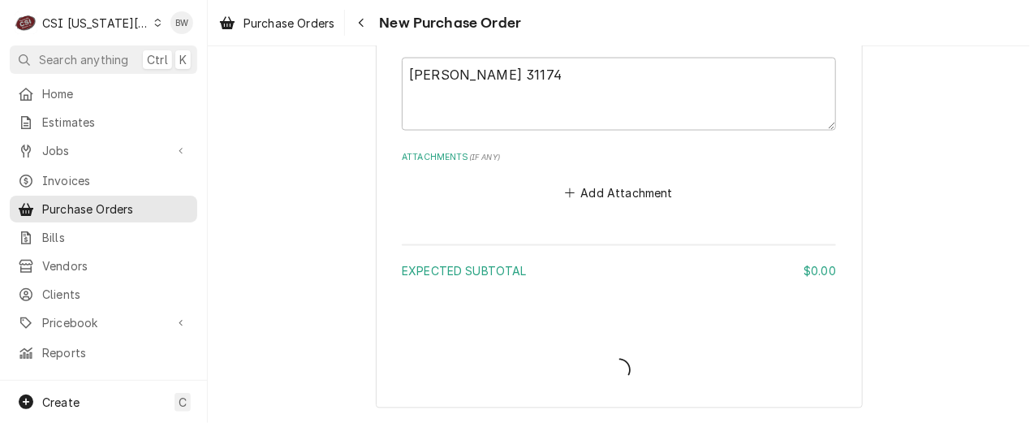
scroll to position [787, 0]
type textarea "x"
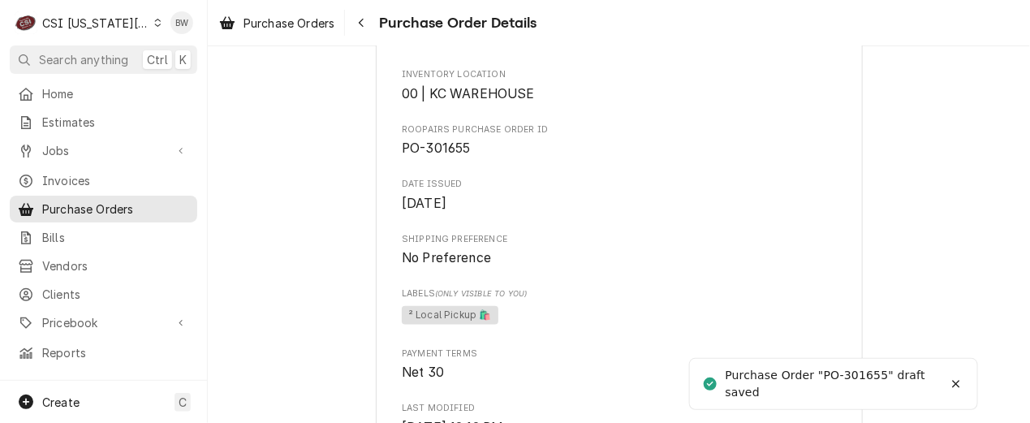
scroll to position [487, 0]
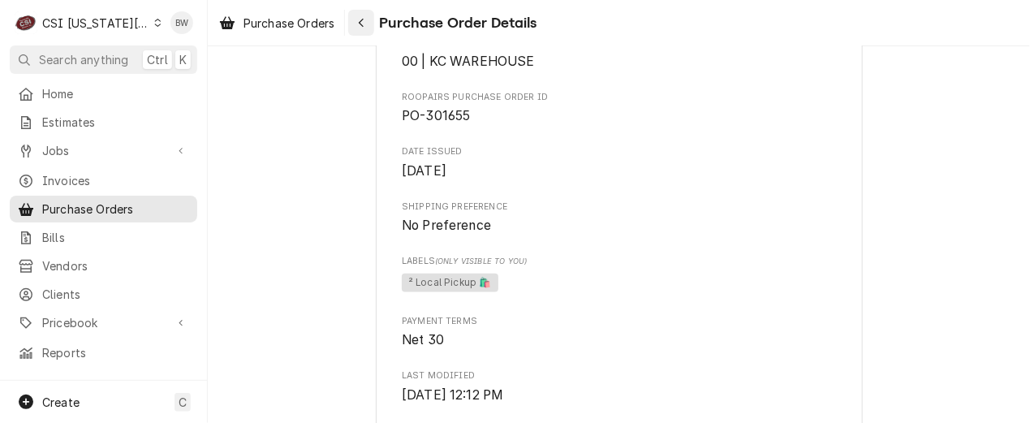
click at [365, 15] on div "Navigate back" at bounding box center [361, 23] width 16 height 16
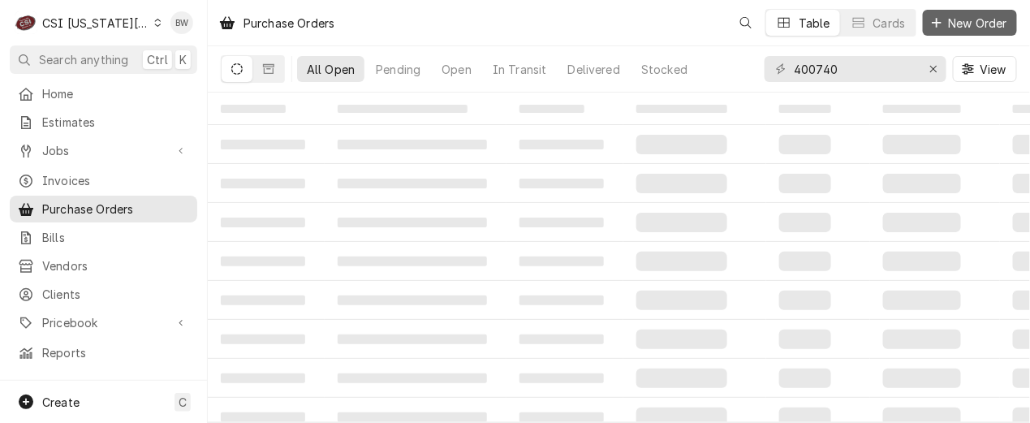
click at [959, 25] on span "New Order" at bounding box center [978, 23] width 65 height 17
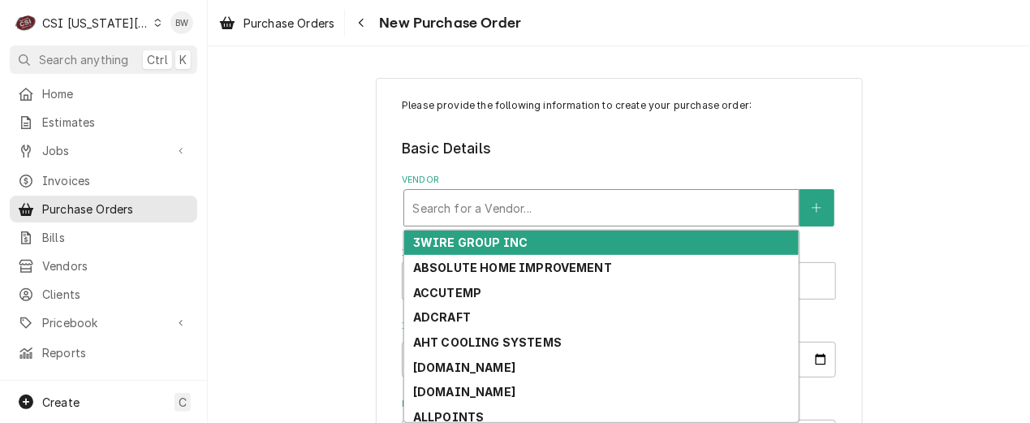
click at [433, 203] on div "Vendor" at bounding box center [601, 207] width 378 height 29
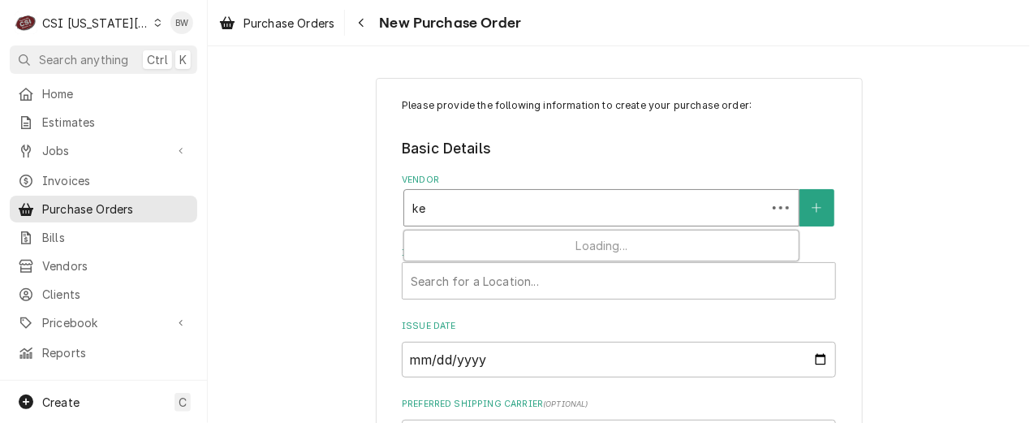
type input "key"
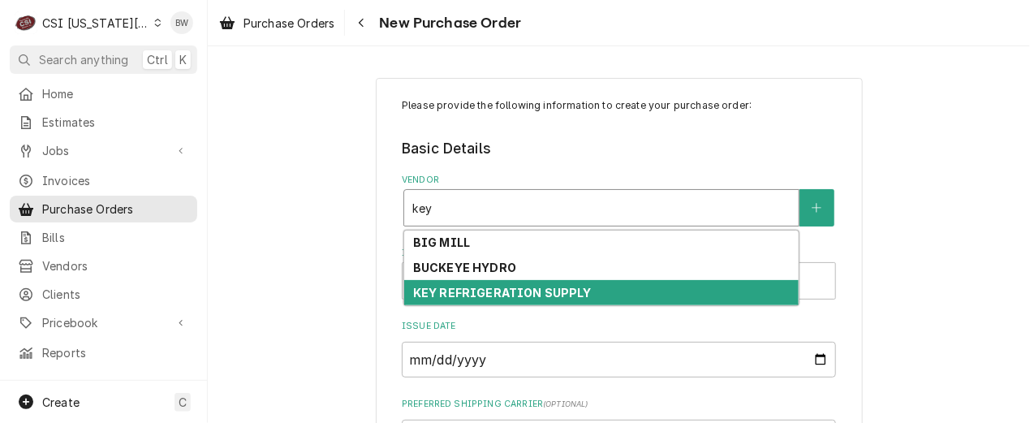
click at [506, 287] on strong "KEY REFRIGERATION SUPPLY" at bounding box center [502, 293] width 179 height 14
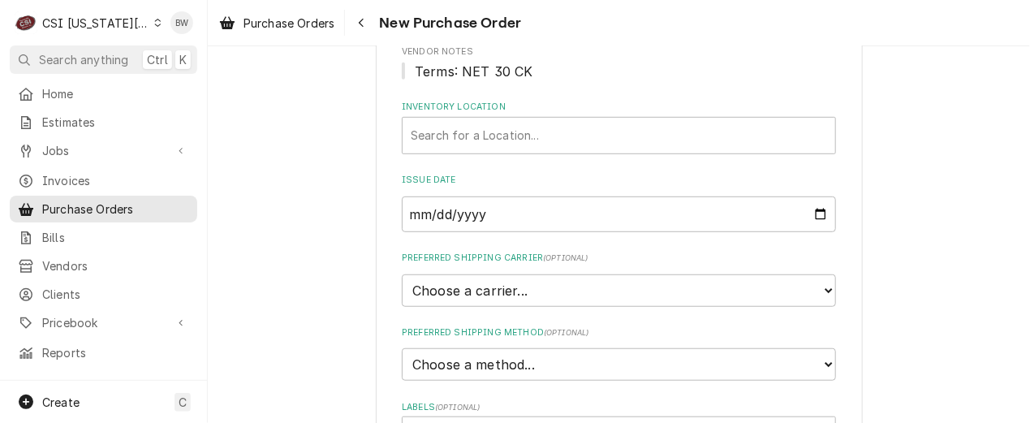
scroll to position [243, 0]
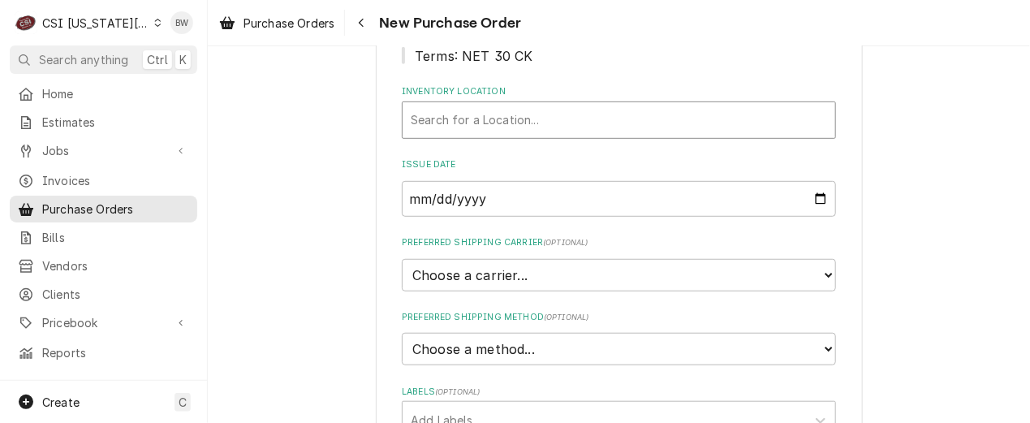
click at [474, 120] on div "Inventory Location" at bounding box center [619, 120] width 416 height 29
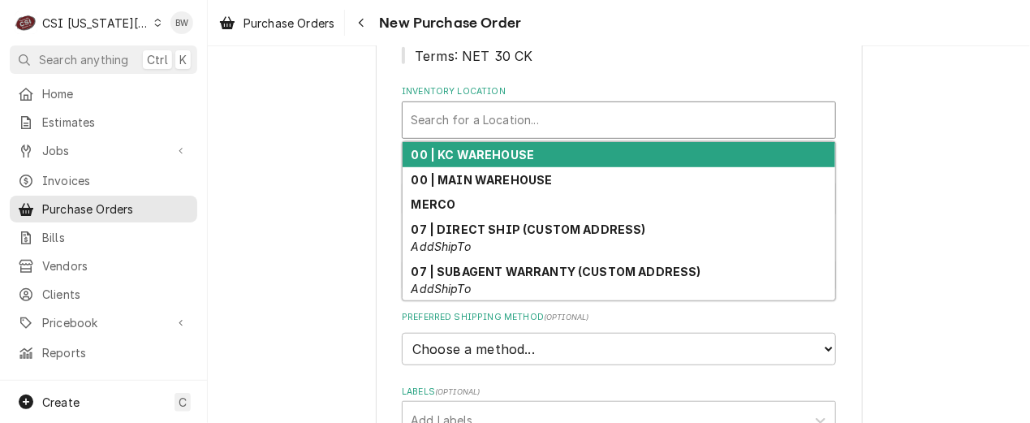
click at [468, 152] on strong "00 | KC WAREHOUSE" at bounding box center [473, 155] width 123 height 14
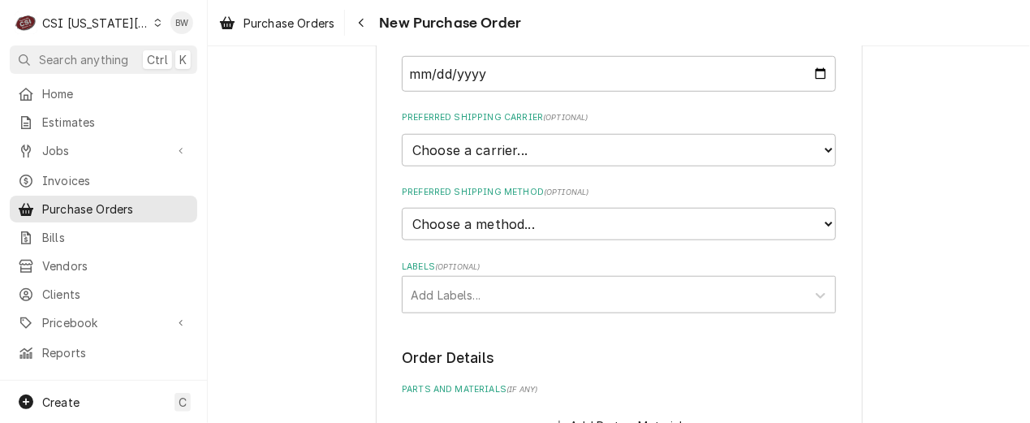
scroll to position [406, 0]
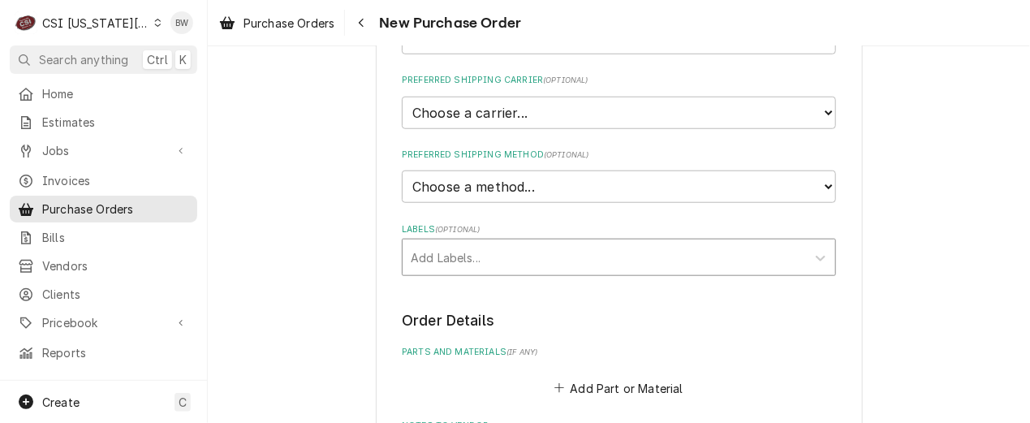
click at [458, 255] on div "Labels" at bounding box center [604, 257] width 387 height 29
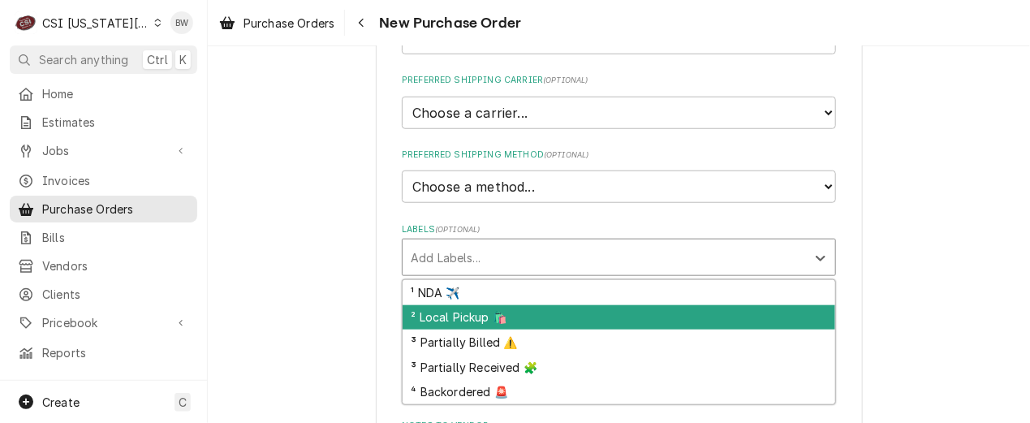
click at [448, 316] on div "² Local Pickup 🛍️" at bounding box center [619, 317] width 433 height 25
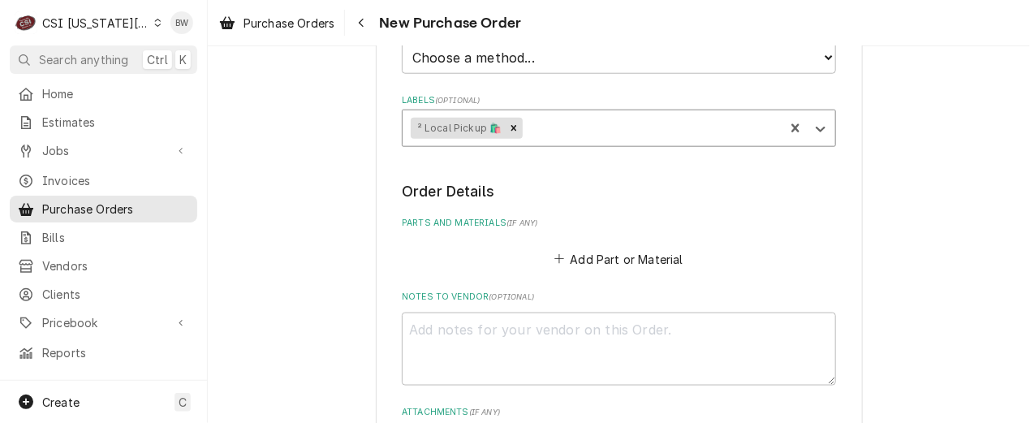
scroll to position [568, 0]
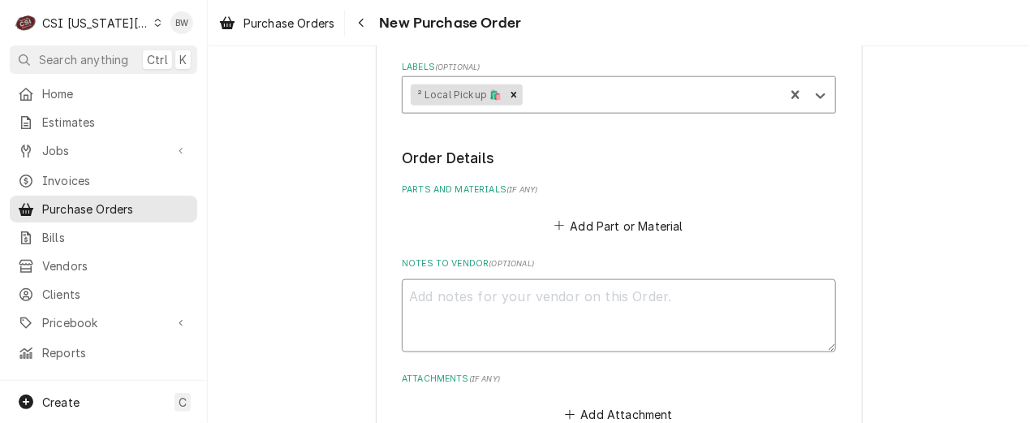
click at [446, 296] on textarea "Notes to Vendor ( optional )" at bounding box center [619, 315] width 434 height 73
type textarea "x"
type textarea "T"
type textarea "x"
type textarea "Ty"
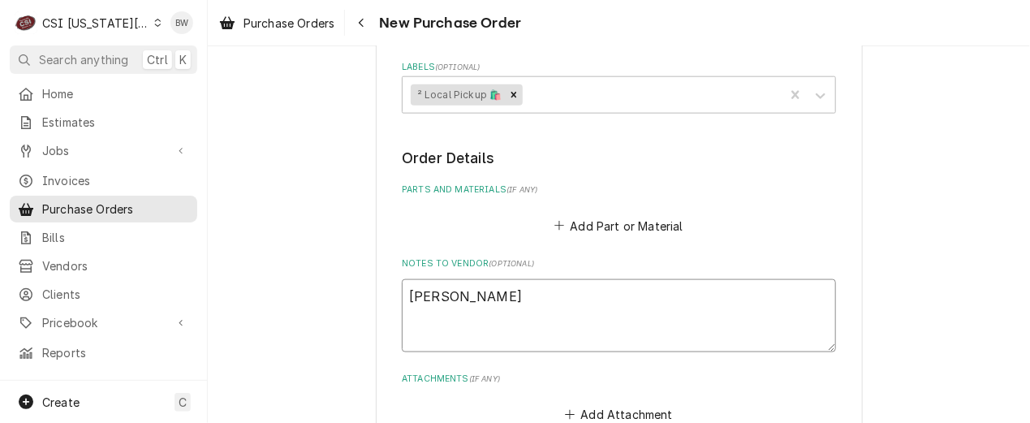
type textarea "x"
type textarea "Tyl"
type textarea "x"
type textarea "Tyle"
type textarea "x"
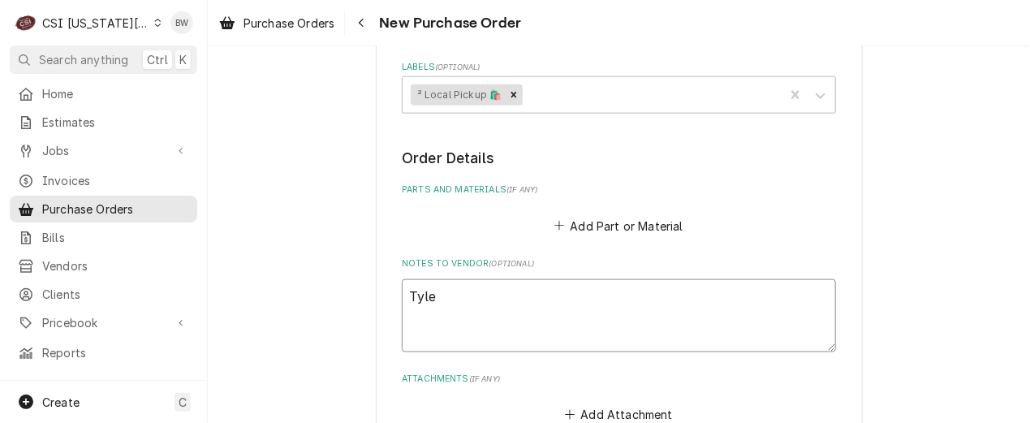
type textarea "Tyler"
type textarea "x"
type textarea "Tyler"
type textarea "x"
type textarea "Tyler W"
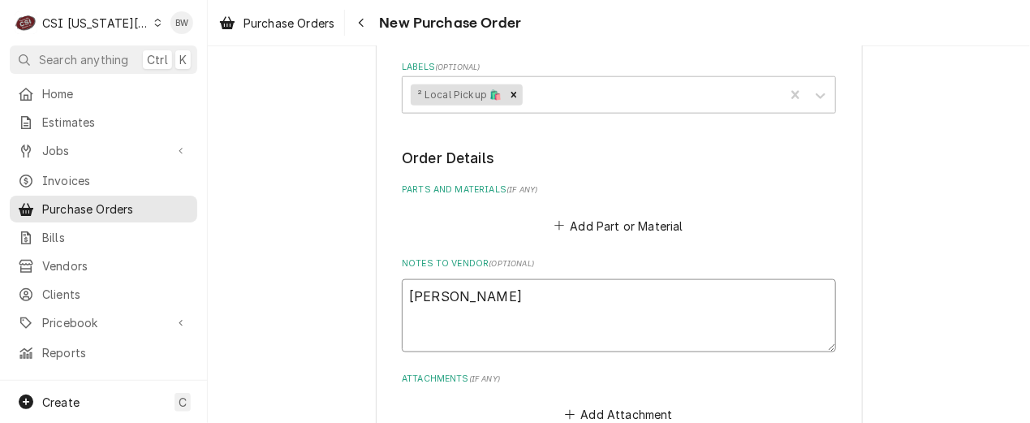
type textarea "x"
type textarea "Tyler W"
type textarea "x"
type textarea "Tyler W t"
type textarea "x"
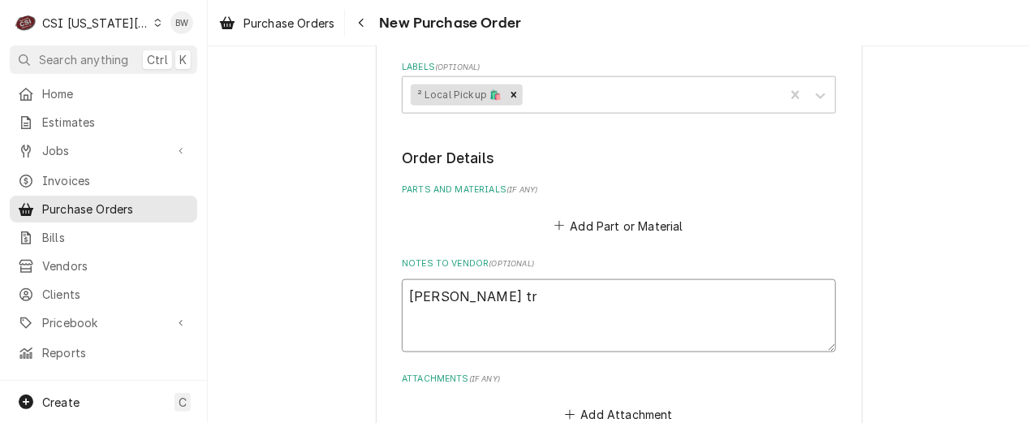
type textarea "Tyler W tru"
type textarea "x"
type textarea "Tyler W truc"
type textarea "x"
type textarea "Tyler W truck"
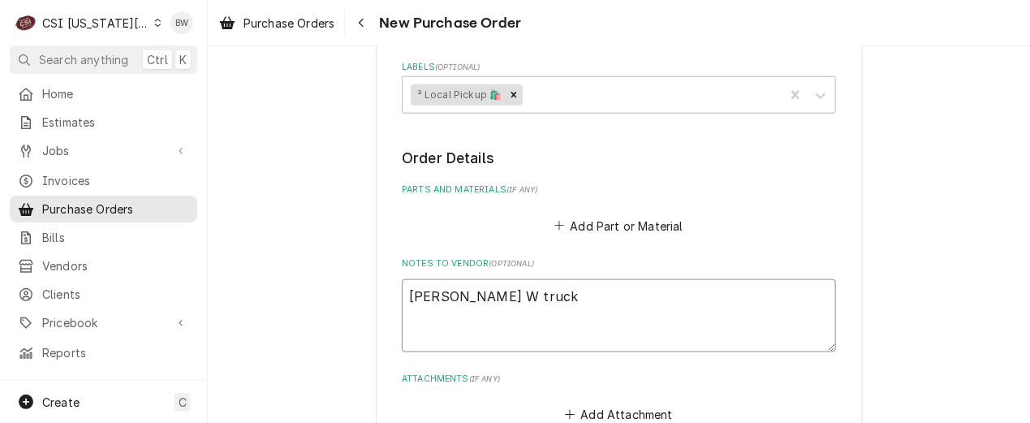
type textarea "x"
type textarea "Tyler W truck"
type textarea "x"
type textarea "Tyler W truck s"
type textarea "x"
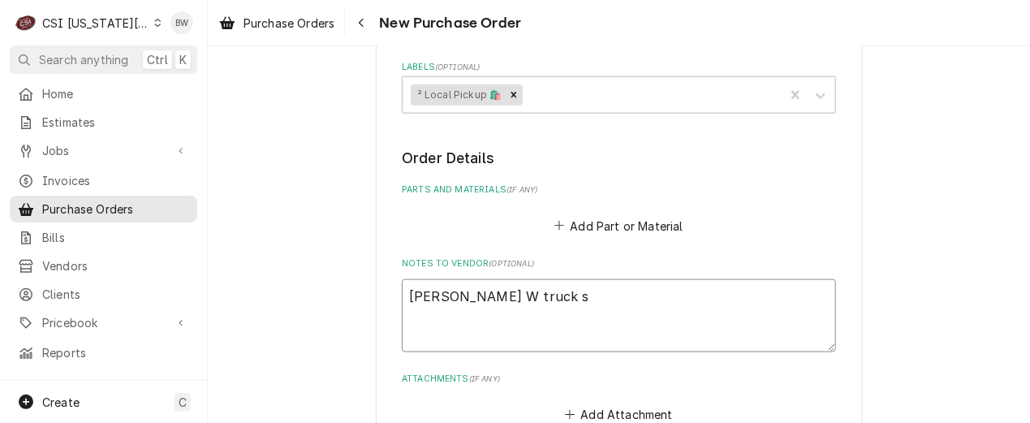
type textarea "Tyler W truck st"
type textarea "x"
type textarea "Tyler W truck sto"
type textarea "x"
type textarea "Tyler W truck stoc"
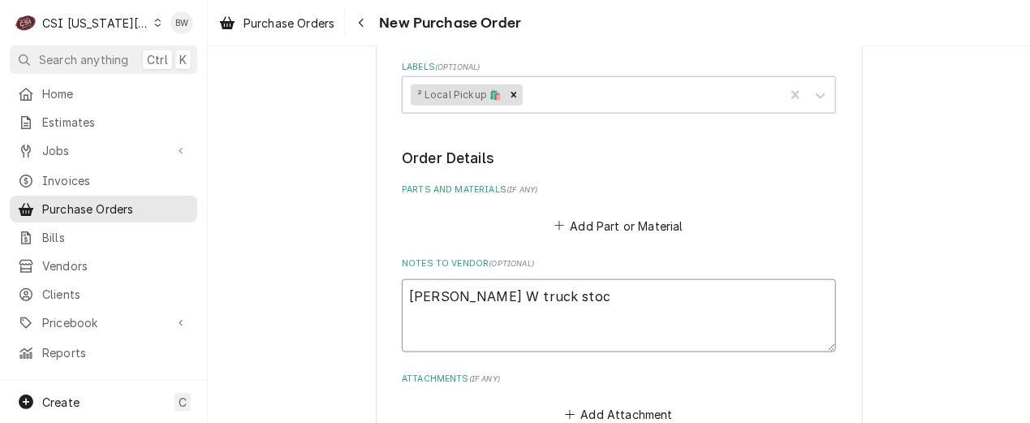
type textarea "x"
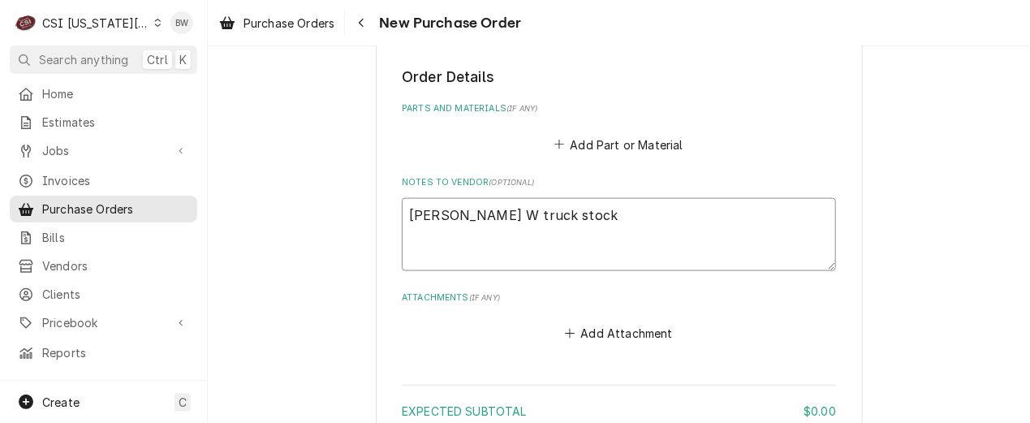
scroll to position [797, 0]
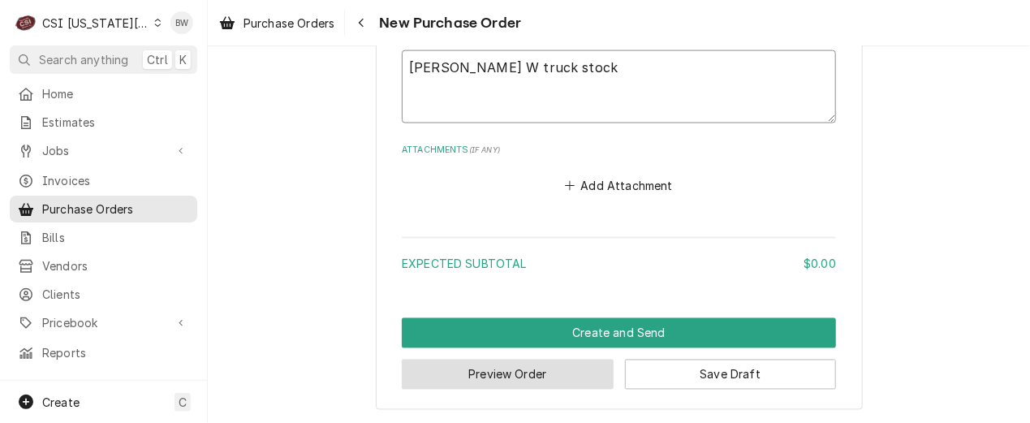
type textarea "Tyler W truck stock"
click at [501, 361] on button "Preview Order" at bounding box center [508, 375] width 212 height 30
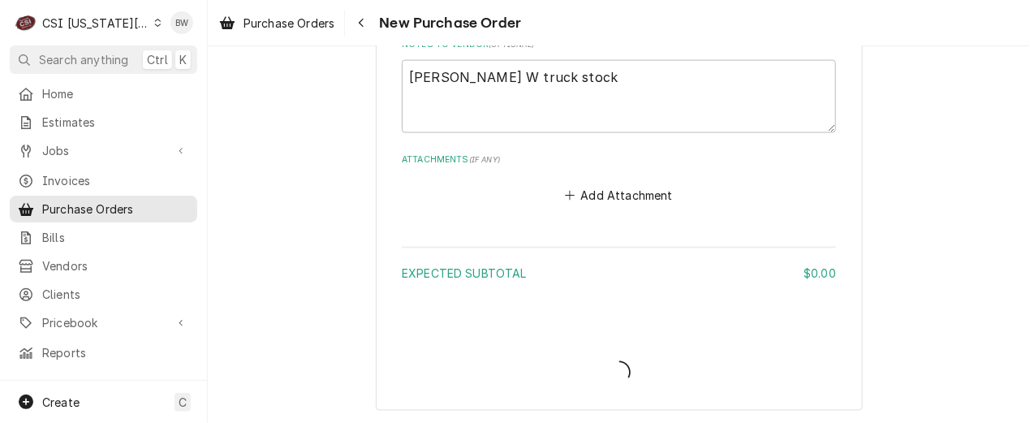
type textarea "x"
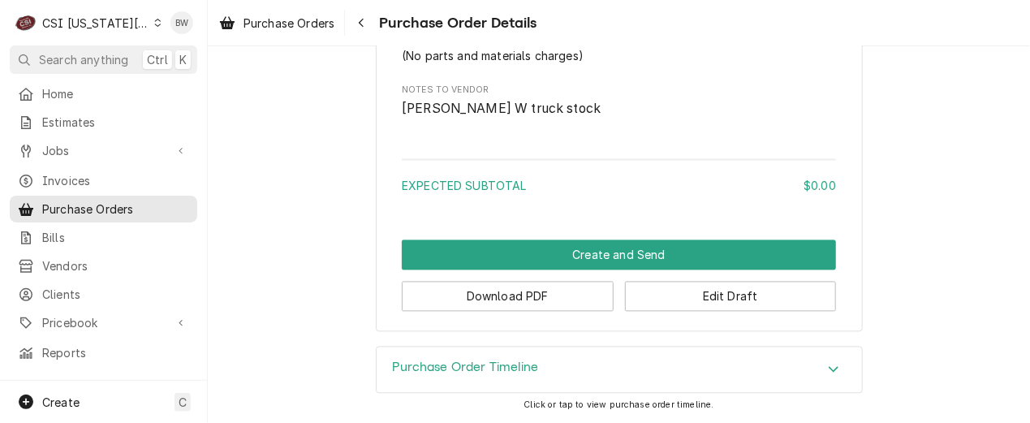
scroll to position [964, 0]
click at [356, 17] on div "Navigate back" at bounding box center [361, 23] width 16 height 16
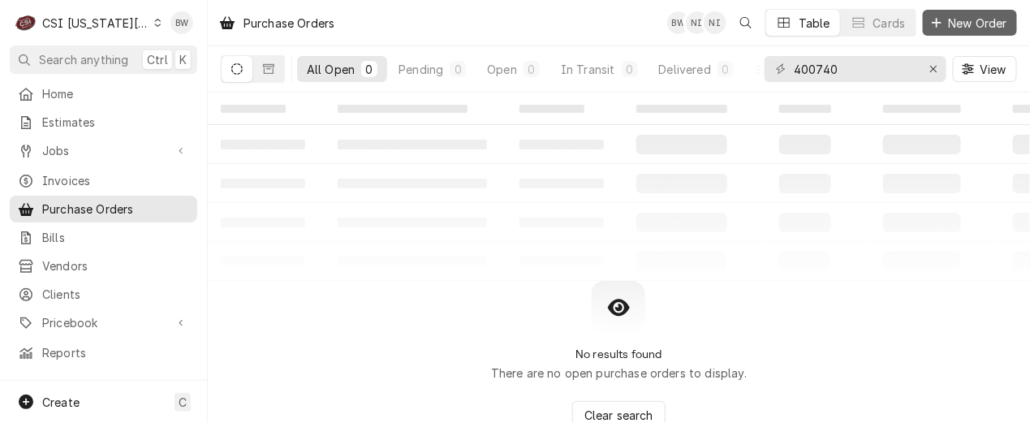
click at [969, 24] on span "New Order" at bounding box center [978, 23] width 65 height 17
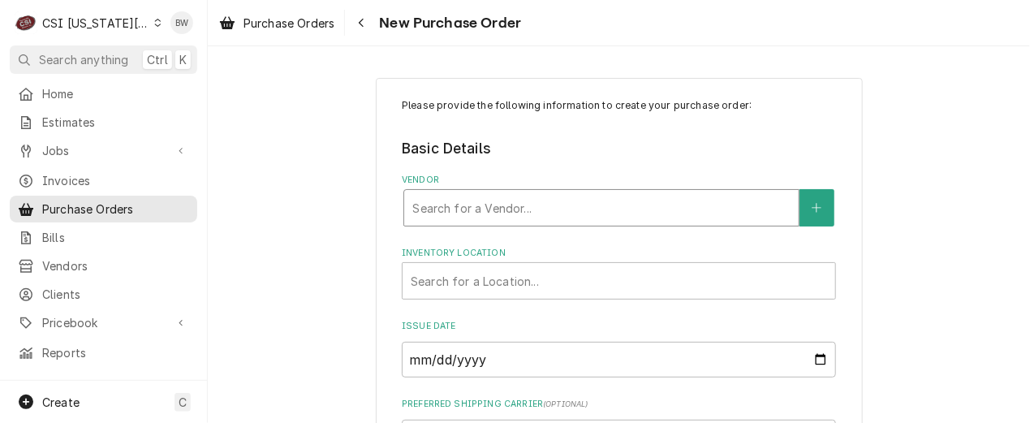
click at [412, 217] on input "Vendor" at bounding box center [413, 208] width 3 height 26
type input "Kason"
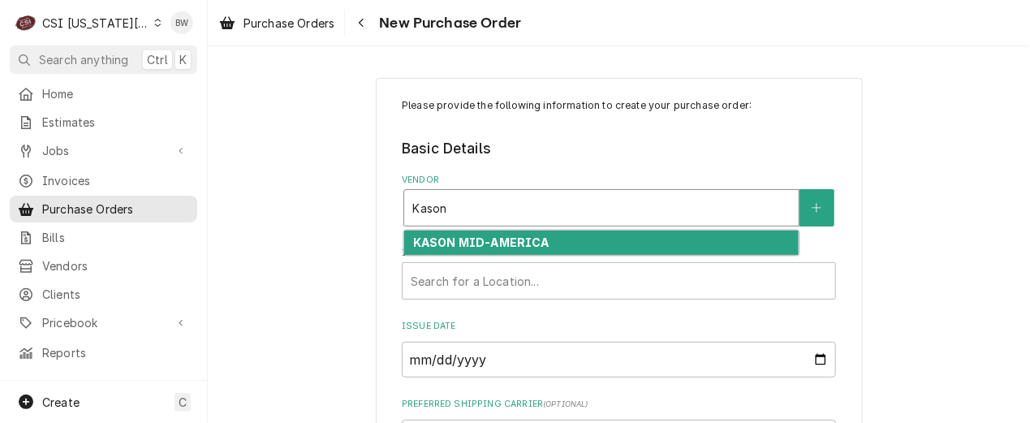
click at [445, 243] on strong "KASON MID-AMERICA" at bounding box center [481, 242] width 136 height 14
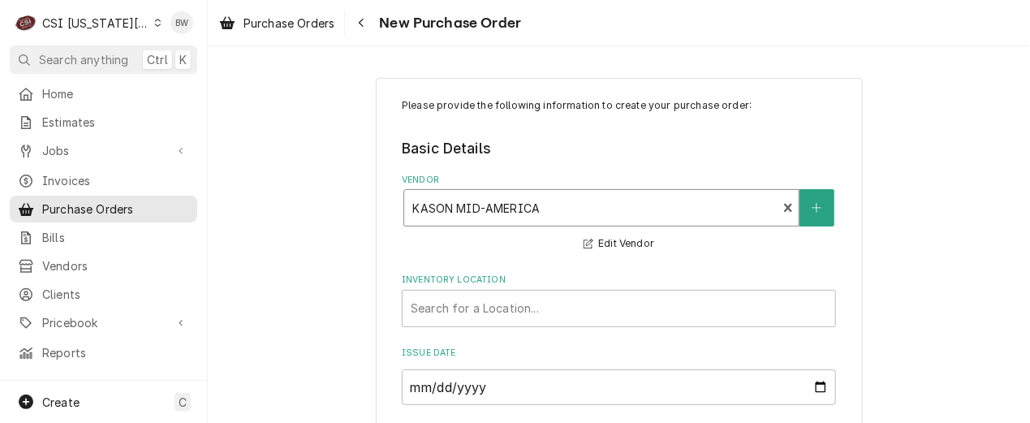
scroll to position [81, 0]
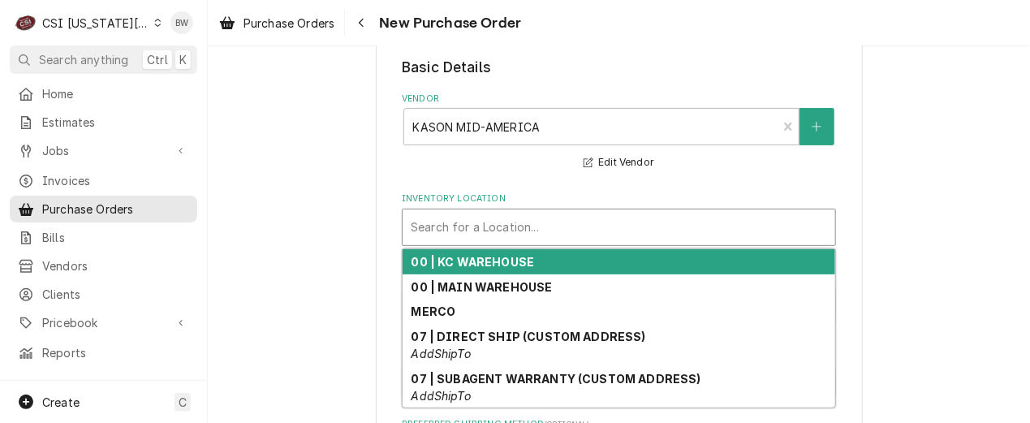
click at [446, 242] on div "Search for a Location..." at bounding box center [619, 227] width 433 height 36
click at [455, 252] on div "00 | KC WAREHOUSE" at bounding box center [619, 261] width 433 height 25
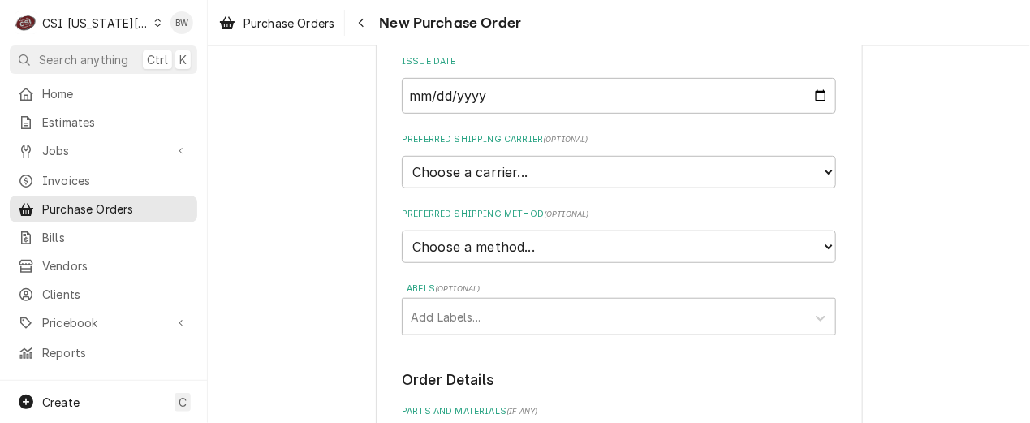
scroll to position [325, 0]
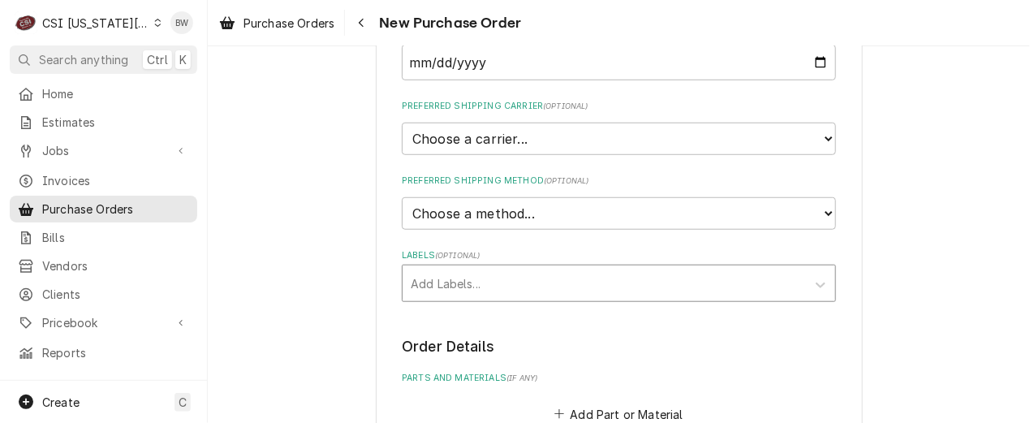
click at [440, 274] on div "Labels" at bounding box center [604, 283] width 387 height 29
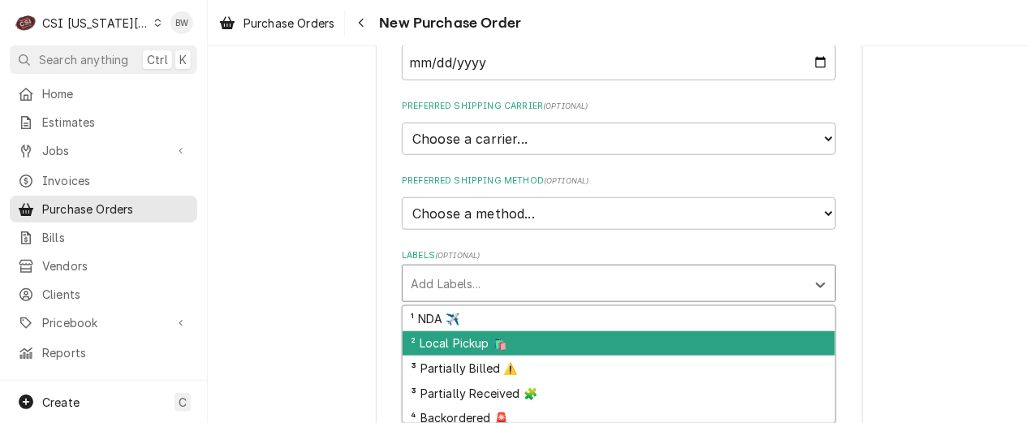
click at [439, 334] on div "² Local Pickup 🛍️" at bounding box center [619, 343] width 433 height 25
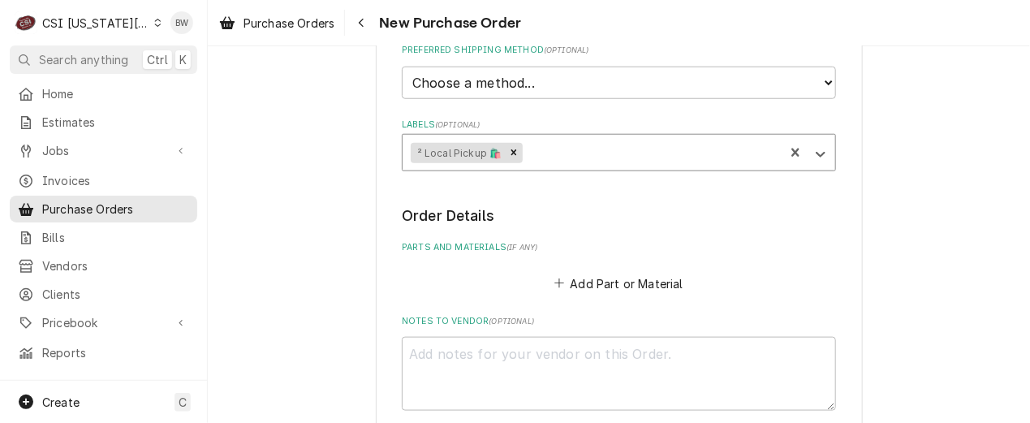
scroll to position [487, 0]
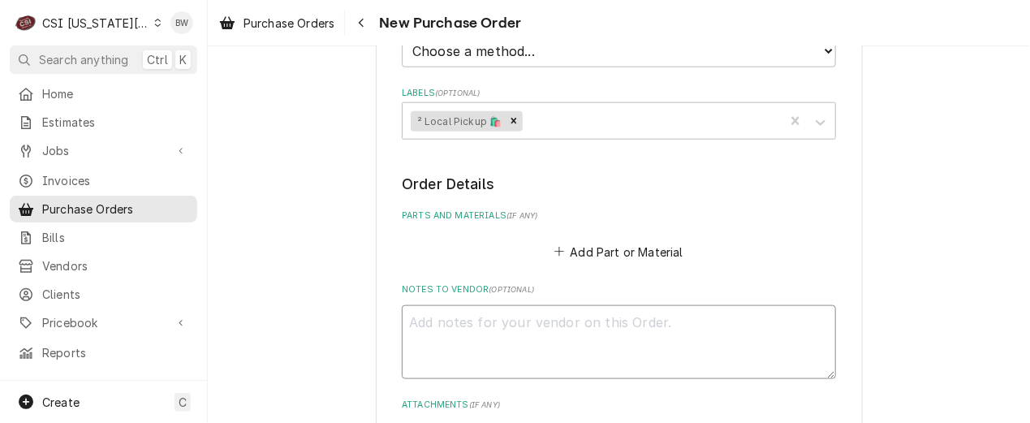
click at [484, 317] on textarea "Notes to Vendor ( optional )" at bounding box center [619, 341] width 434 height 73
type textarea "x"
type textarea "T"
type textarea "x"
type textarea "Tr"
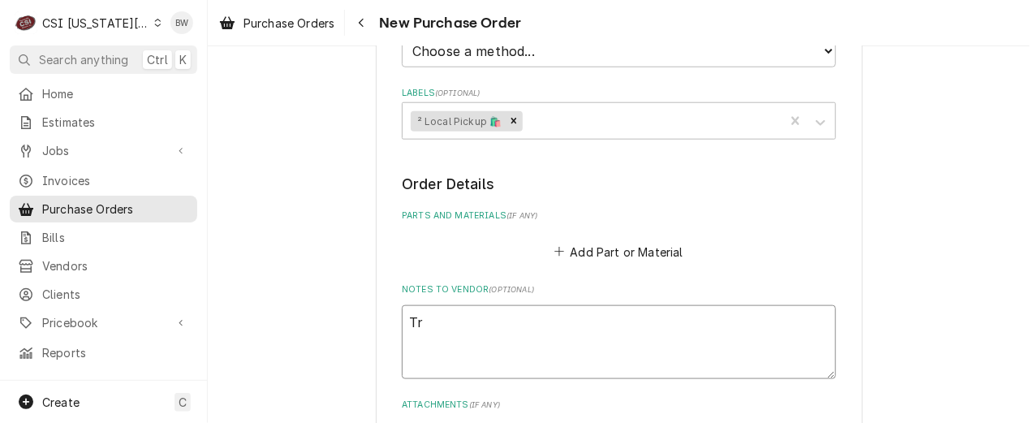
type textarea "x"
type textarea "Tru"
type textarea "x"
type textarea "Truc"
type textarea "x"
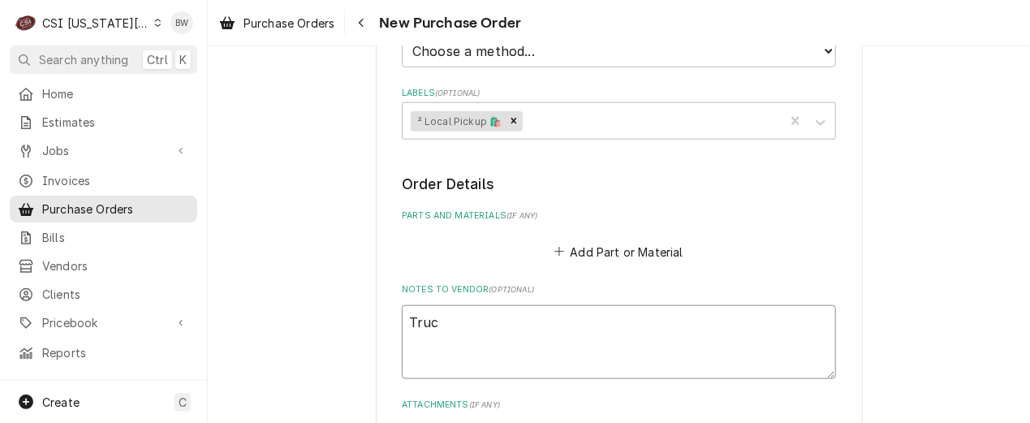
type textarea "Truck"
type textarea "x"
type textarea "Truck"
type textarea "x"
type textarea "Truck s"
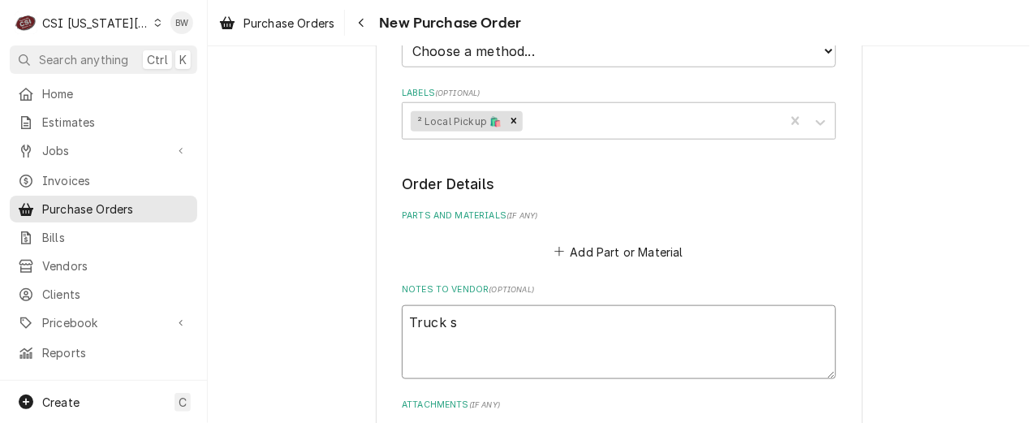
type textarea "x"
type textarea "Truck st"
type textarea "x"
type textarea "Truck sto"
type textarea "x"
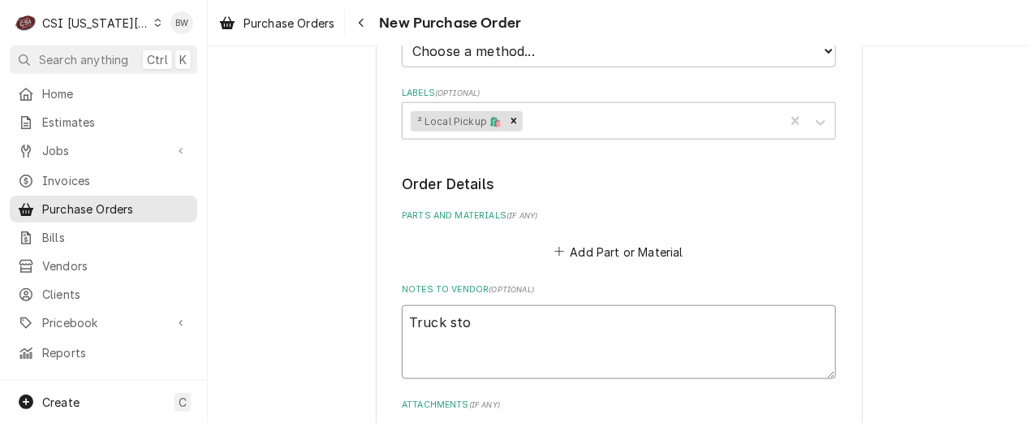
type textarea "Truck stoc"
type textarea "x"
type textarea "Truck stock"
type textarea "x"
type textarea "Truck stock"
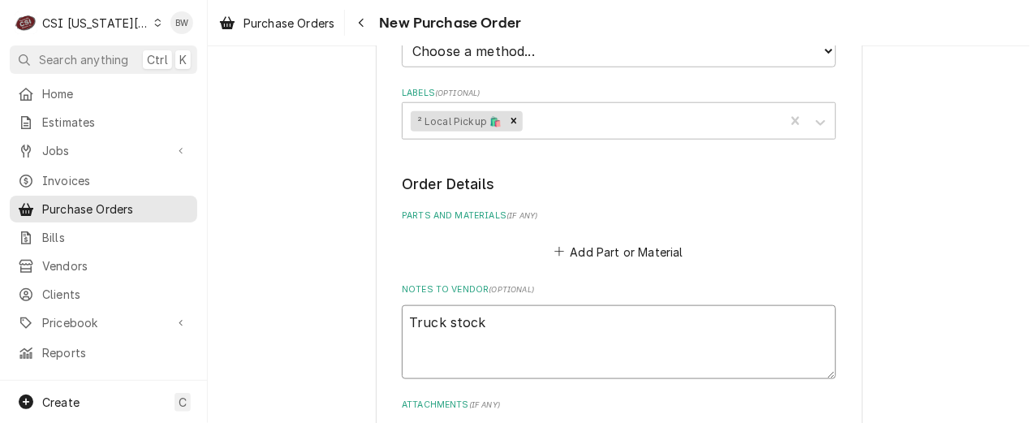
type textarea "x"
type textarea "Truck stock T"
type textarea "x"
type textarea "Truck stock Ty"
type textarea "x"
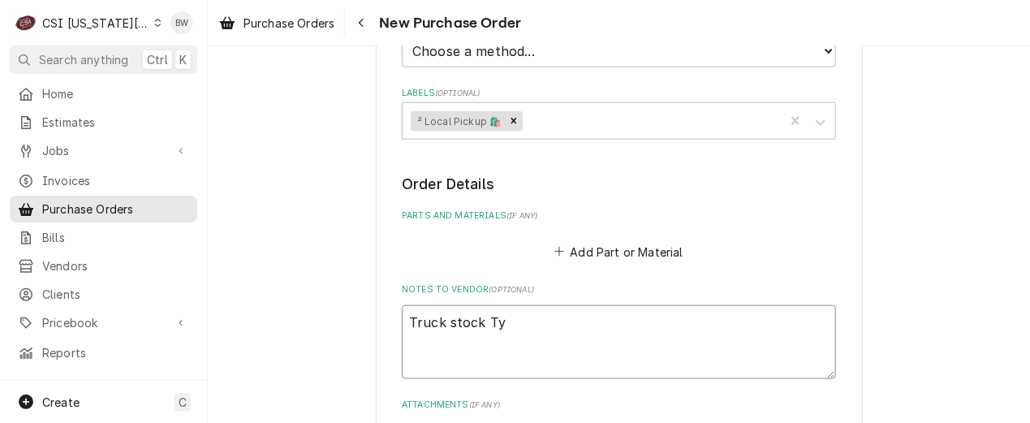
type textarea "Truck stock Tyl"
type textarea "x"
type textarea "Truck stock Tyle"
type textarea "x"
type textarea "Truck stock Tyler"
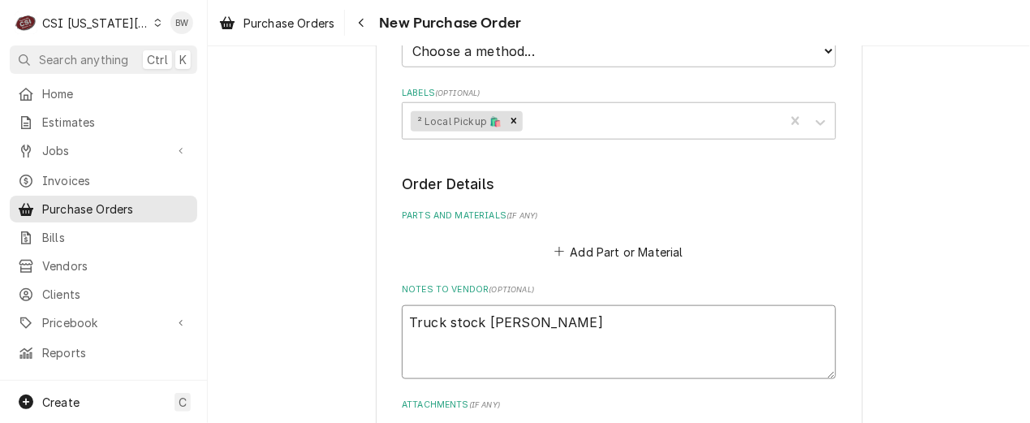
type textarea "x"
type textarea "Truck stock Tyler"
type textarea "x"
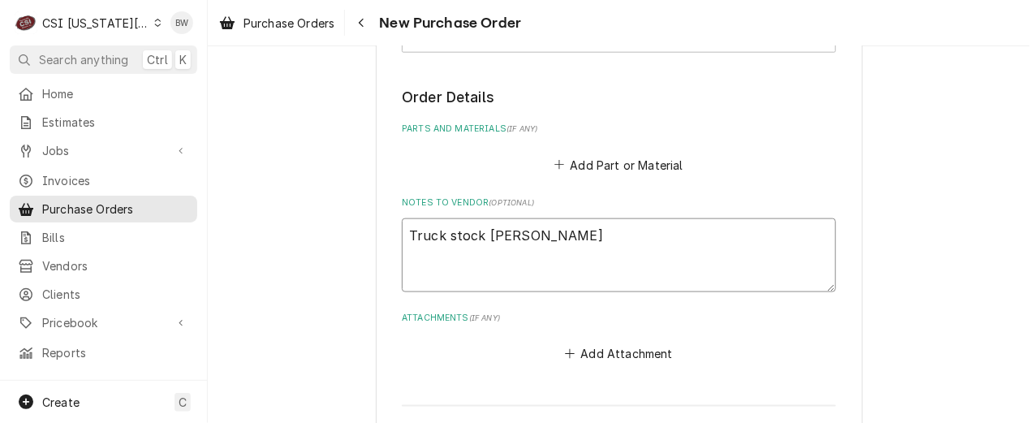
scroll to position [730, 0]
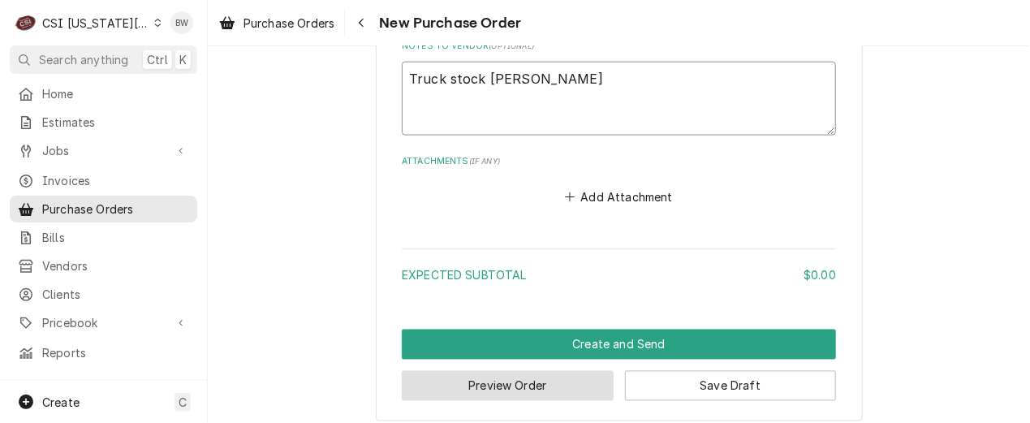
type textarea "Truck stock [PERSON_NAME]"
click at [474, 391] on button "Preview Order" at bounding box center [508, 386] width 212 height 30
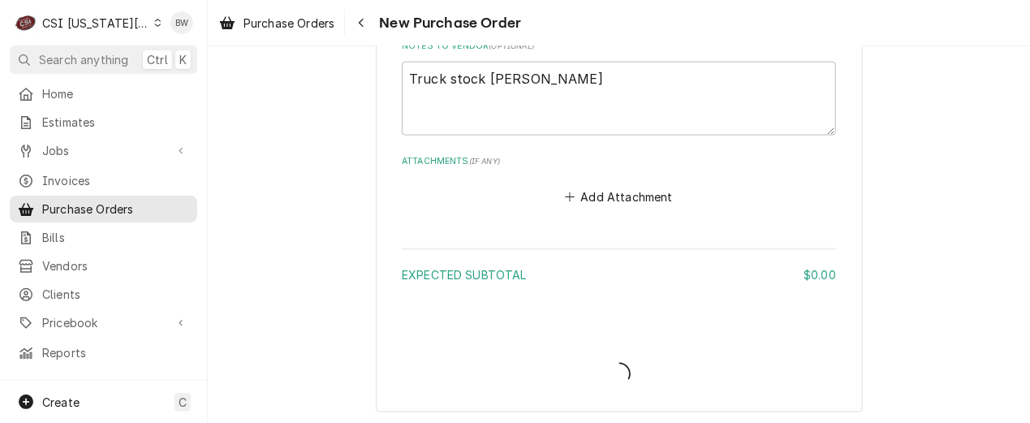
type textarea "x"
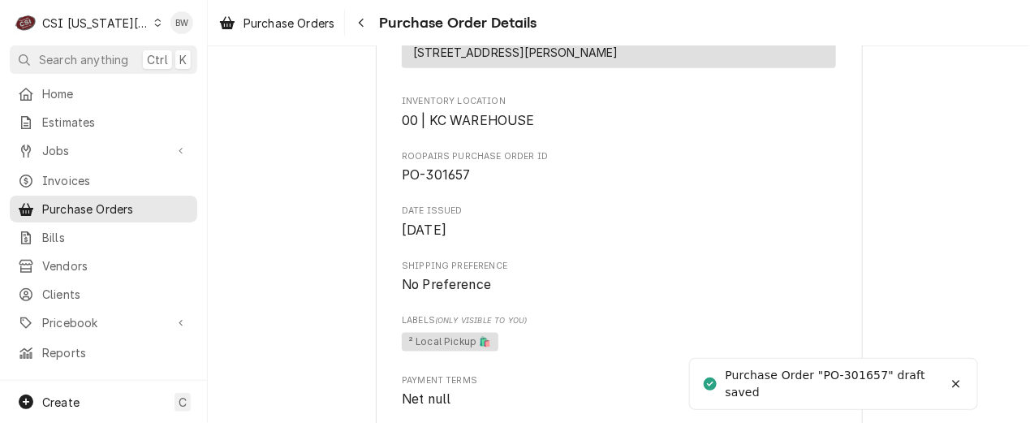
scroll to position [487, 0]
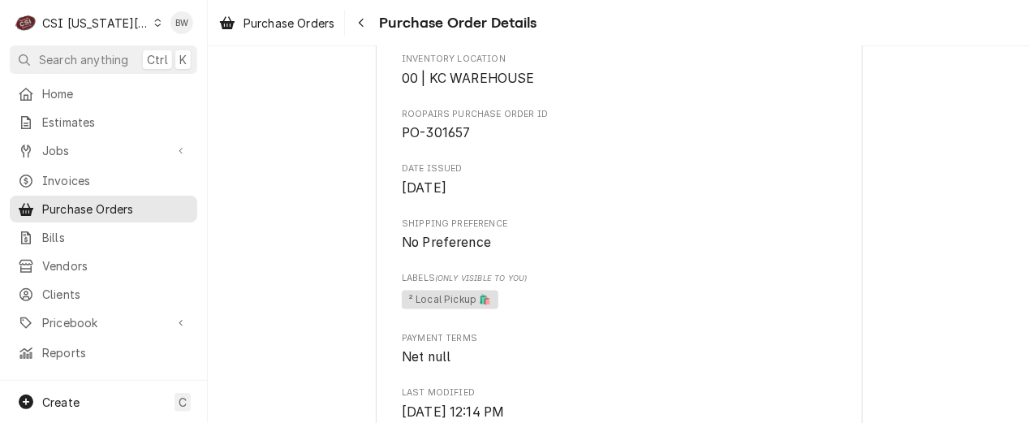
drag, startPoint x: 326, startPoint y: 70, endPoint x: 321, endPoint y: 58, distance: 13.1
click at [326, 70] on div "Draft Preview Vendor KASON MID-AMERICA KASON MID-AMERICA 1239 Atlantic Street N…" at bounding box center [619, 157] width 822 height 1197
click at [154, 22] on div "Dynamic Content Wrapper" at bounding box center [157, 22] width 7 height 11
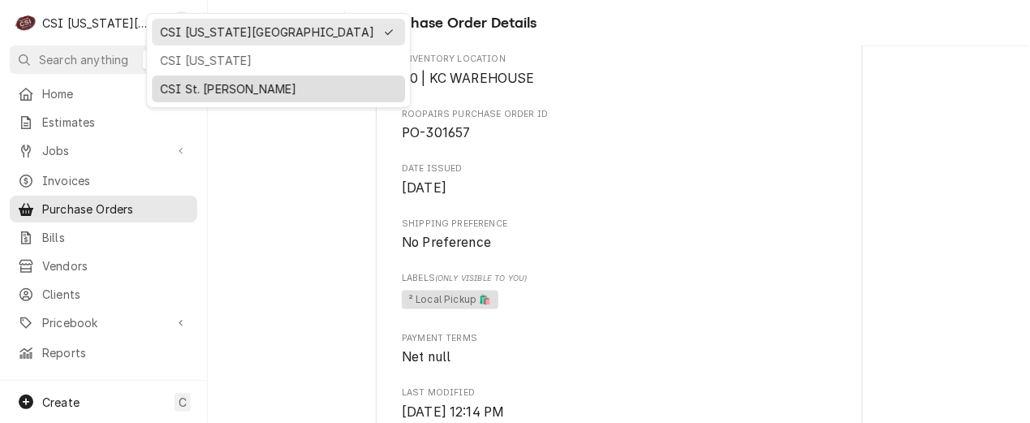
drag, startPoint x: 179, startPoint y: 64, endPoint x: 179, endPoint y: 93, distance: 28.4
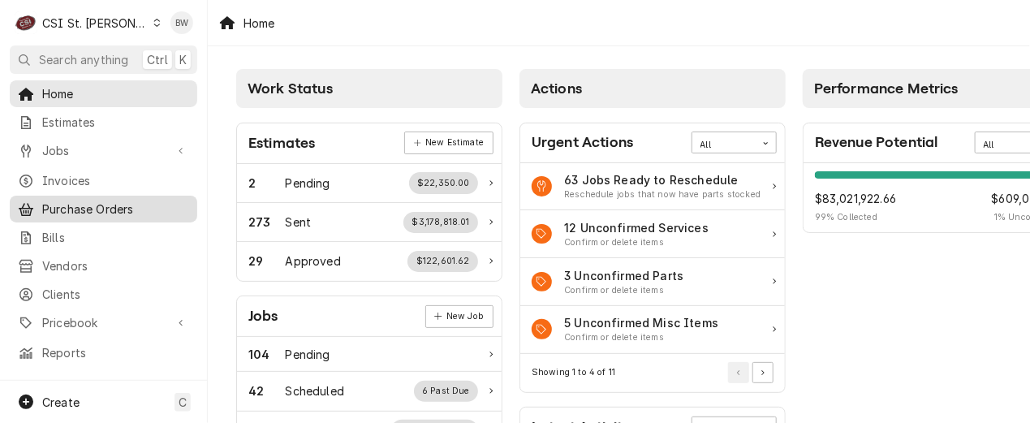
click at [72, 196] on link "Purchase Orders" at bounding box center [103, 209] width 187 height 27
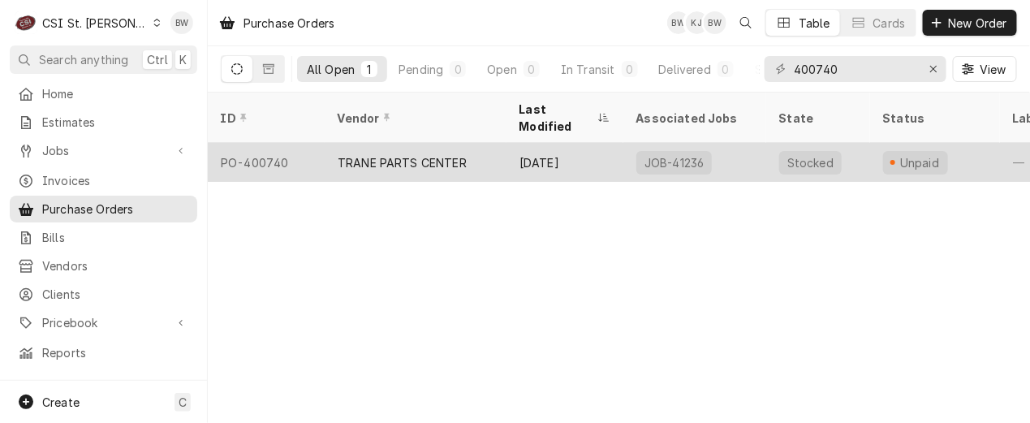
click at [282, 143] on div "PO-400740" at bounding box center [266, 162] width 117 height 39
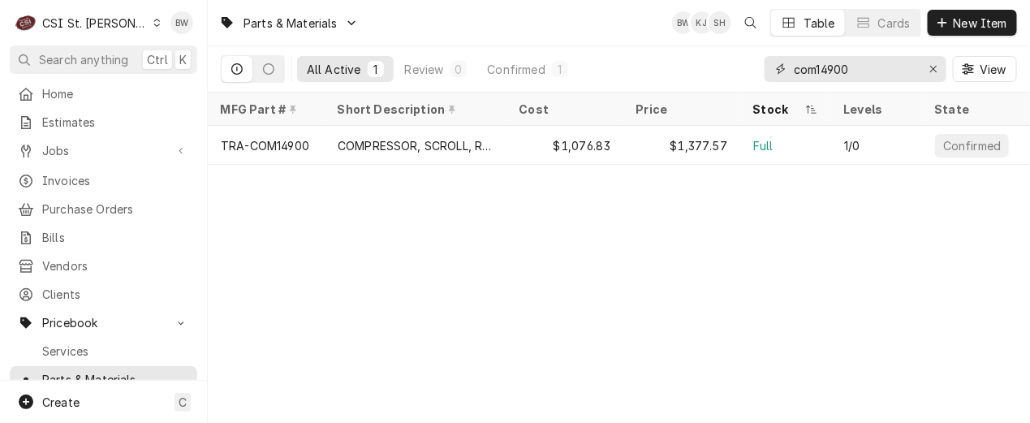
drag, startPoint x: 878, startPoint y: 71, endPoint x: 739, endPoint y: 69, distance: 138.8
click at [759, 69] on div "All Active 1 Review 0 Confirmed 1 com14900 View" at bounding box center [619, 68] width 796 height 45
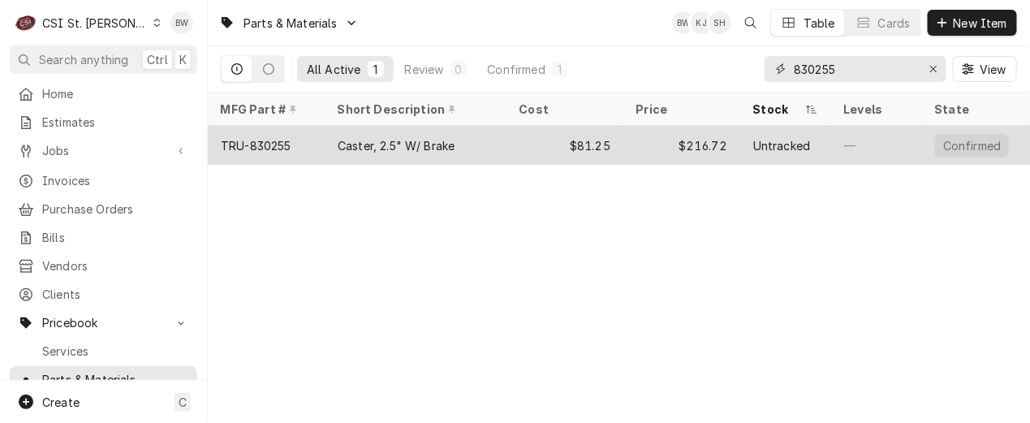
type input "830255"
click at [259, 140] on div "TRU-830255" at bounding box center [256, 145] width 71 height 17
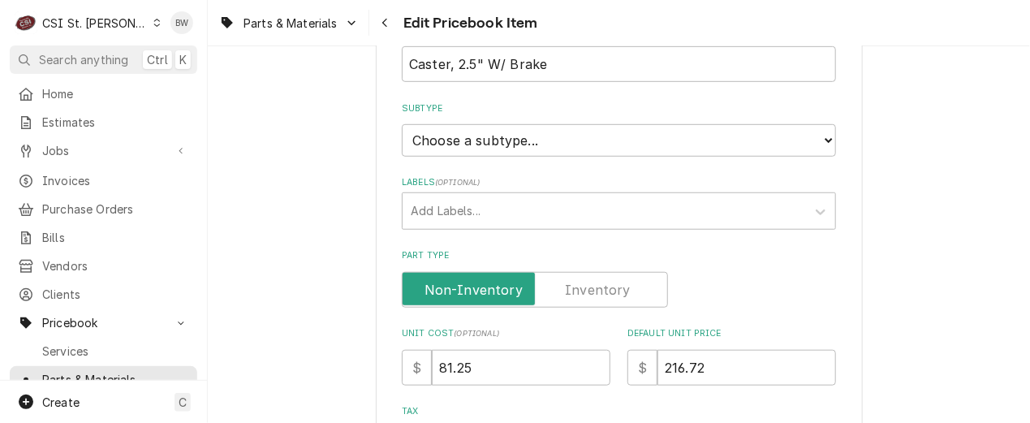
scroll to position [325, 0]
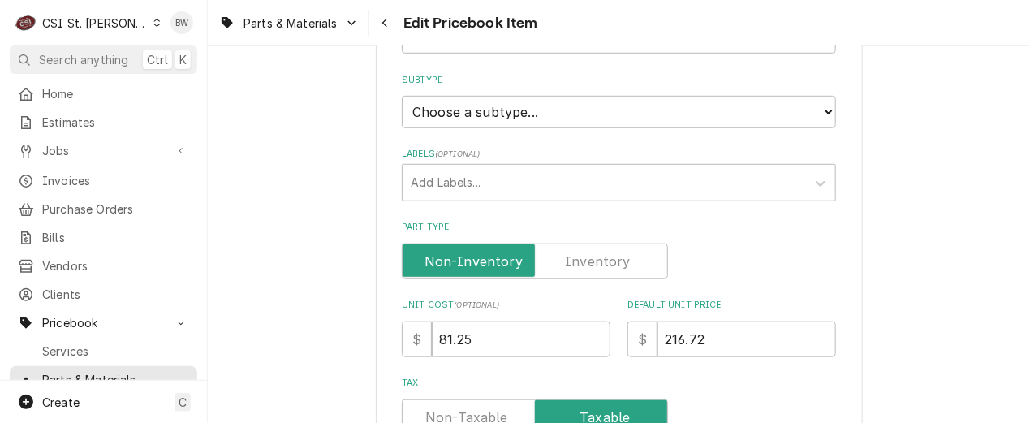
click at [595, 255] on label "Part Type" at bounding box center [535, 261] width 266 height 36
click at [595, 255] on input "Part Type" at bounding box center [535, 261] width 252 height 36
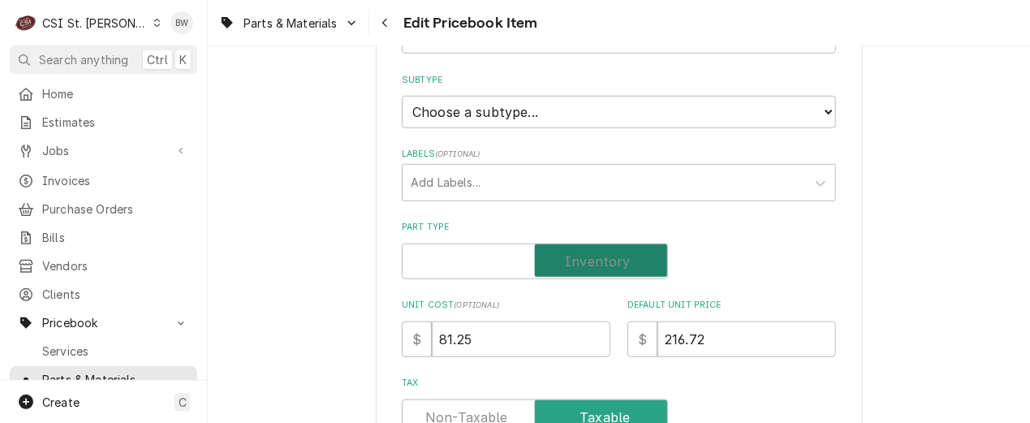
checkbox input "true"
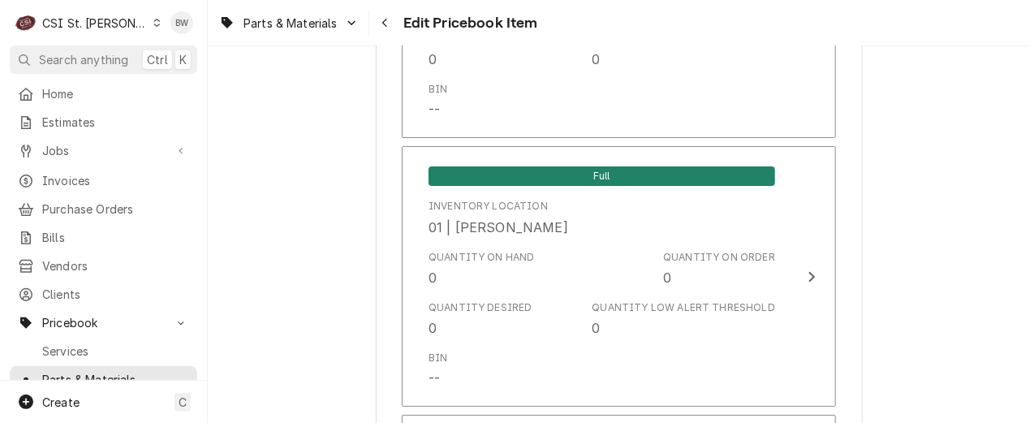
scroll to position [13950, 0]
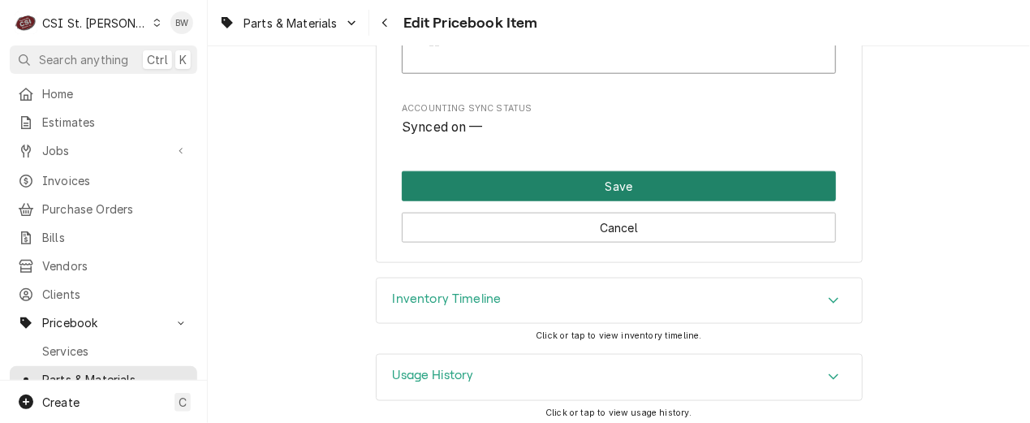
click at [554, 192] on button "Save" at bounding box center [619, 186] width 434 height 30
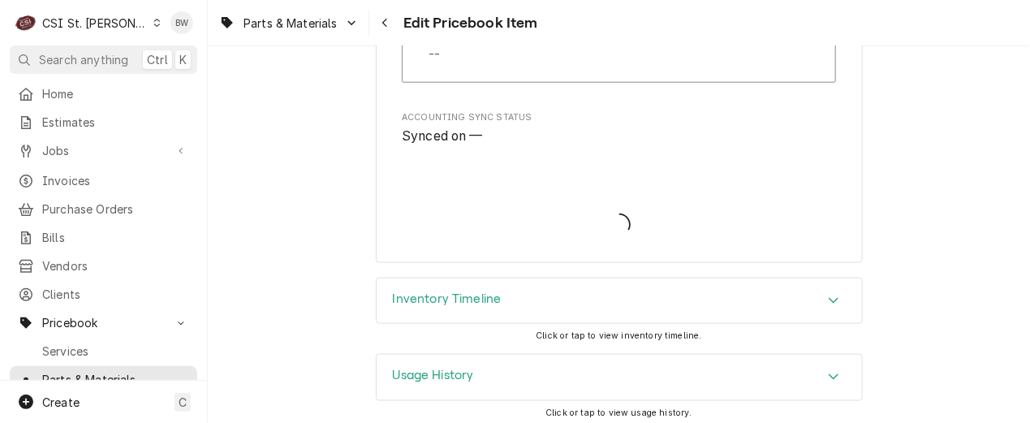
type textarea "x"
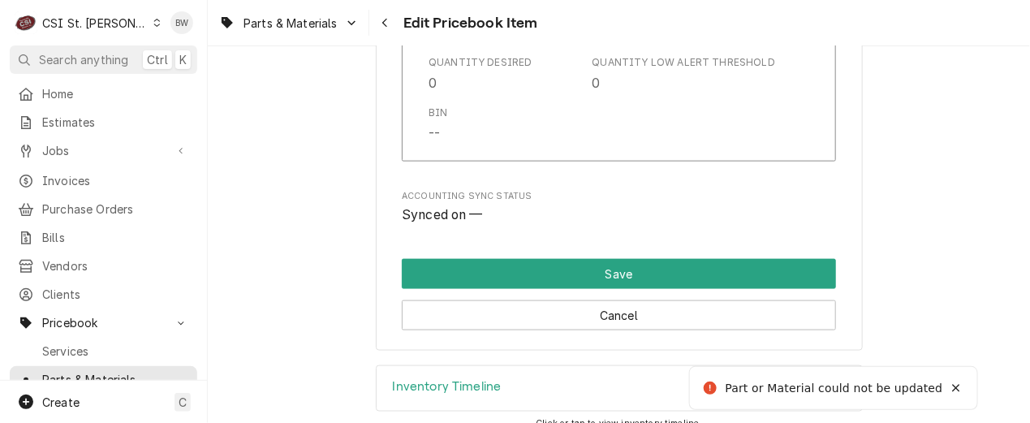
scroll to position [1118, 0]
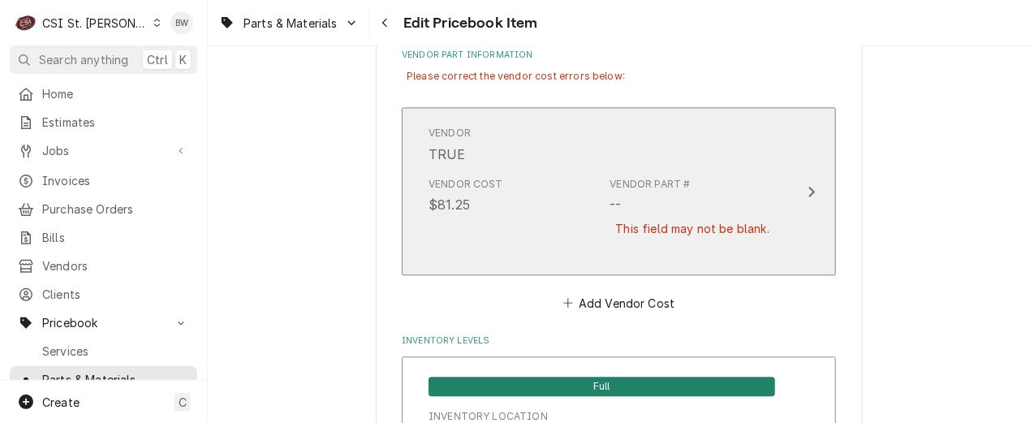
drag, startPoint x: 498, startPoint y: 222, endPoint x: 483, endPoint y: 230, distance: 16.3
click at [483, 230] on div "Vendor Cost $81.25" at bounding box center [466, 217] width 75 height 80
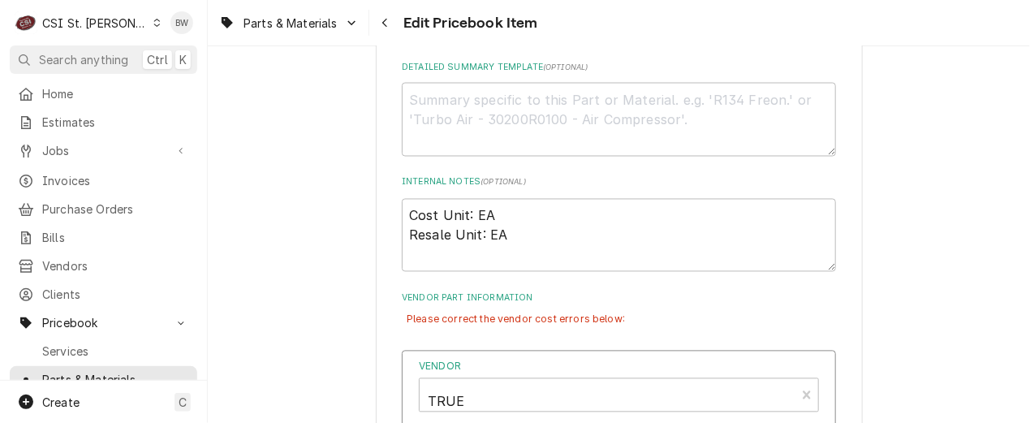
scroll to position [793, 0]
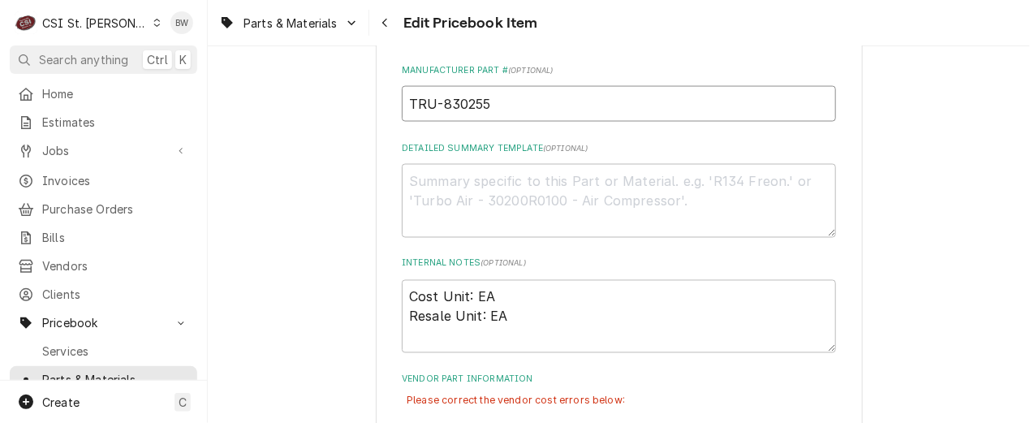
drag, startPoint x: 496, startPoint y: 102, endPoint x: 373, endPoint y: 102, distance: 123.4
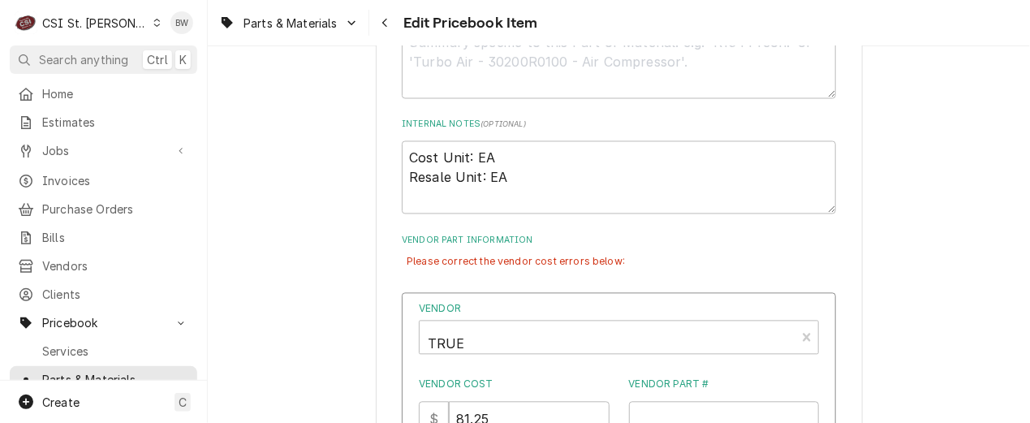
scroll to position [955, 0]
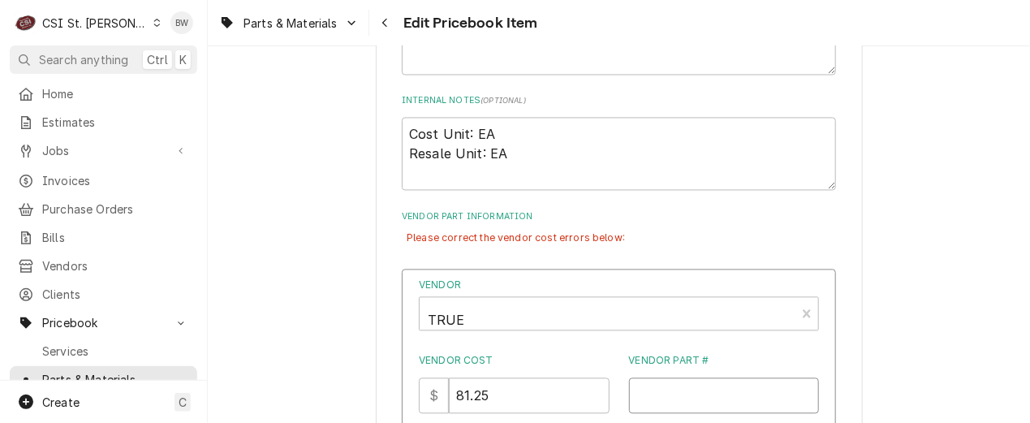
click at [640, 394] on input "Vendor Part #" at bounding box center [724, 396] width 191 height 36
paste input "TRU-830255"
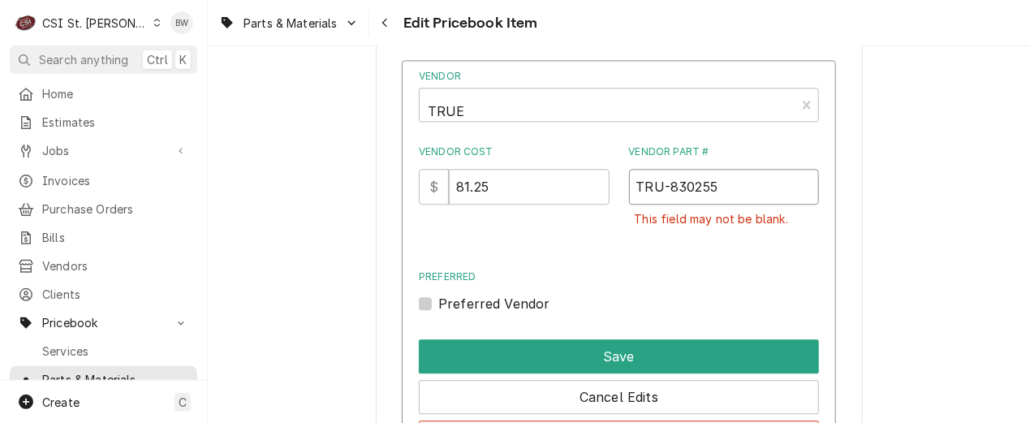
scroll to position [1199, 0]
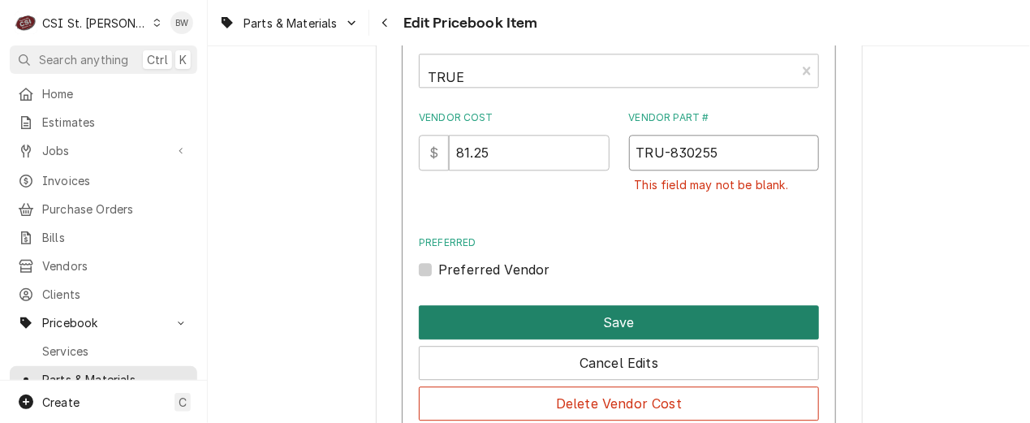
type input "TRU-830255"
click at [583, 330] on button "Save" at bounding box center [619, 322] width 400 height 34
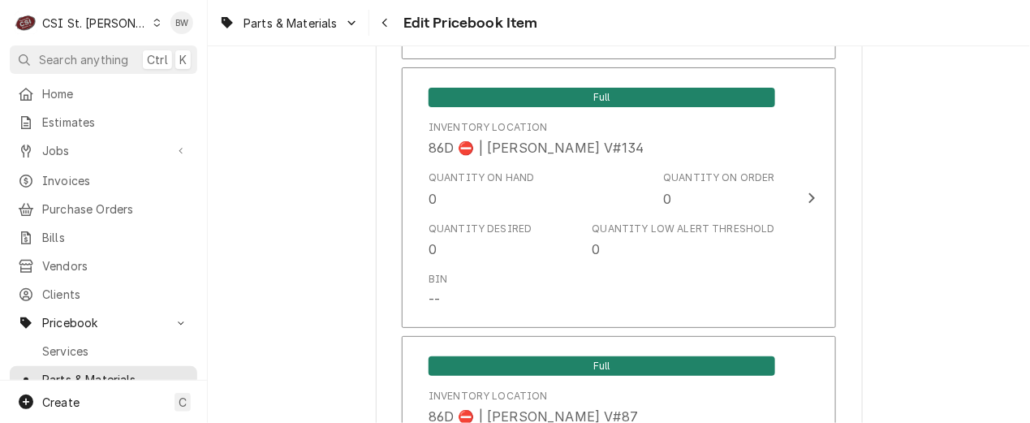
scroll to position [13987, 0]
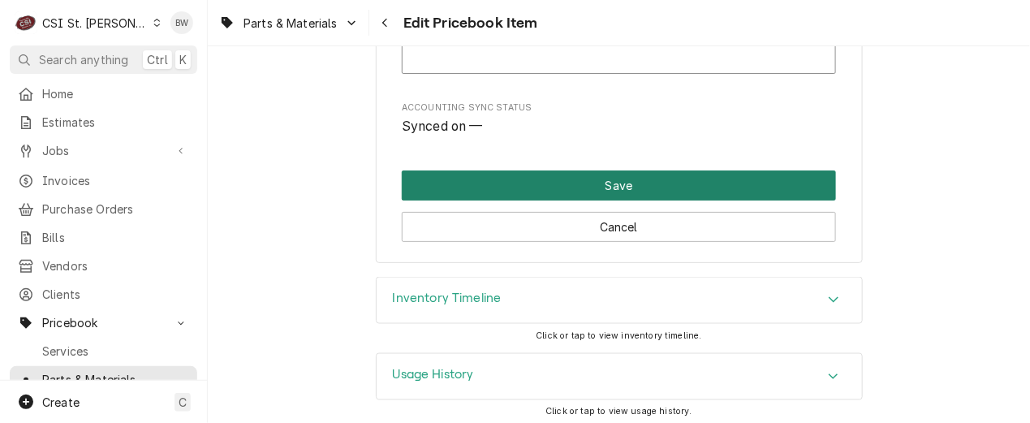
click at [569, 184] on button "Save" at bounding box center [619, 185] width 434 height 30
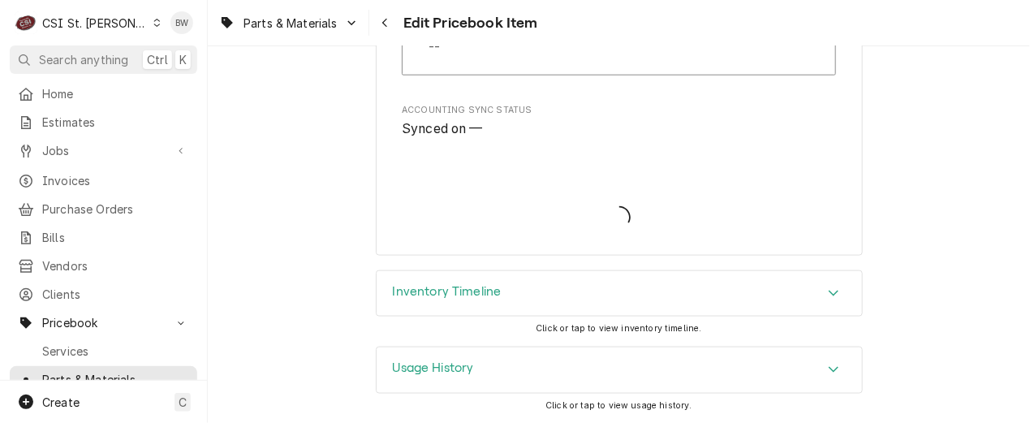
scroll to position [13941, 0]
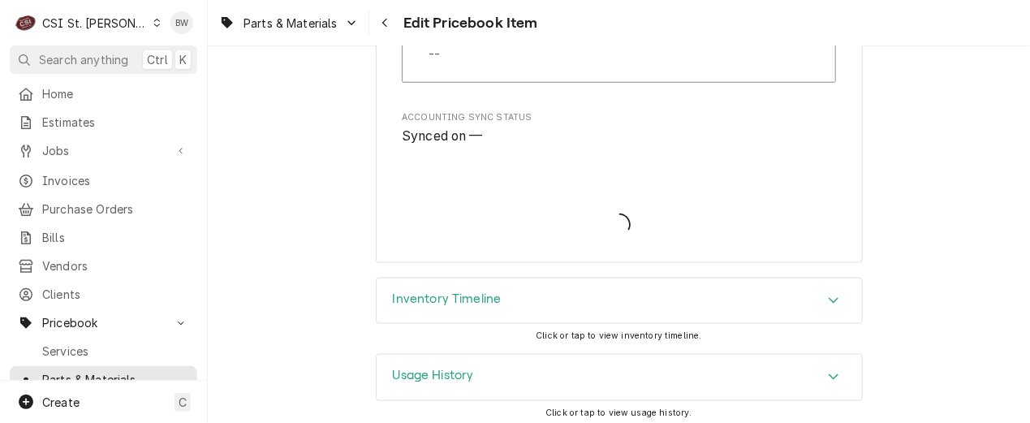
type textarea "x"
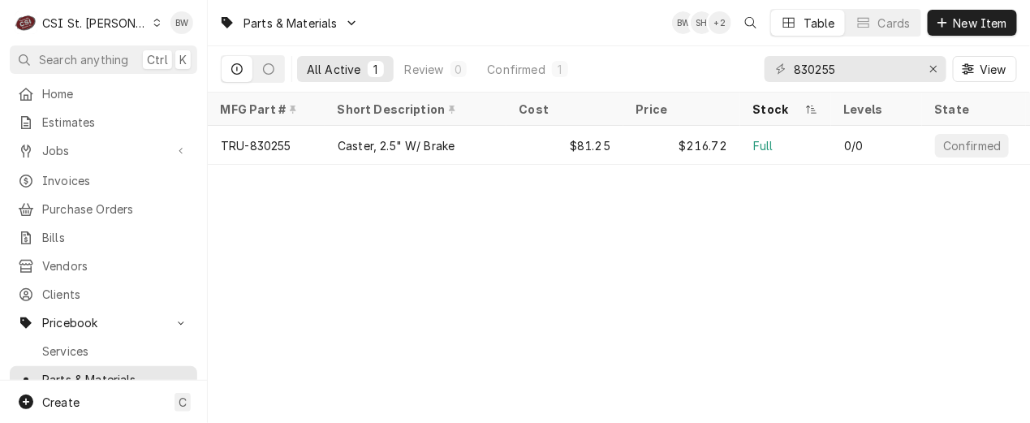
click at [352, 232] on div "Parts & Materials BW SH + 2 Table Cards New Item All Active 1 Review 0 Confirme…" at bounding box center [619, 211] width 822 height 423
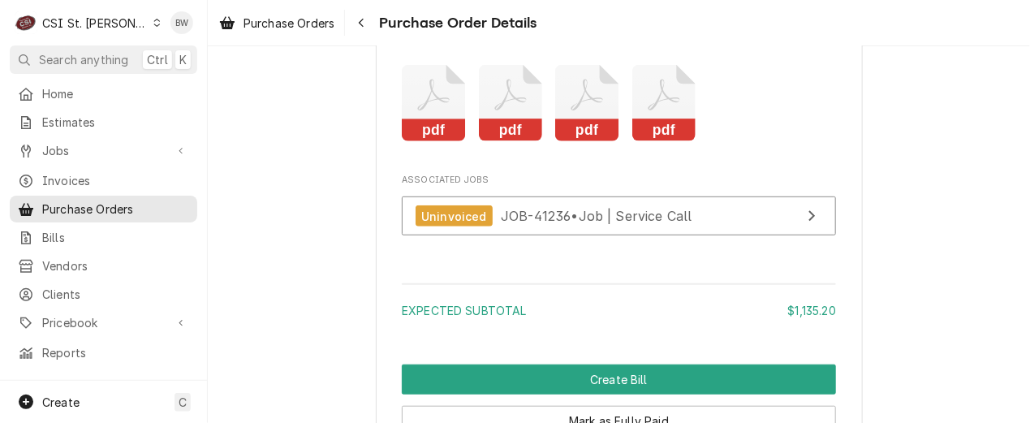
scroll to position [2191, 0]
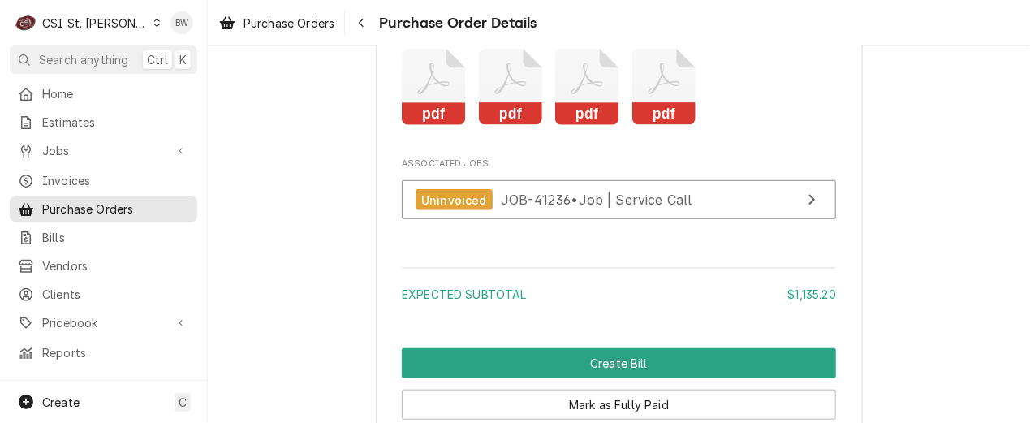
click at [640, 126] on icon "Attachments" at bounding box center [664, 87] width 64 height 77
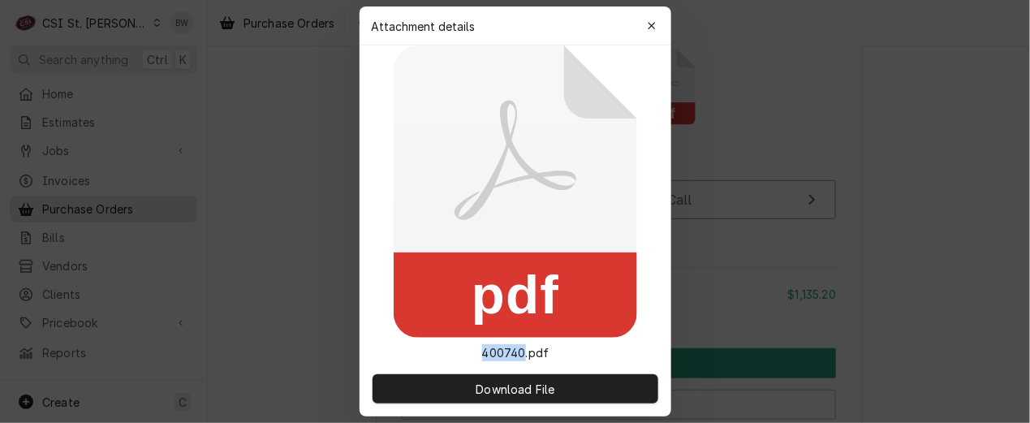
click at [640, 151] on div "pdf 400740.pdf" at bounding box center [516, 203] width 312 height 316
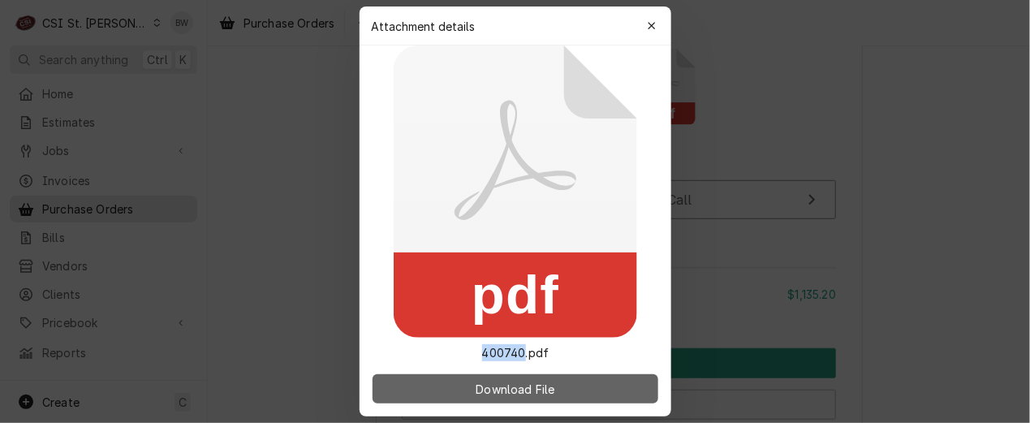
click at [496, 392] on span "Download File" at bounding box center [514, 389] width 85 height 17
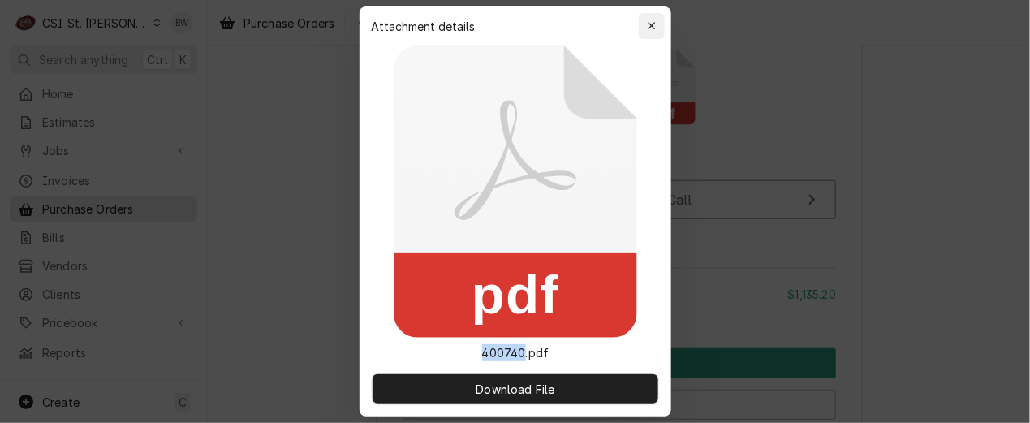
click at [649, 30] on icon "button" at bounding box center [651, 25] width 9 height 11
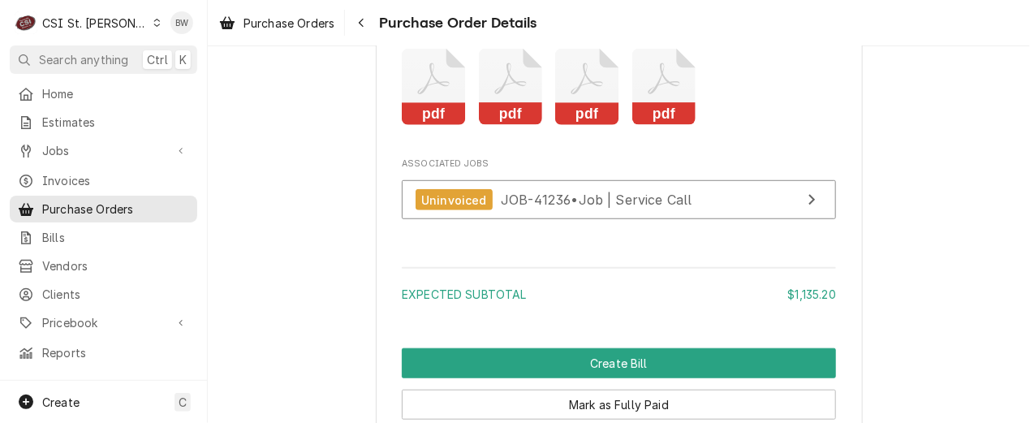
click at [590, 126] on icon "Attachments" at bounding box center [587, 87] width 64 height 77
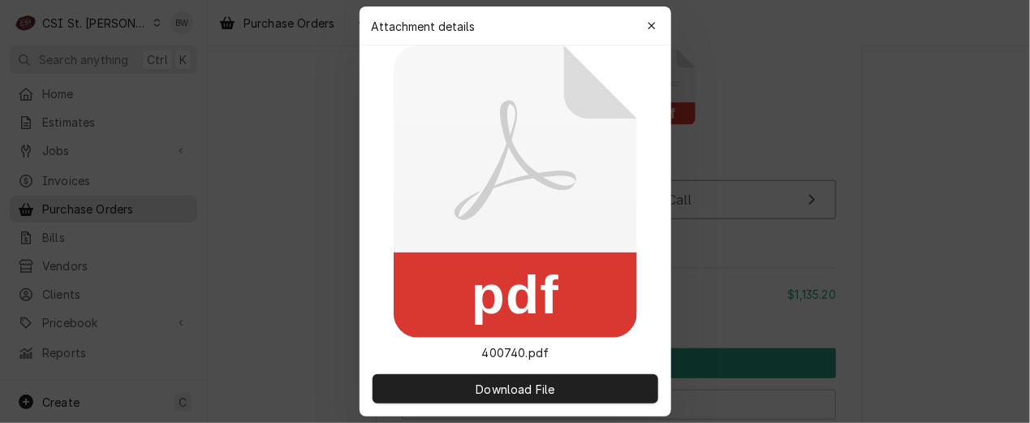
click at [590, 136] on icon at bounding box center [515, 191] width 243 height 292
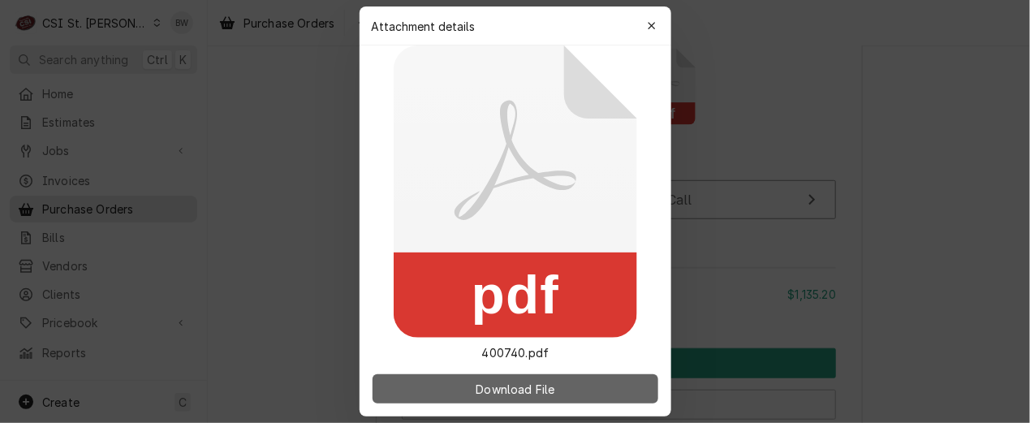
click at [497, 381] on span "Download File" at bounding box center [514, 389] width 85 height 17
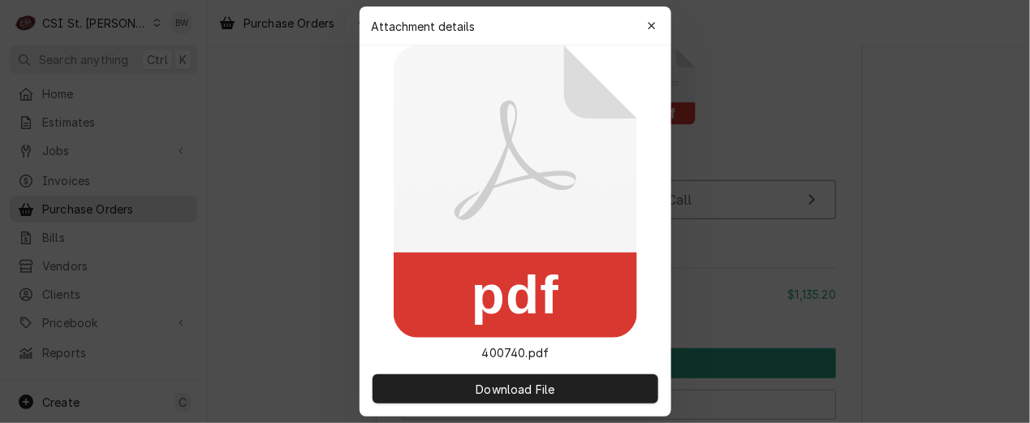
click at [652, 25] on icon "button" at bounding box center [651, 25] width 7 height 7
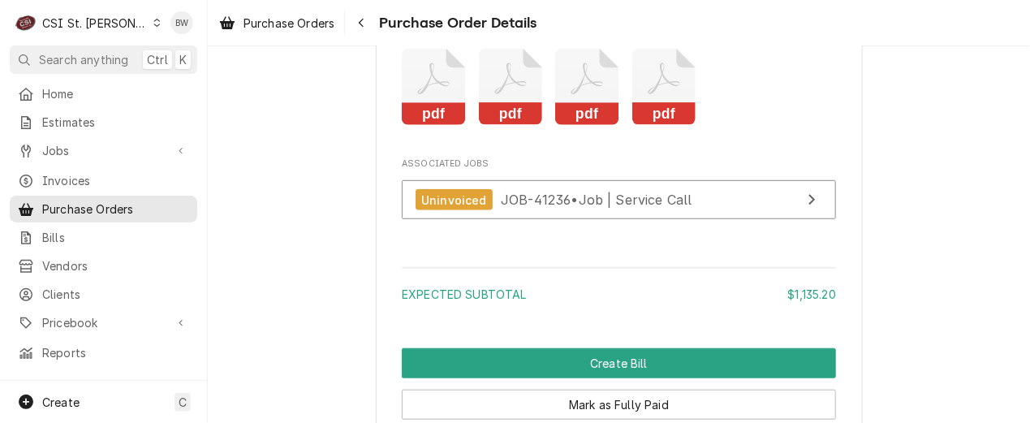
click at [508, 126] on icon "Attachments" at bounding box center [511, 87] width 64 height 77
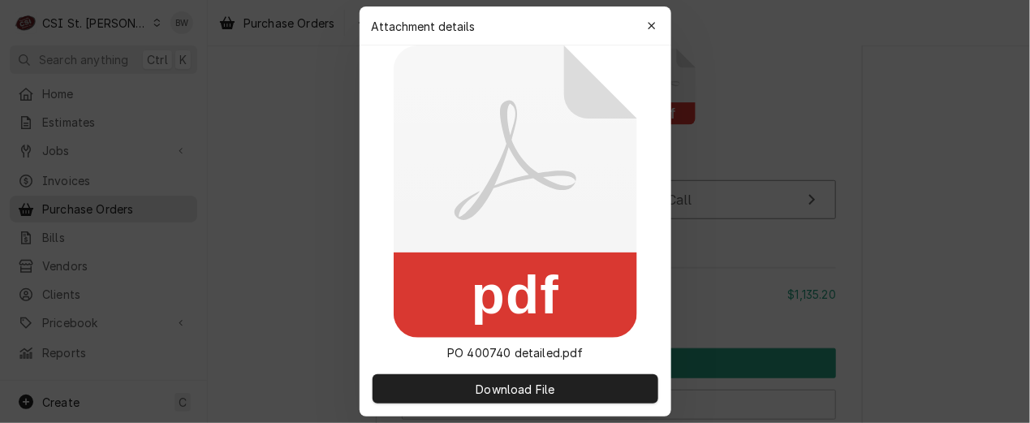
click at [508, 143] on icon at bounding box center [516, 160] width 122 height 120
click at [490, 351] on p "PO 400740 detailed.pdf" at bounding box center [515, 352] width 162 height 17
click at [520, 357] on p "PO 400740 detailed.pdf" at bounding box center [515, 352] width 162 height 17
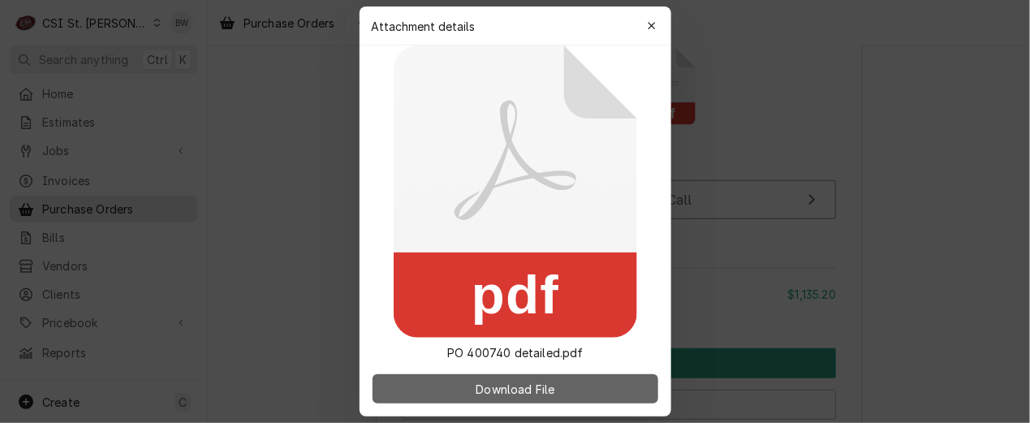
click at [511, 392] on span "Download File" at bounding box center [514, 389] width 85 height 17
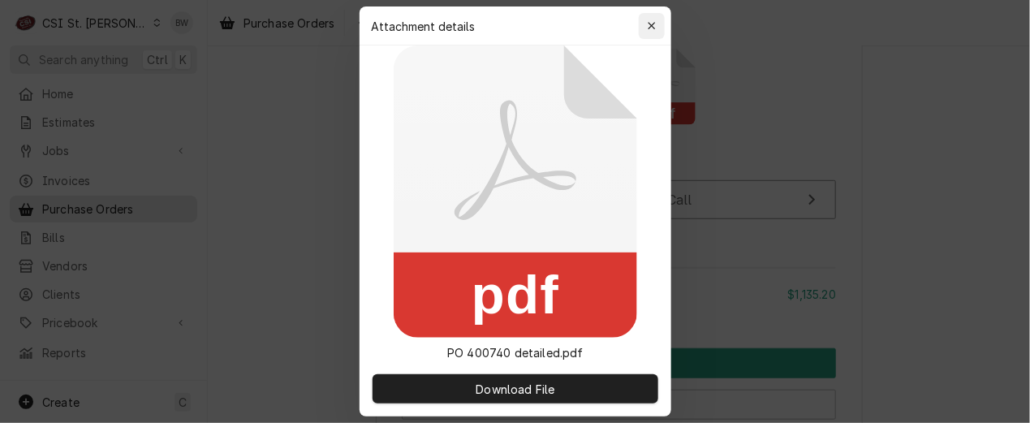
click at [653, 25] on icon "button" at bounding box center [651, 25] width 9 height 11
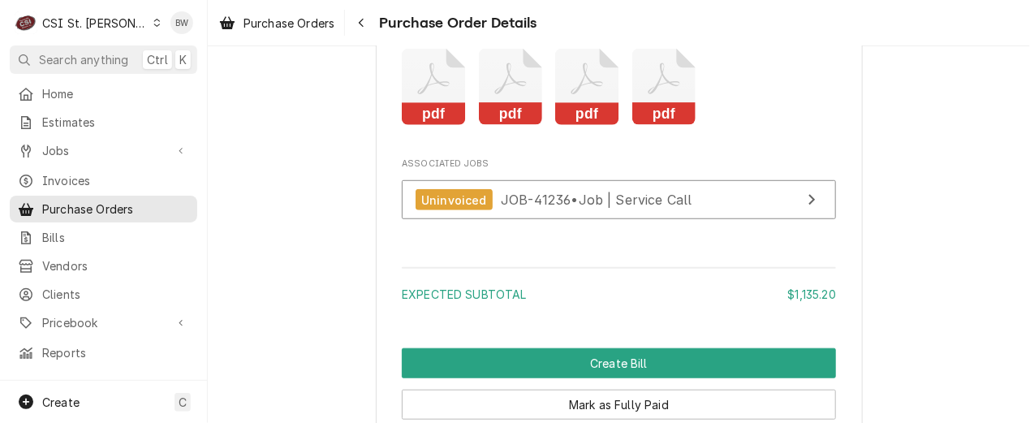
click at [449, 126] on icon "Attachments" at bounding box center [434, 87] width 64 height 77
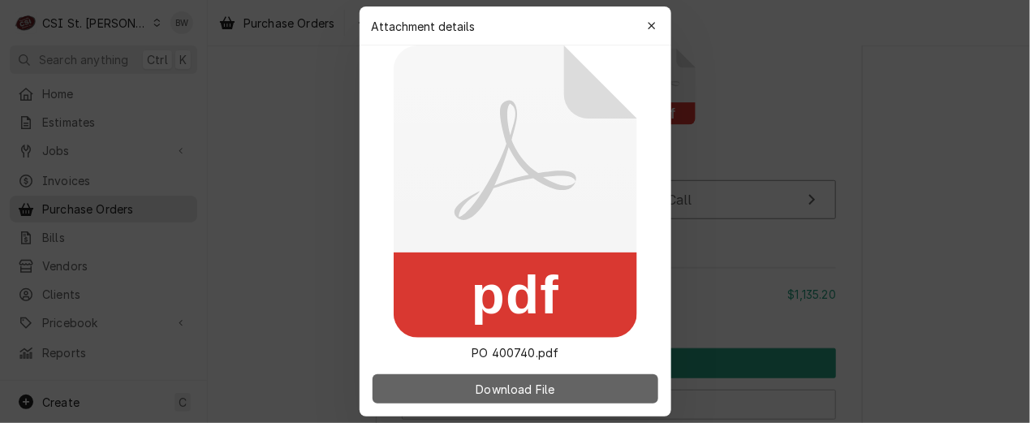
click at [517, 390] on span "Download File" at bounding box center [514, 389] width 85 height 17
